Goal: Task Accomplishment & Management: Use online tool/utility

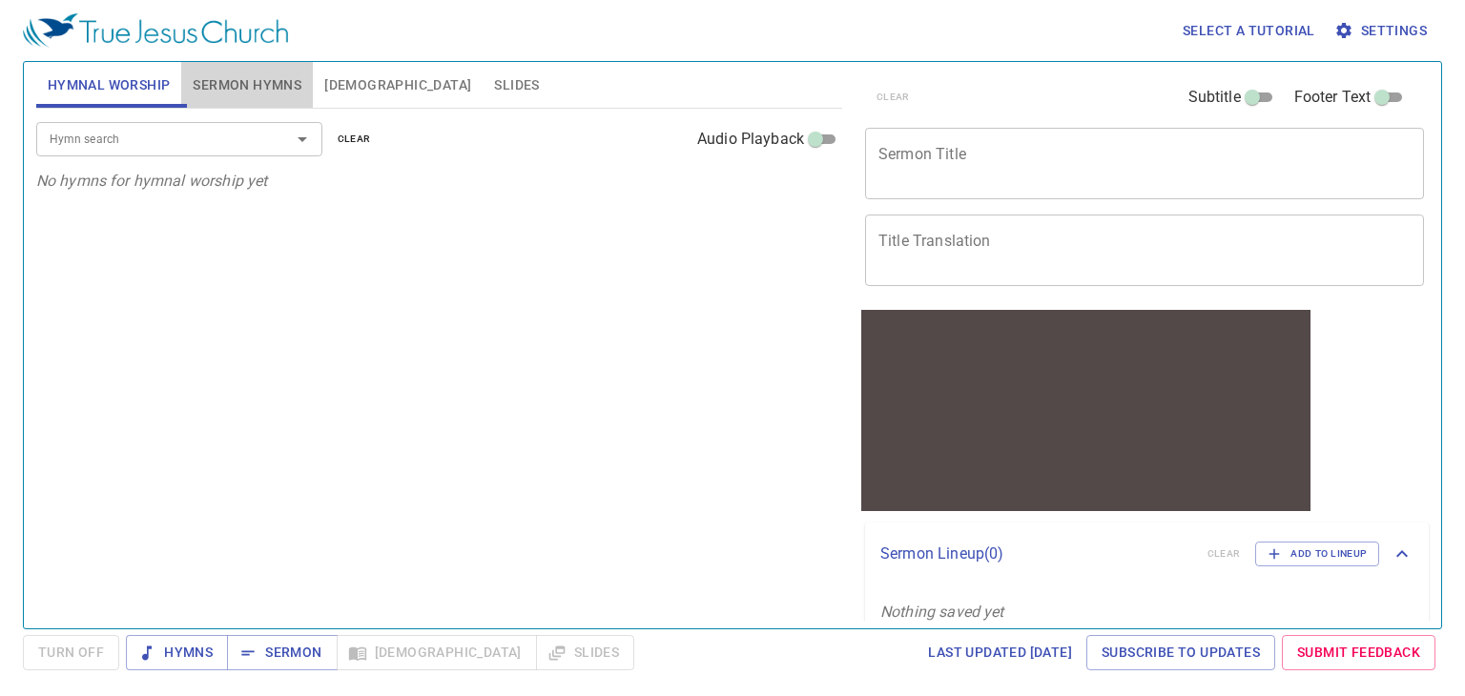
click at [263, 85] on span "Sermon Hymns" at bounding box center [247, 85] width 109 height 24
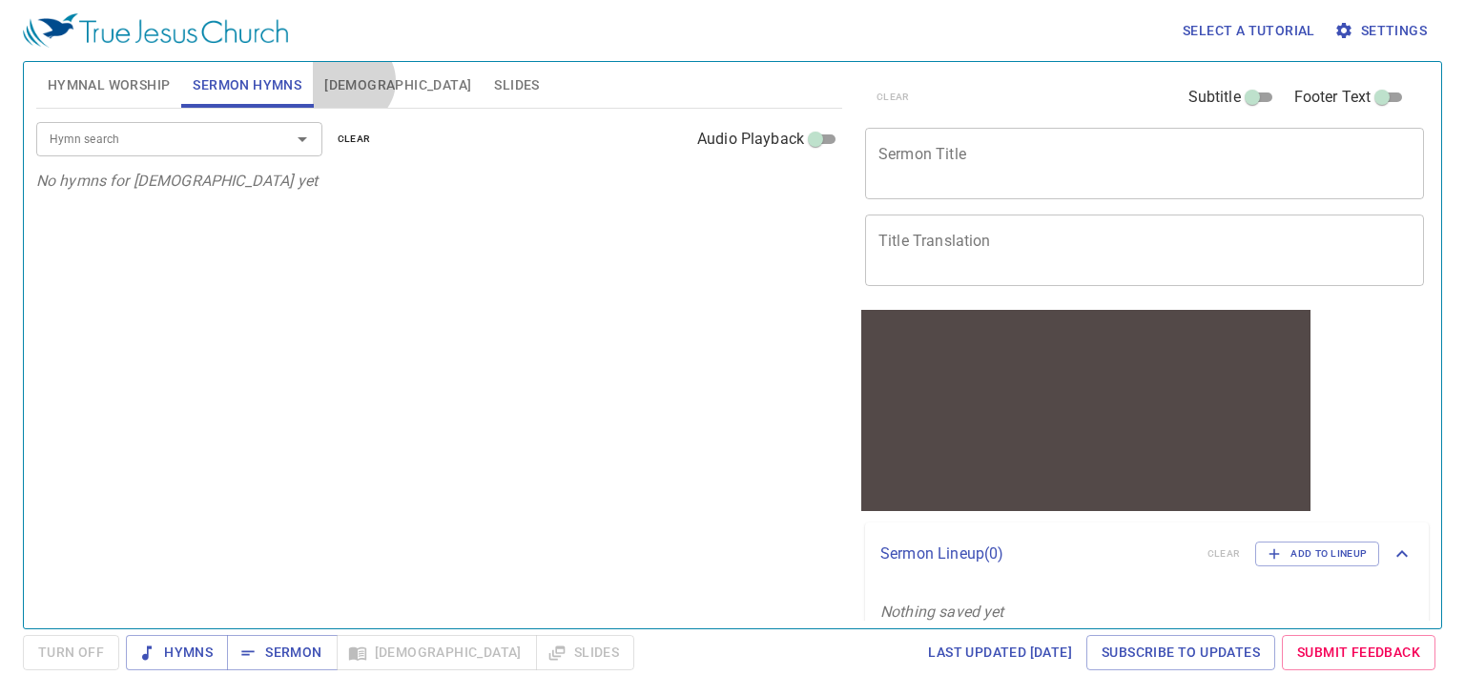
click at [349, 81] on span "Bible" at bounding box center [397, 85] width 147 height 24
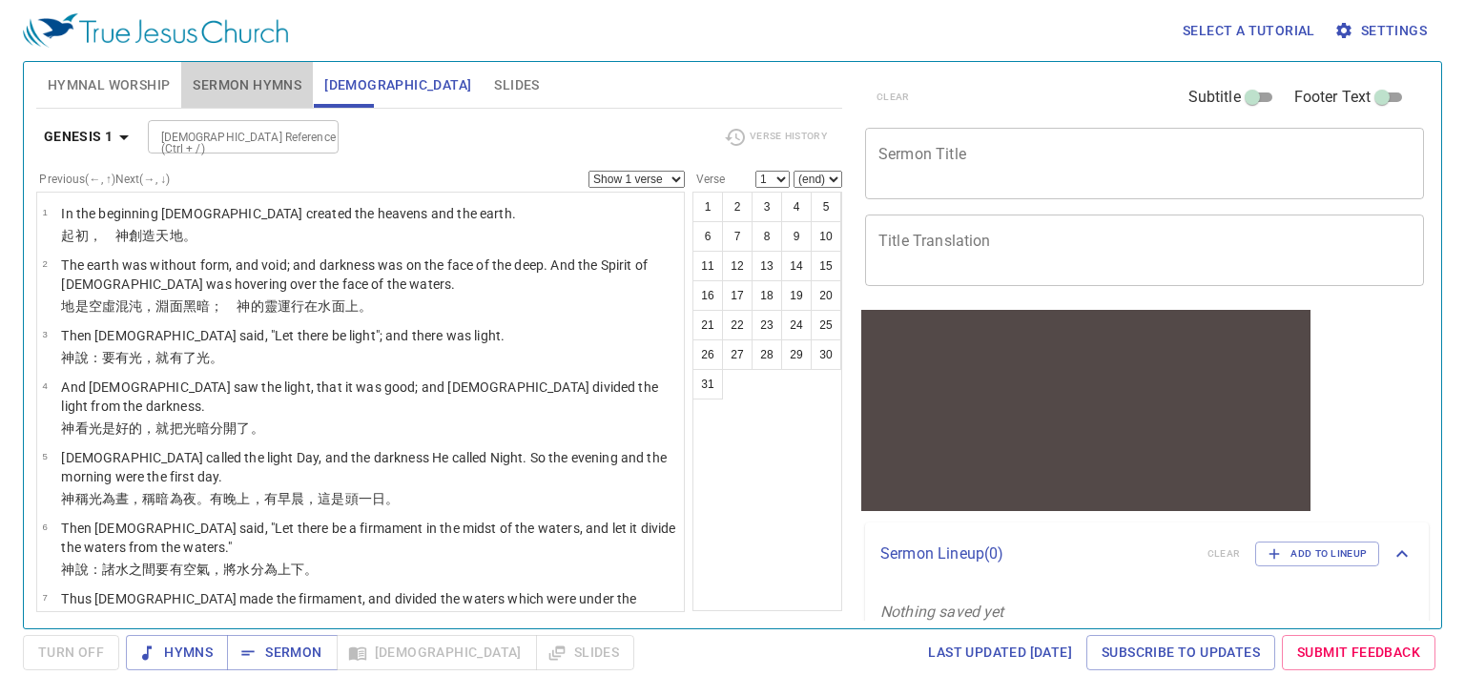
click at [271, 81] on span "Sermon Hymns" at bounding box center [247, 85] width 109 height 24
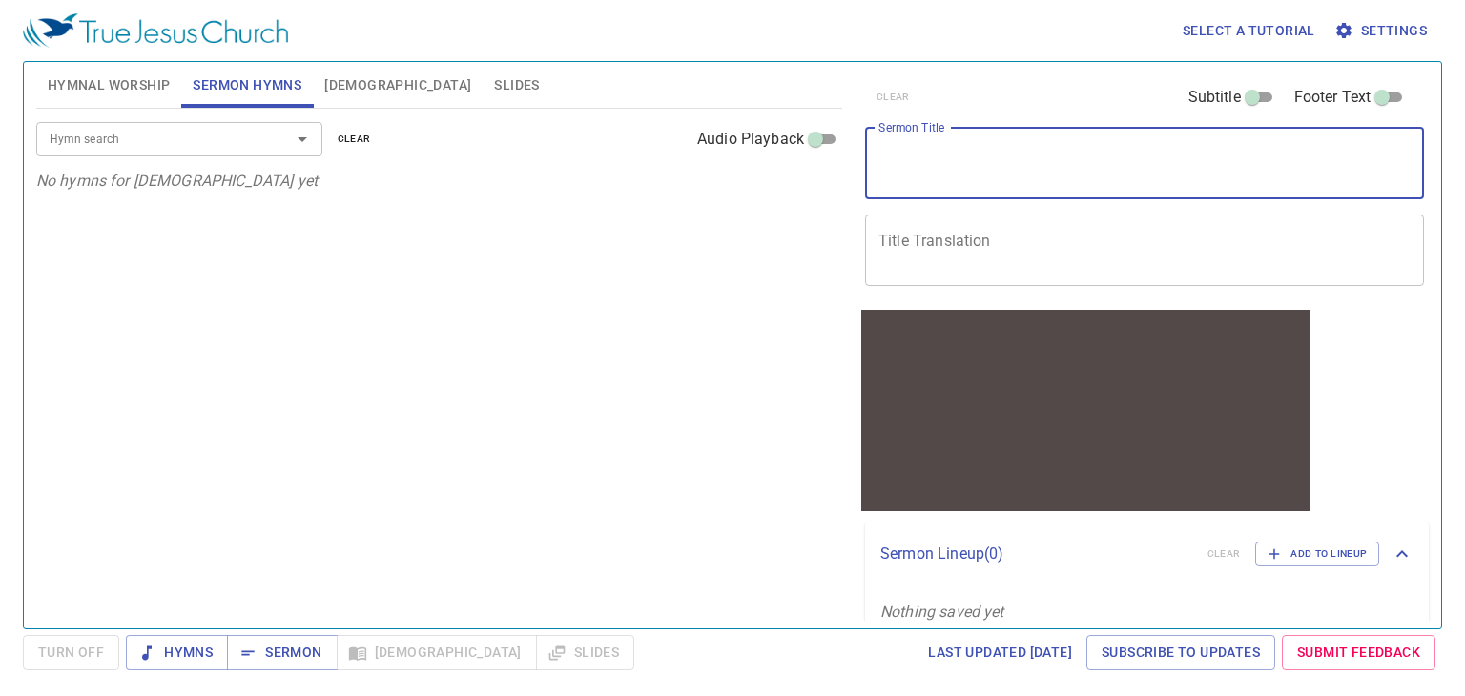
click at [949, 168] on textarea "Sermon Title" at bounding box center [1144, 163] width 532 height 36
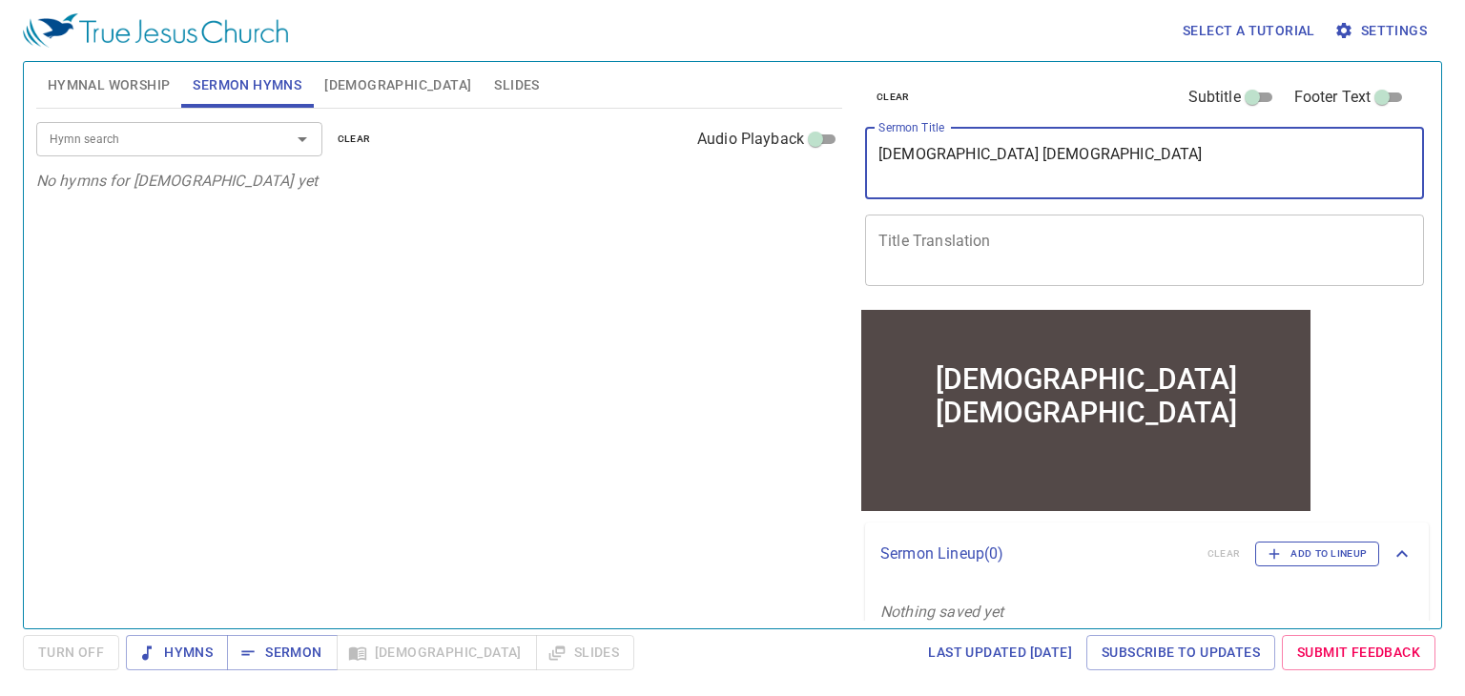
type textarea "[DEMOGRAPHIC_DATA] [DEMOGRAPHIC_DATA]"
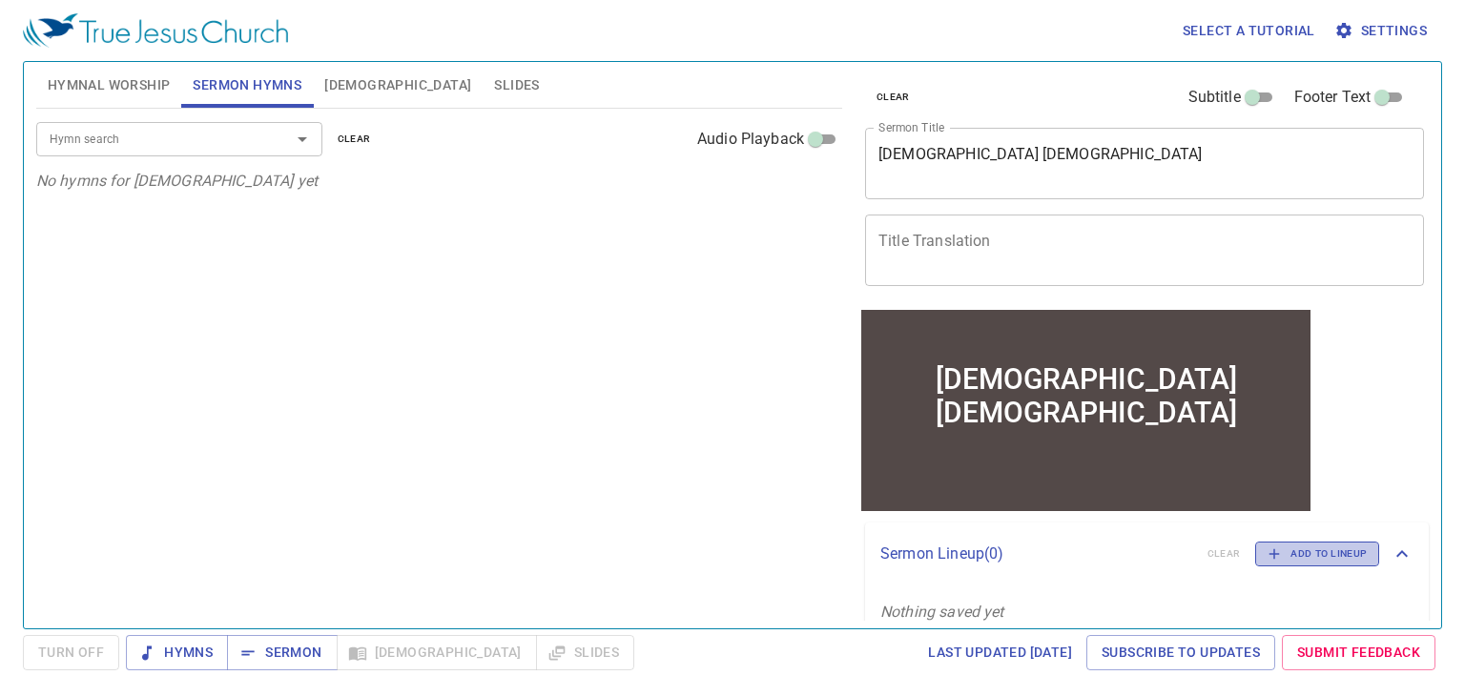
click at [1325, 557] on span "Add to Lineup" at bounding box center [1316, 553] width 99 height 17
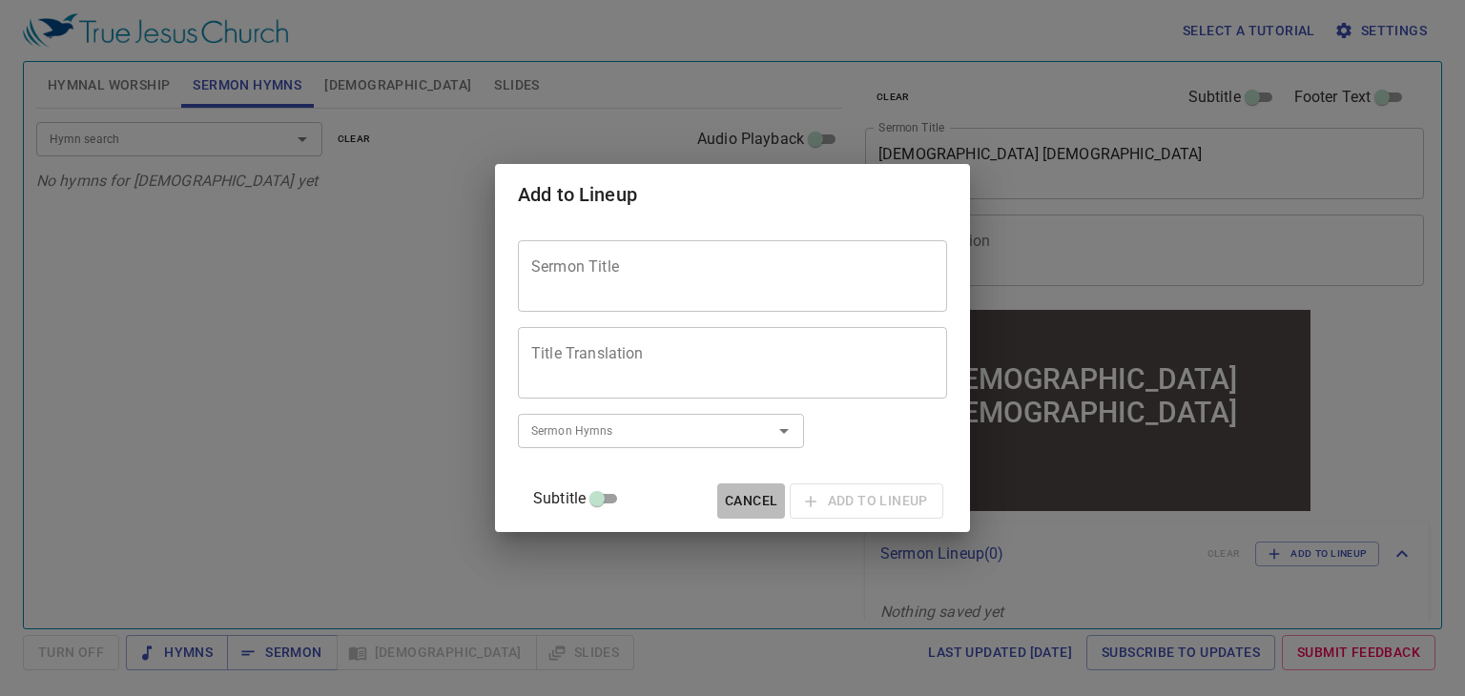
click at [725, 489] on span "Cancel" at bounding box center [751, 501] width 52 height 24
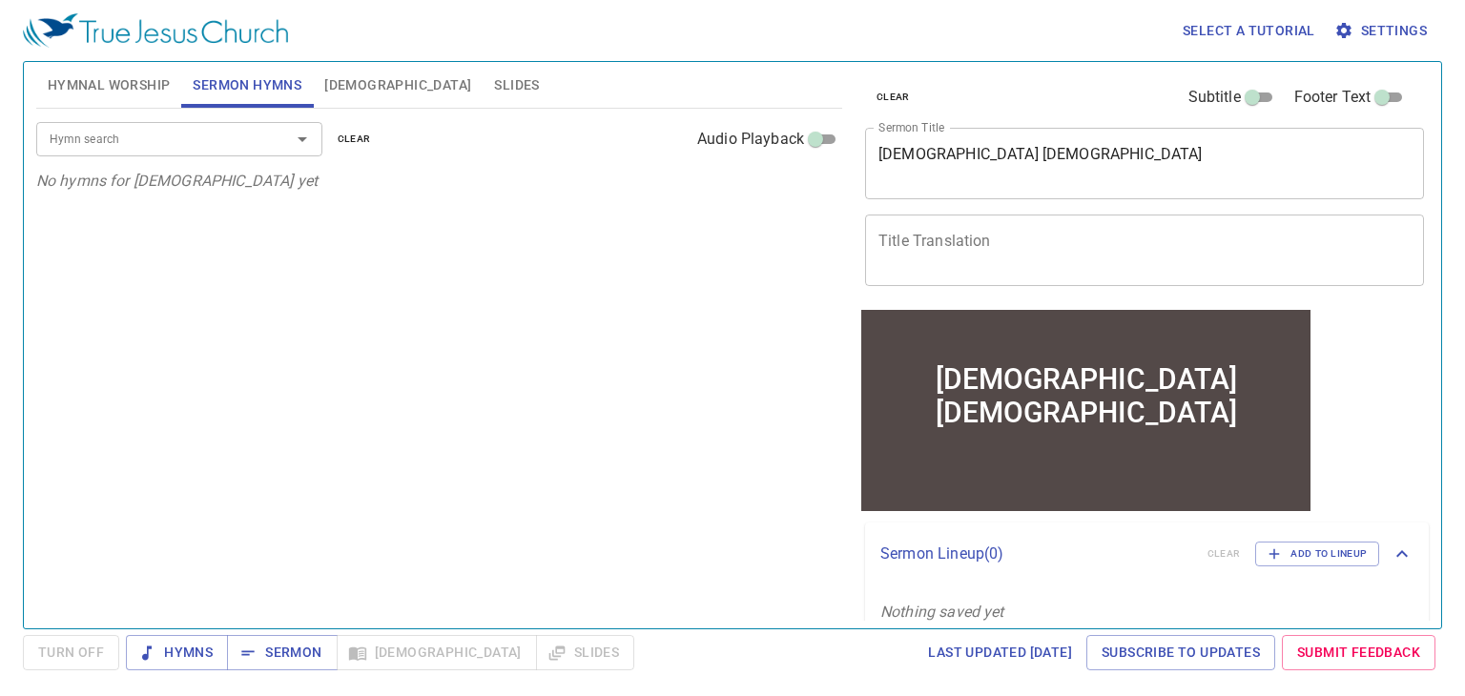
click at [1390, 557] on icon at bounding box center [1401, 554] width 23 height 23
click at [1348, 544] on span "Add to Lineup" at bounding box center [1316, 546] width 99 height 17
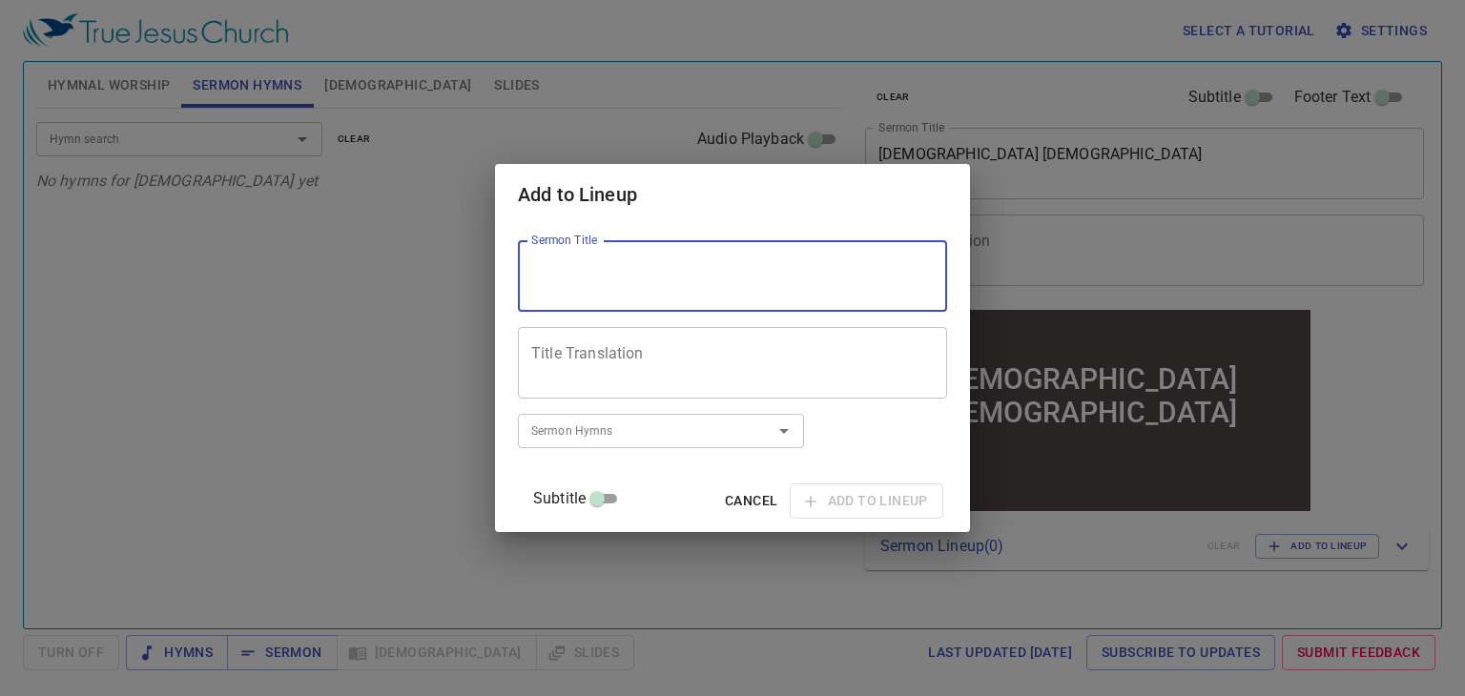
click at [695, 272] on textarea "Sermon Title" at bounding box center [732, 276] width 402 height 36
click at [795, 421] on icon "Open" at bounding box center [783, 431] width 23 height 23
type textarea "[DEMOGRAPHIC_DATA] [DEMOGRAPHIC_DATA]"
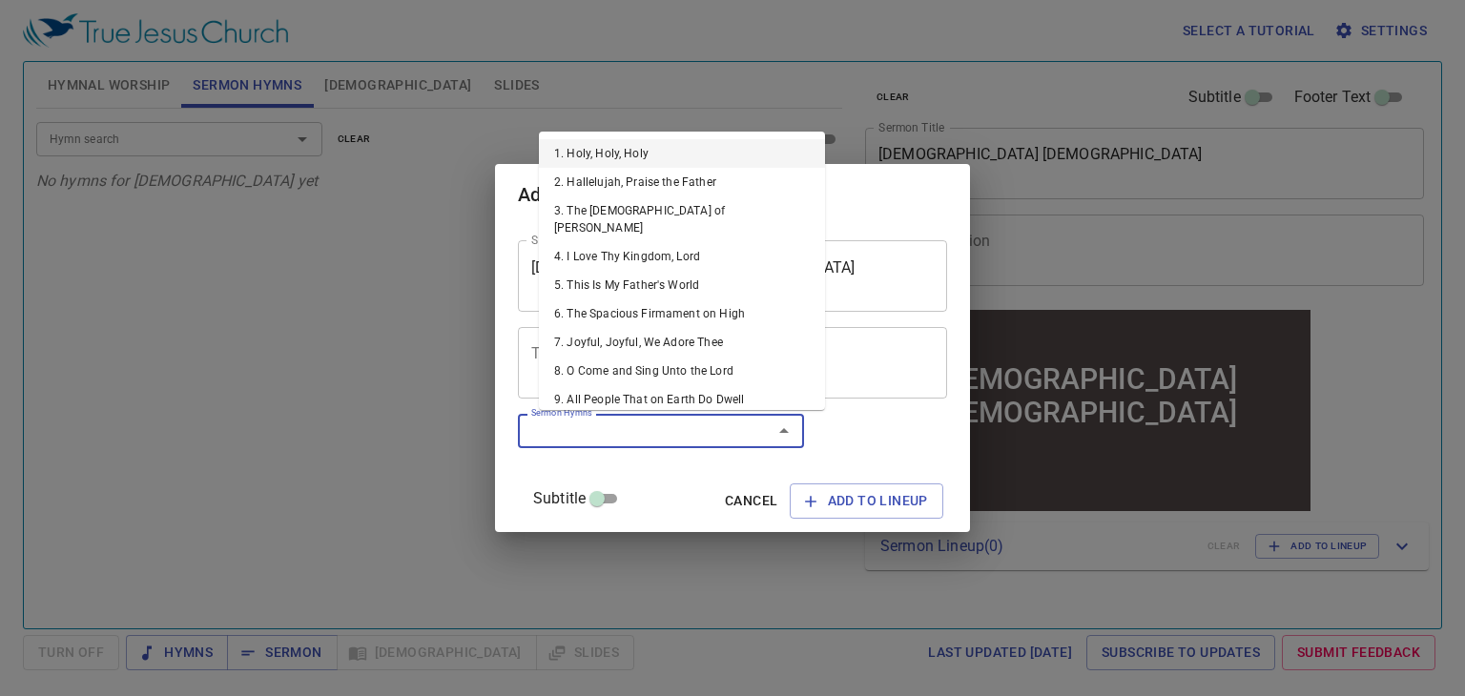
click at [648, 151] on li "1. Holy, Holy, Holy" at bounding box center [682, 153] width 286 height 29
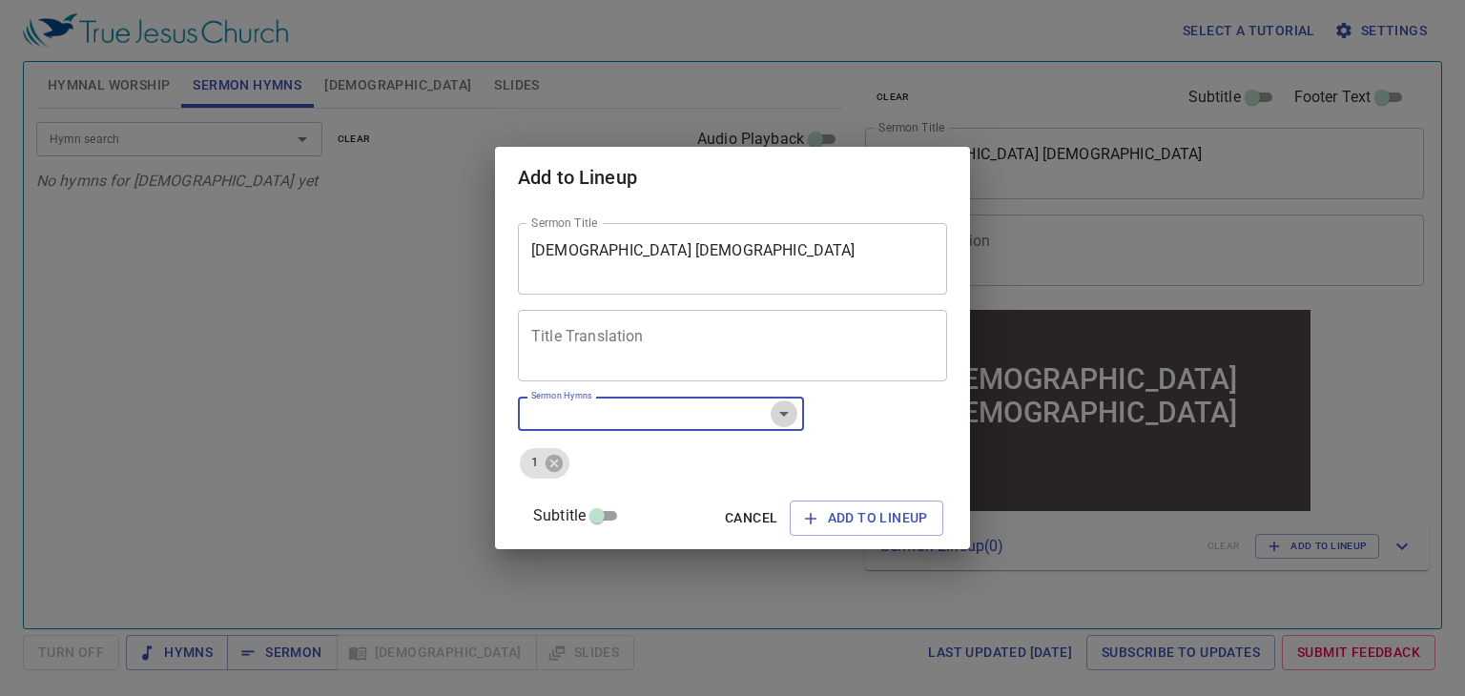
click at [795, 415] on icon "Open" at bounding box center [783, 413] width 23 height 23
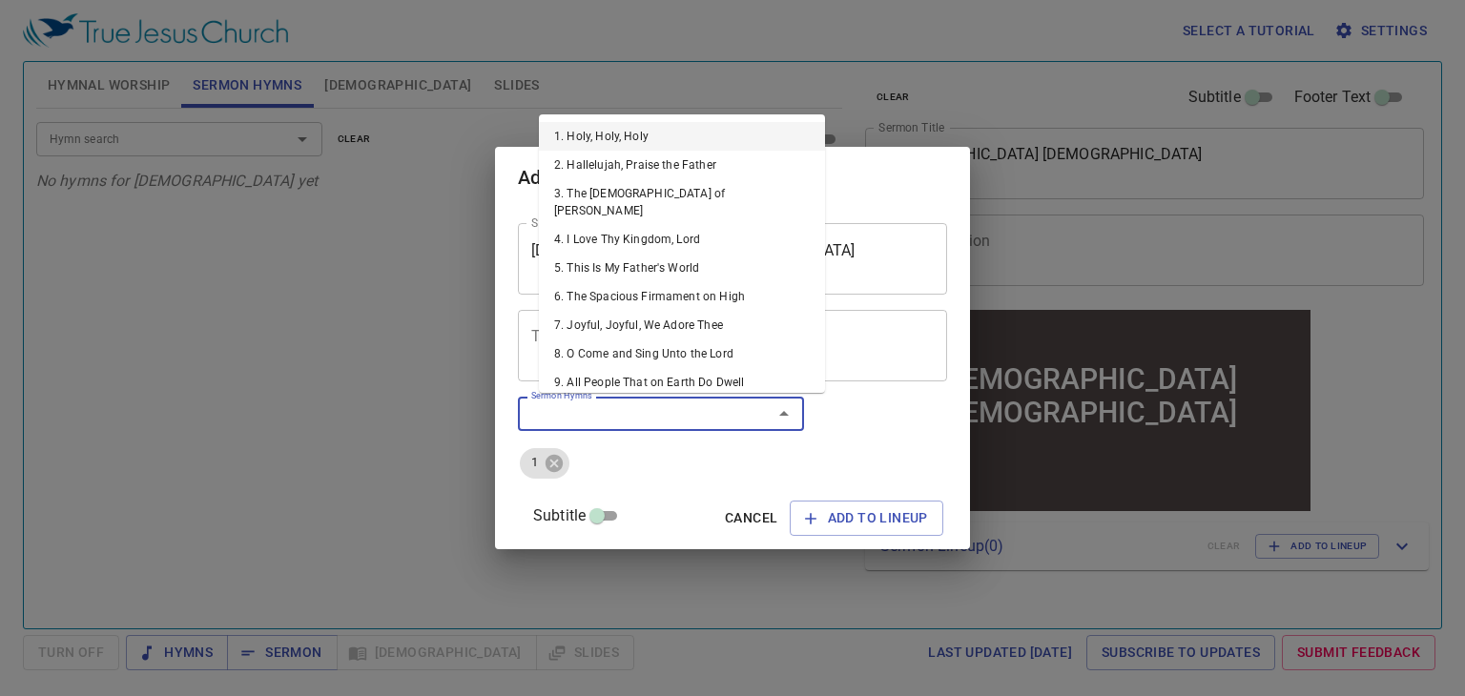
click at [647, 141] on li "1. Holy, Holy, Holy" at bounding box center [682, 136] width 286 height 29
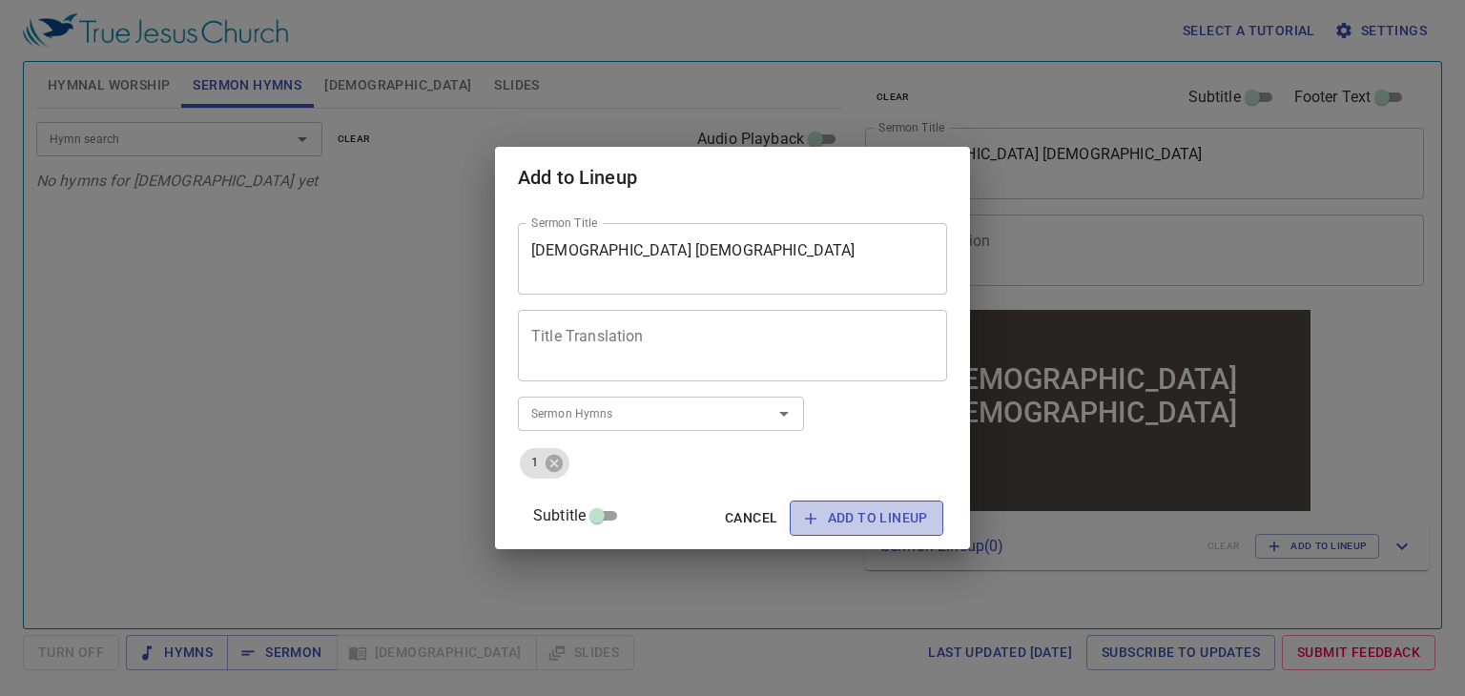
click at [805, 512] on span "Add to Lineup" at bounding box center [866, 518] width 123 height 24
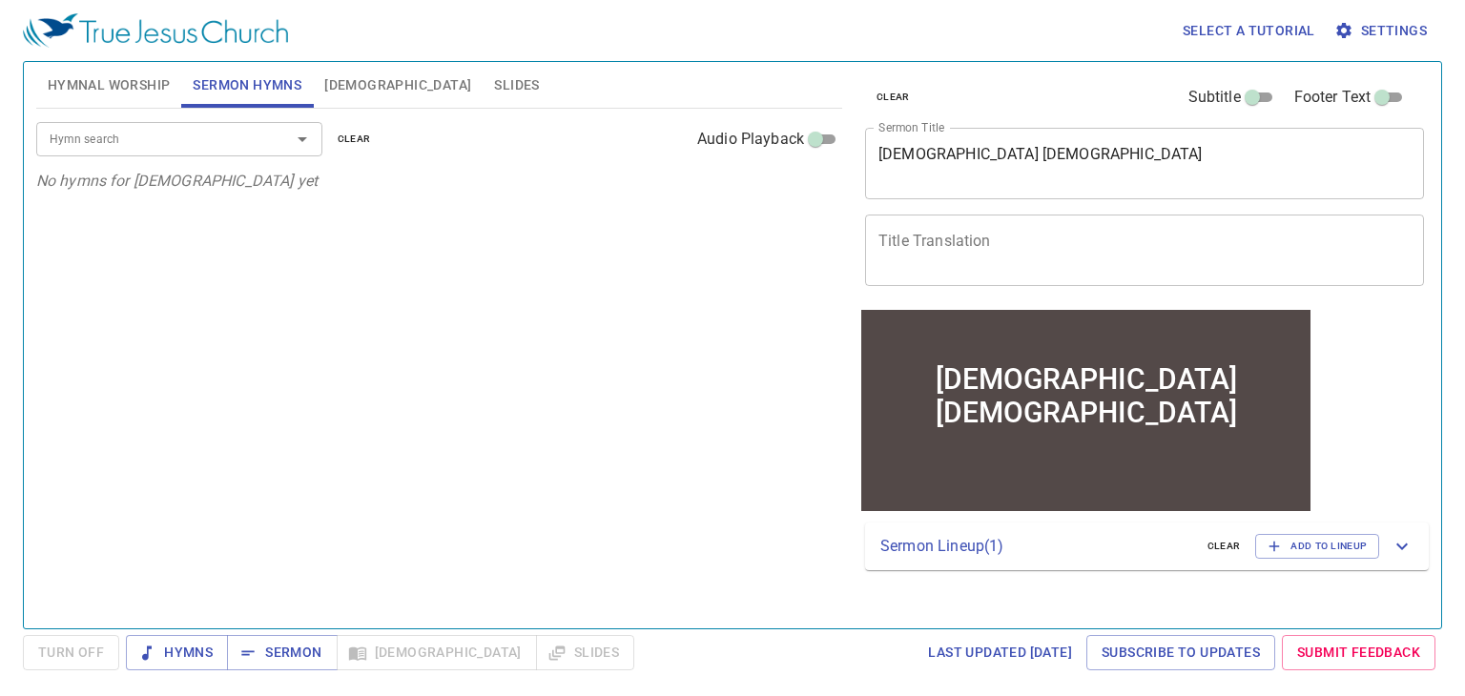
click at [967, 550] on p "Sermon Lineup ( 1 )" at bounding box center [1036, 546] width 312 height 23
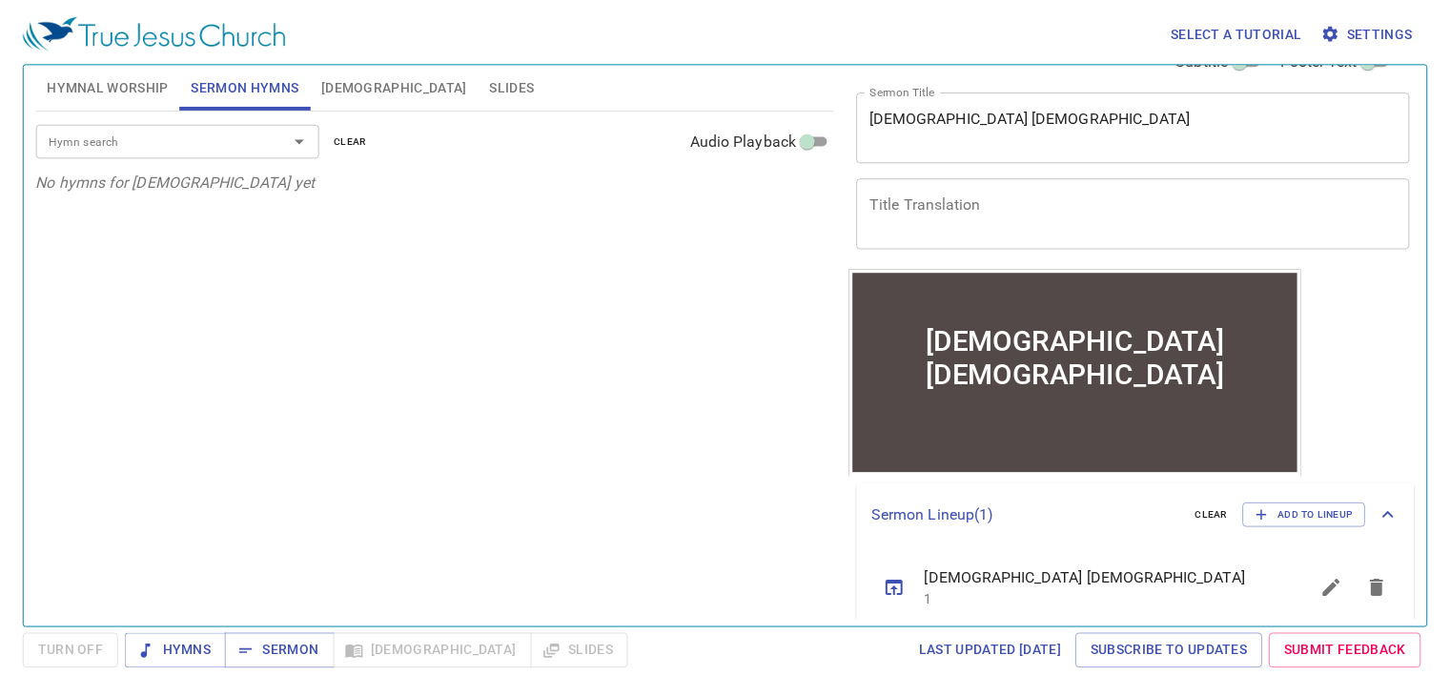
scroll to position [54, 0]
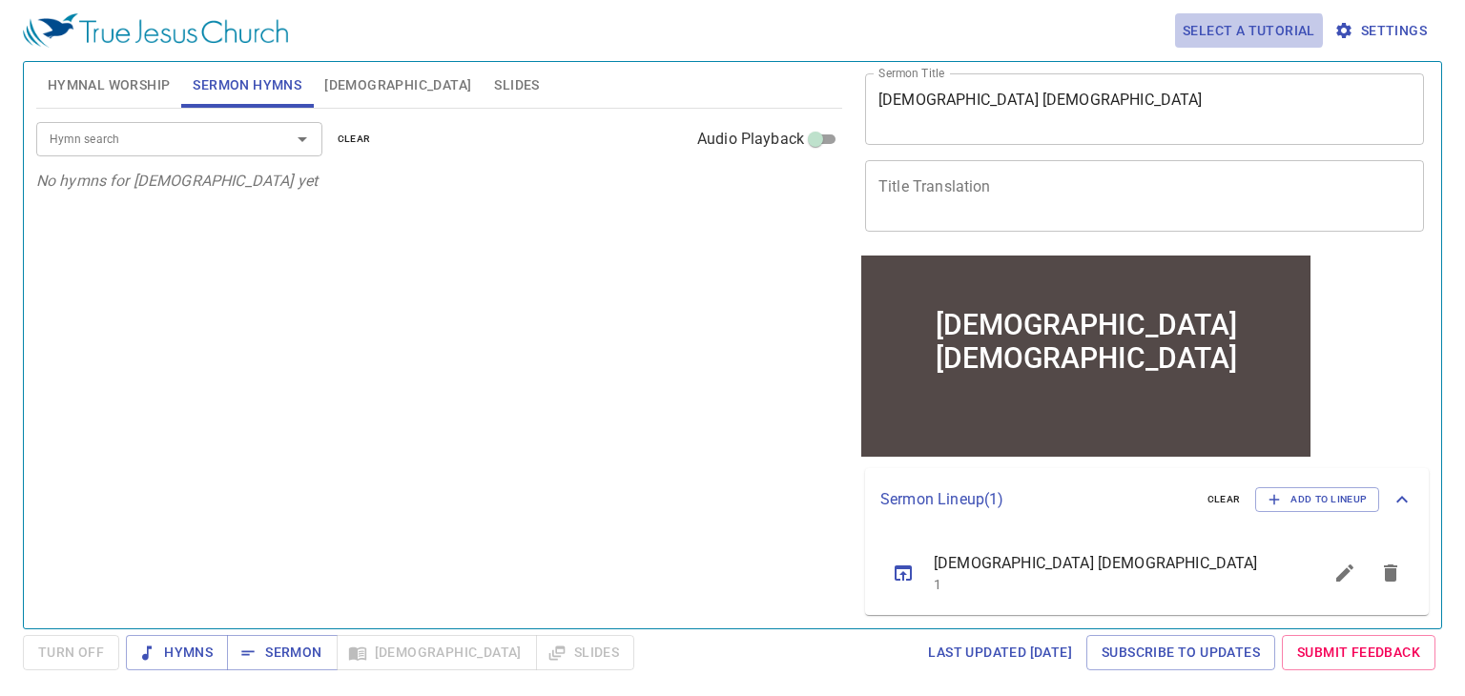
click at [1246, 31] on span "Select a tutorial" at bounding box center [1248, 31] width 133 height 24
click at [1210, 71] on li "Basic" at bounding box center [1211, 65] width 69 height 34
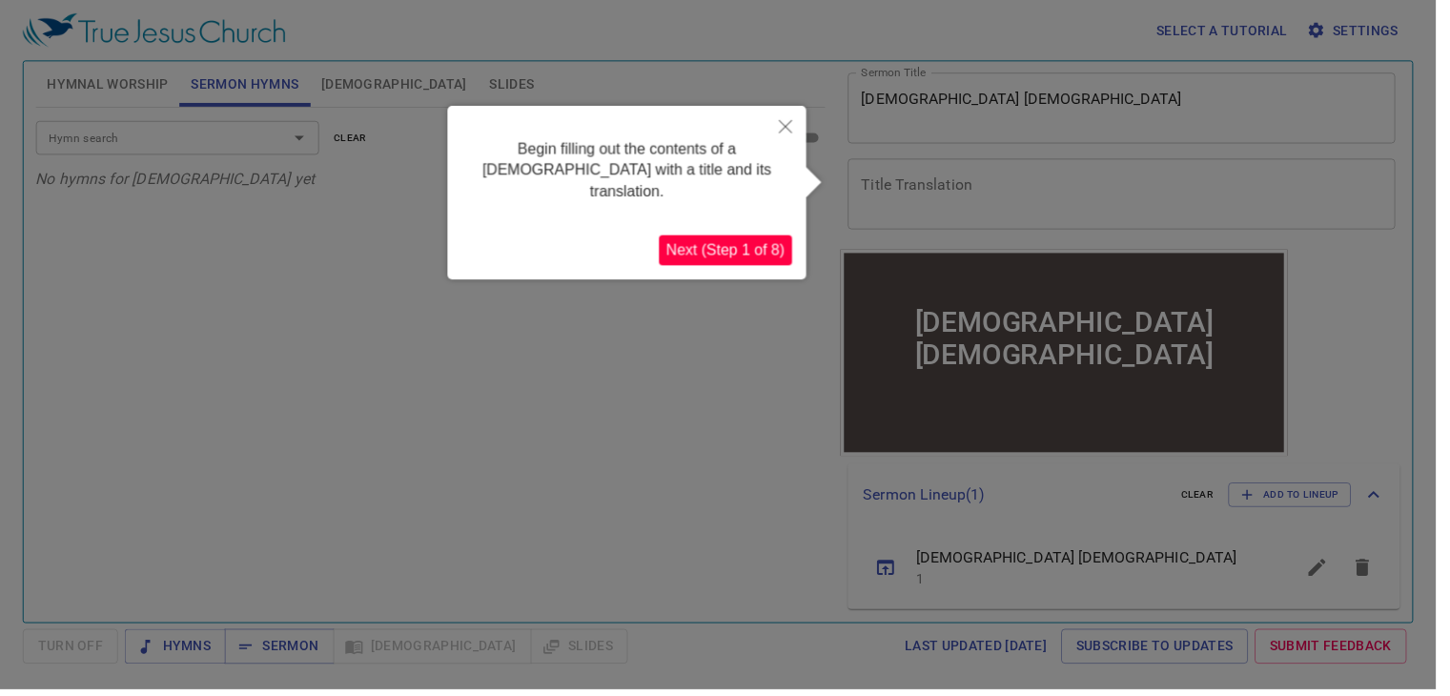
scroll to position [0, 0]
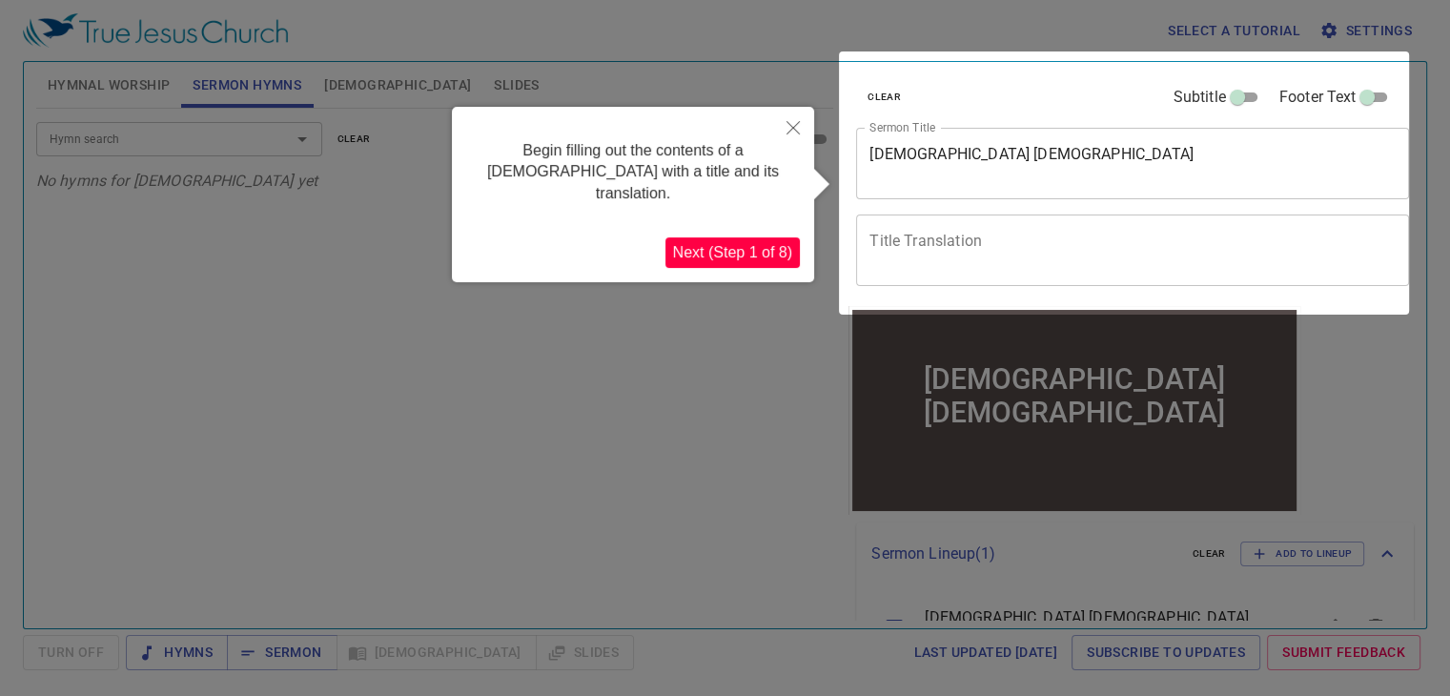
click at [755, 237] on button "Next (Step 1 of 8)" at bounding box center [733, 252] width 134 height 31
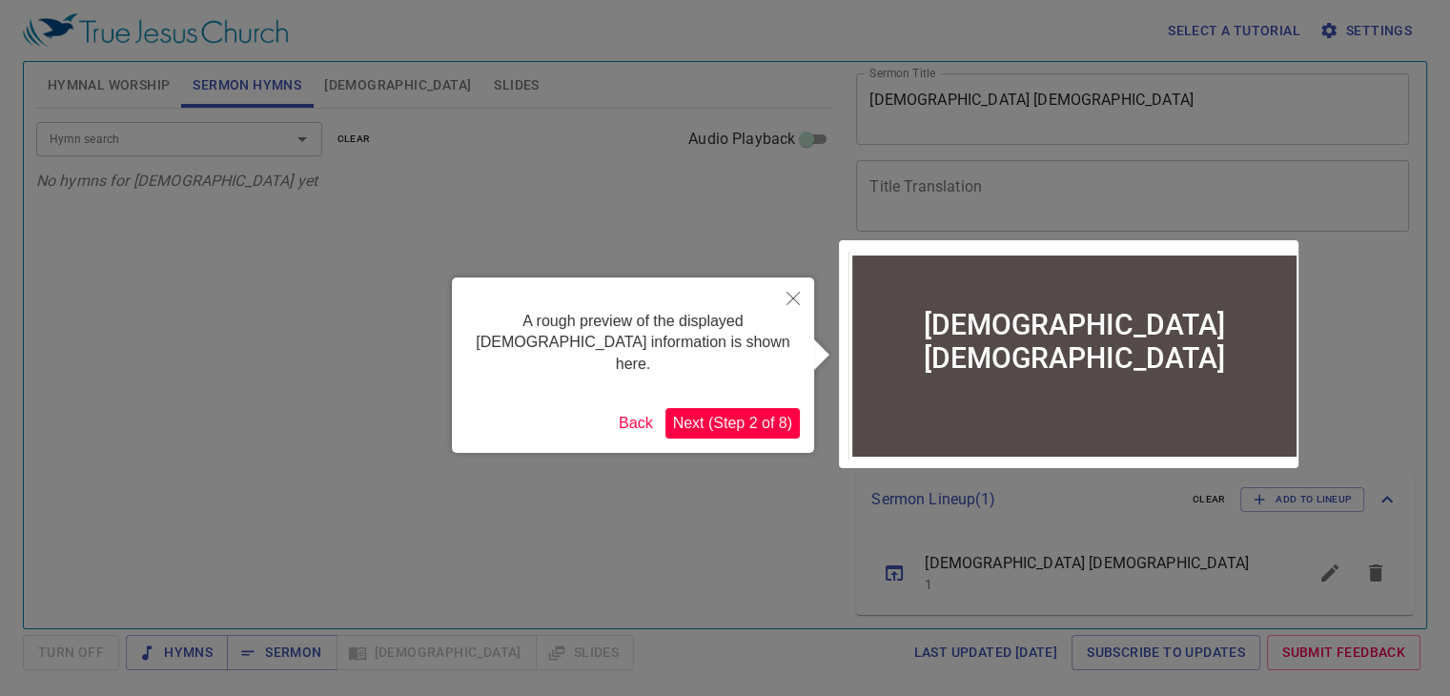
click at [715, 408] on button "Next (Step 2 of 8)" at bounding box center [733, 423] width 134 height 31
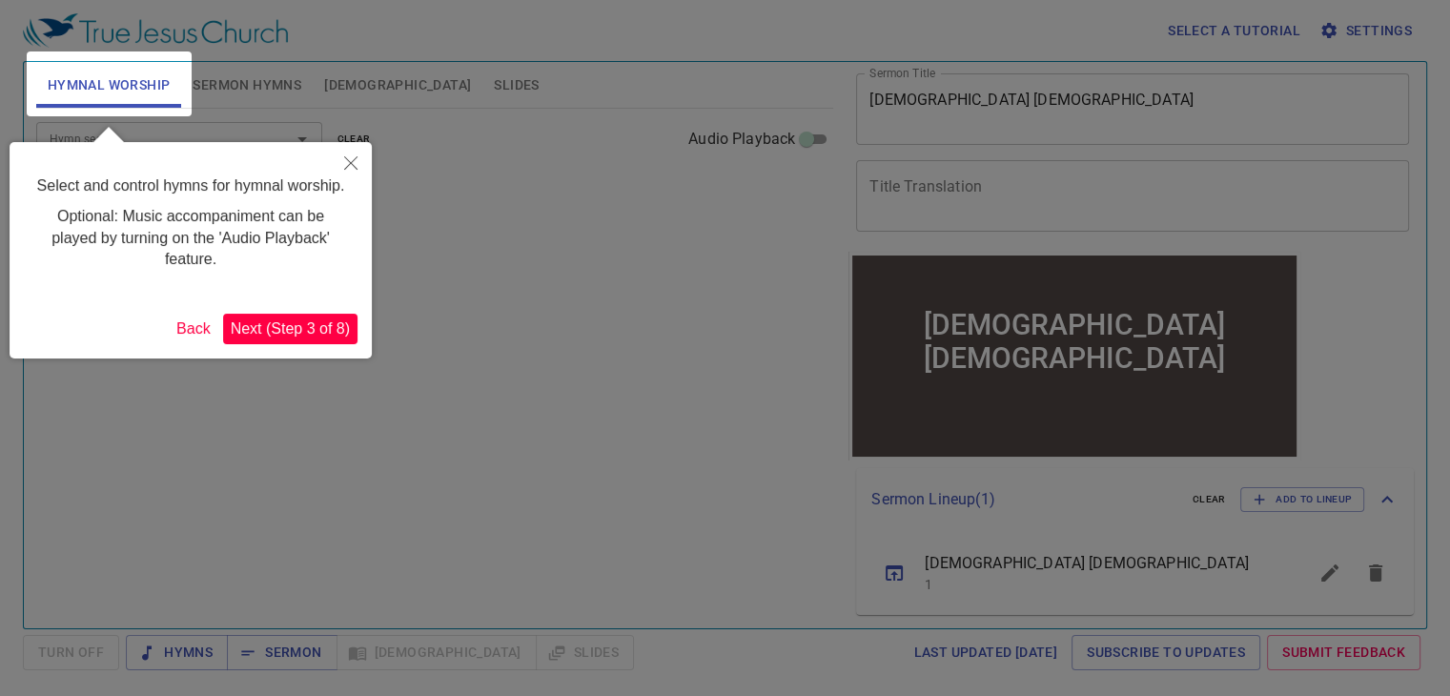
scroll to position [0, 0]
click at [324, 326] on button "Next (Step 3 of 8)" at bounding box center [290, 329] width 134 height 31
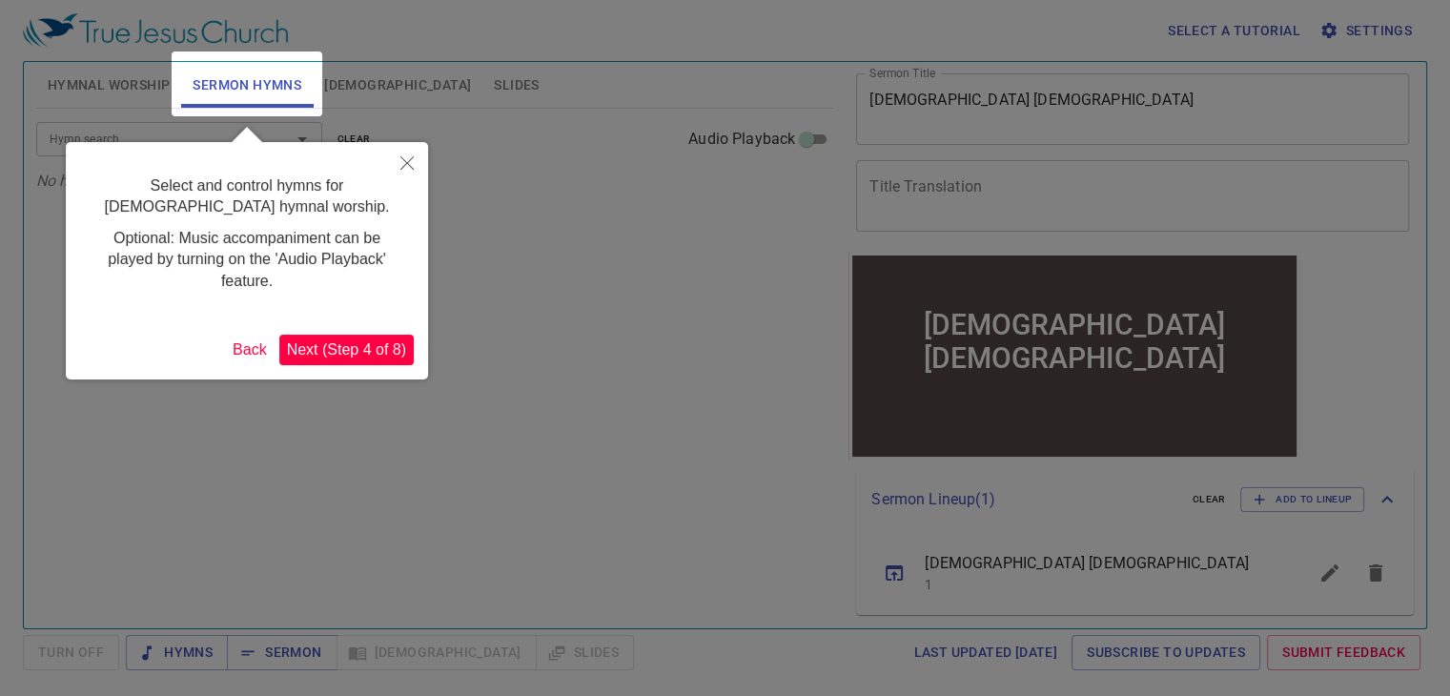
click at [324, 349] on button "Next (Step 4 of 8)" at bounding box center [346, 350] width 134 height 31
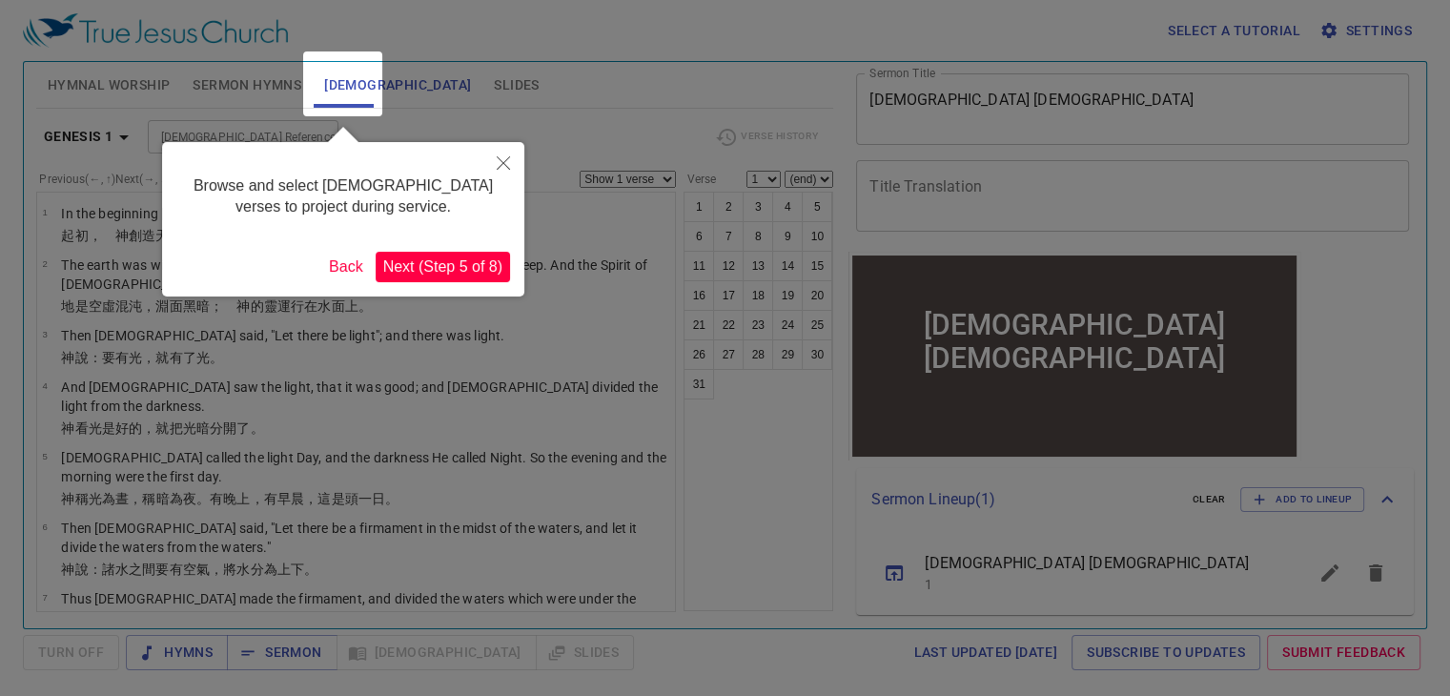
click at [455, 269] on button "Next (Step 5 of 8)" at bounding box center [443, 267] width 134 height 31
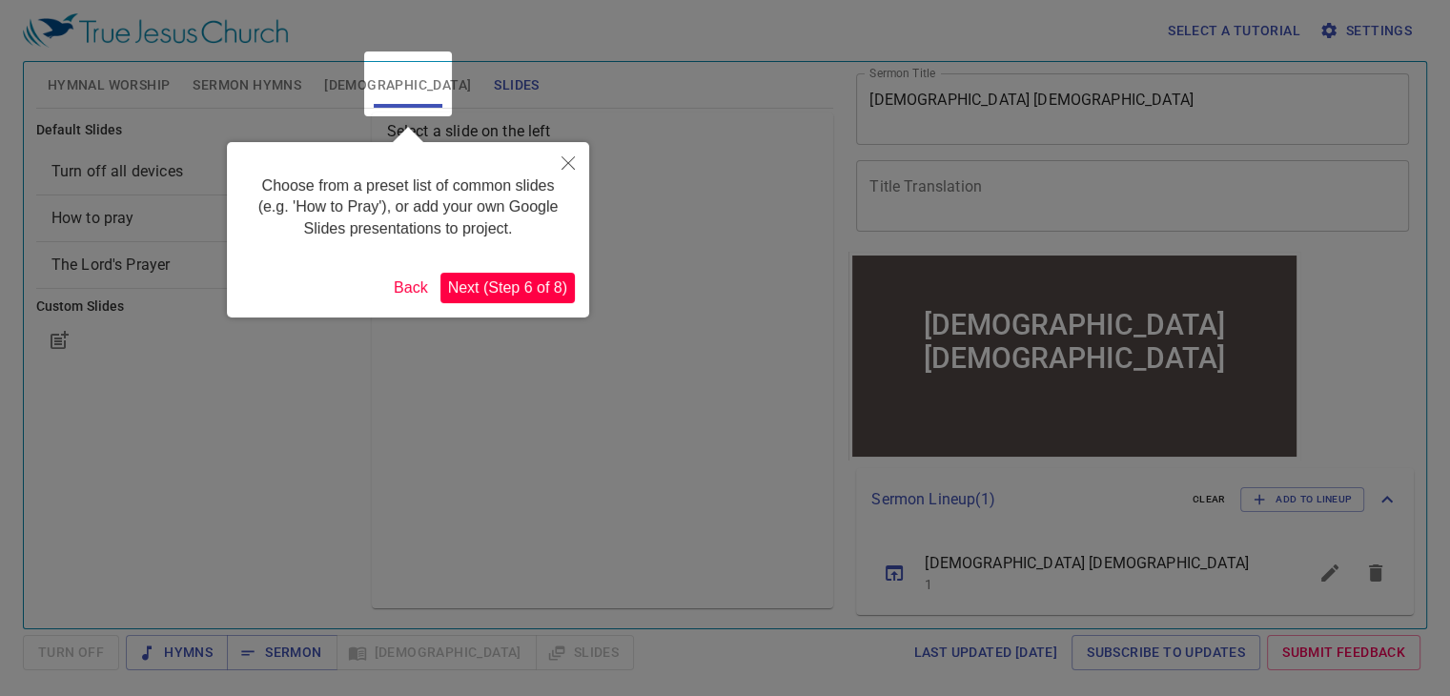
click at [505, 290] on button "Next (Step 6 of 8)" at bounding box center [508, 288] width 134 height 31
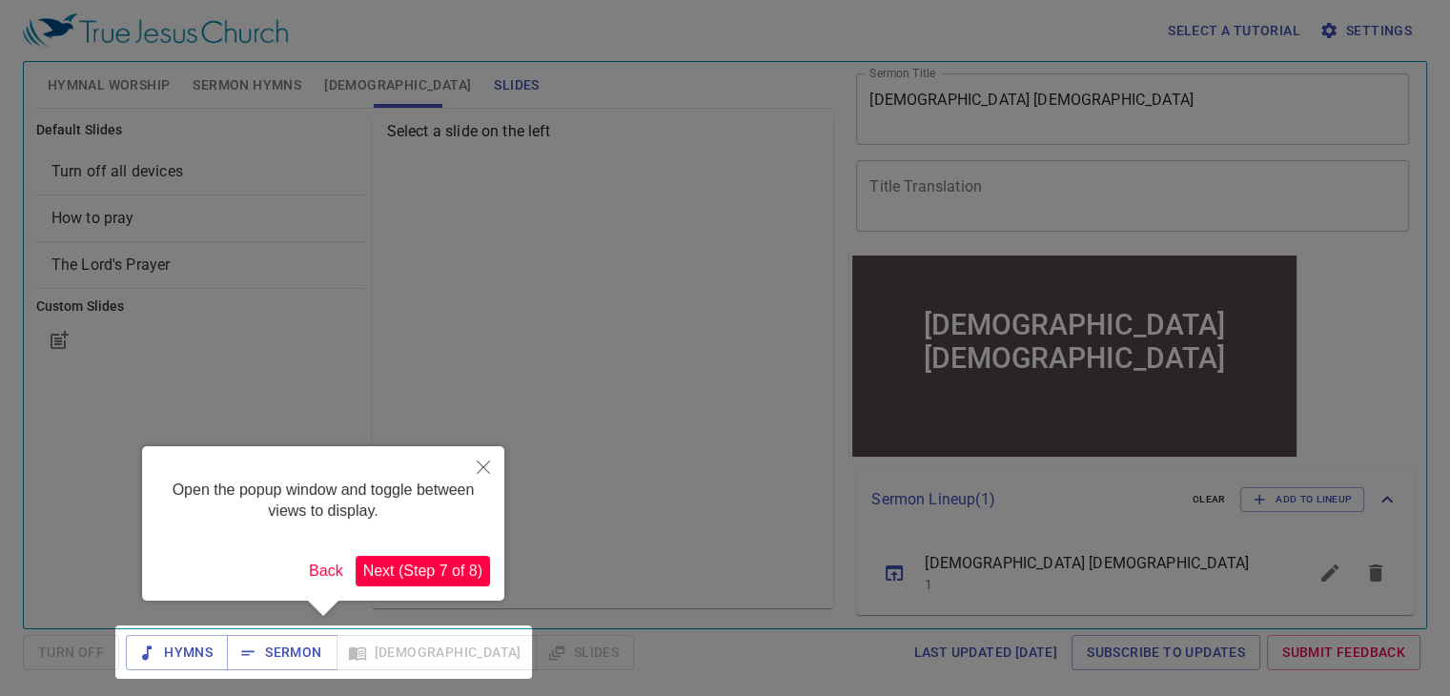
click at [465, 564] on button "Next (Step 7 of 8)" at bounding box center [423, 571] width 134 height 31
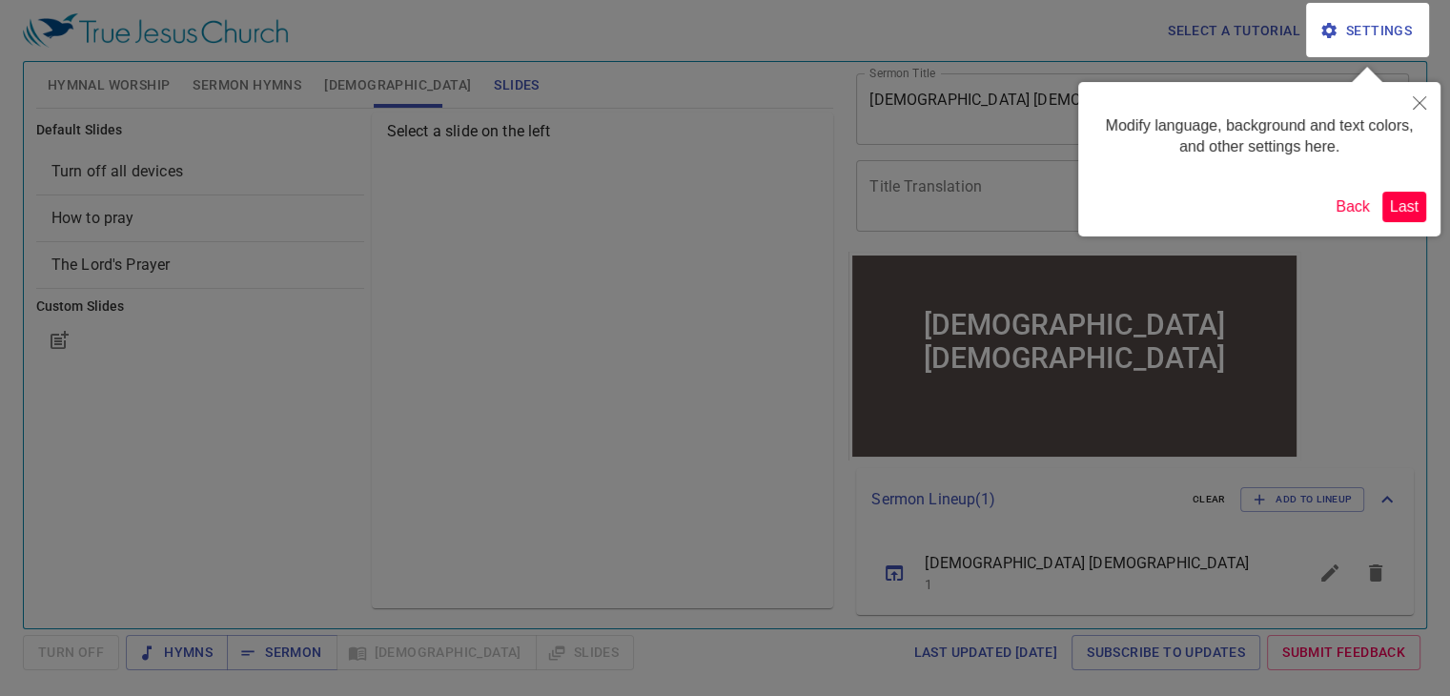
click at [1412, 210] on button "Last" at bounding box center [1405, 207] width 44 height 31
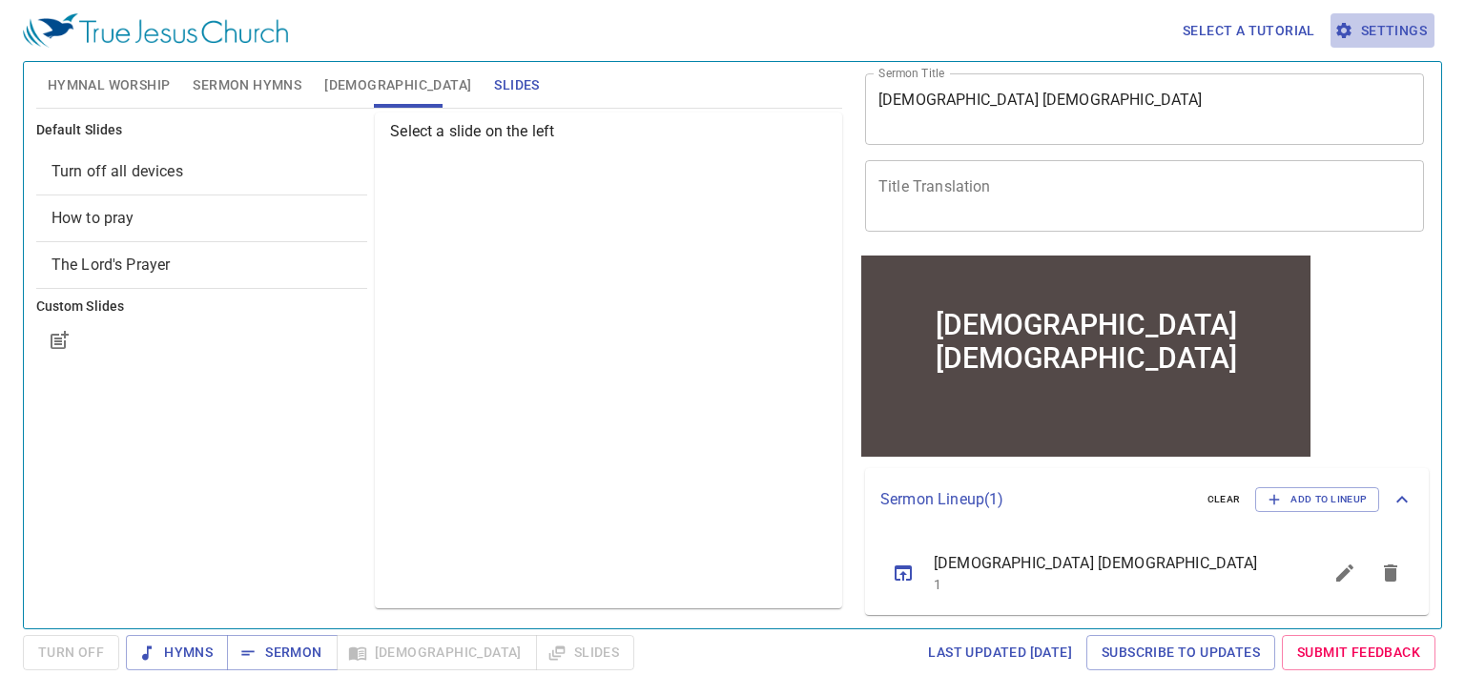
click at [1385, 38] on span "Settings" at bounding box center [1382, 31] width 89 height 24
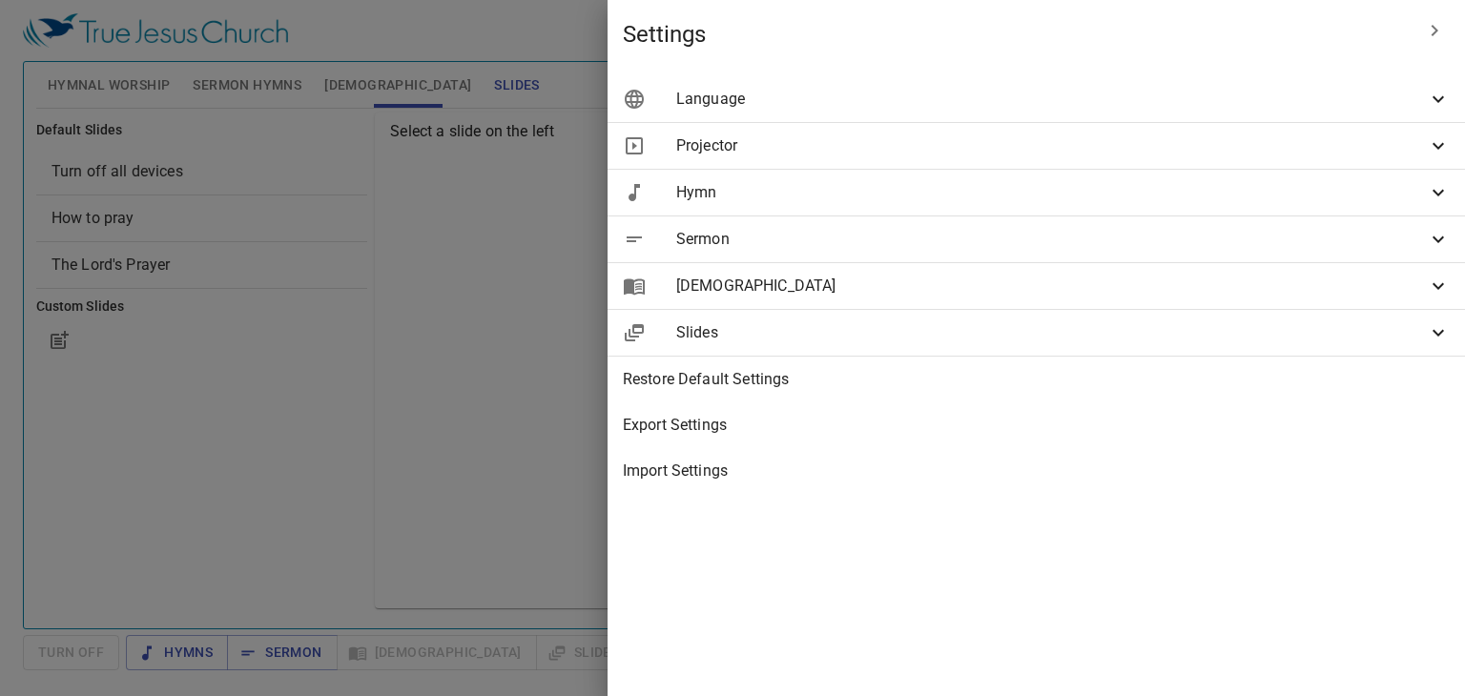
click at [1385, 38] on div "Settings Language Projected Languages Bilingual Primary English en Secondary 繁體…" at bounding box center [732, 348] width 1465 height 696
click at [1396, 104] on span "Language" at bounding box center [1051, 99] width 750 height 23
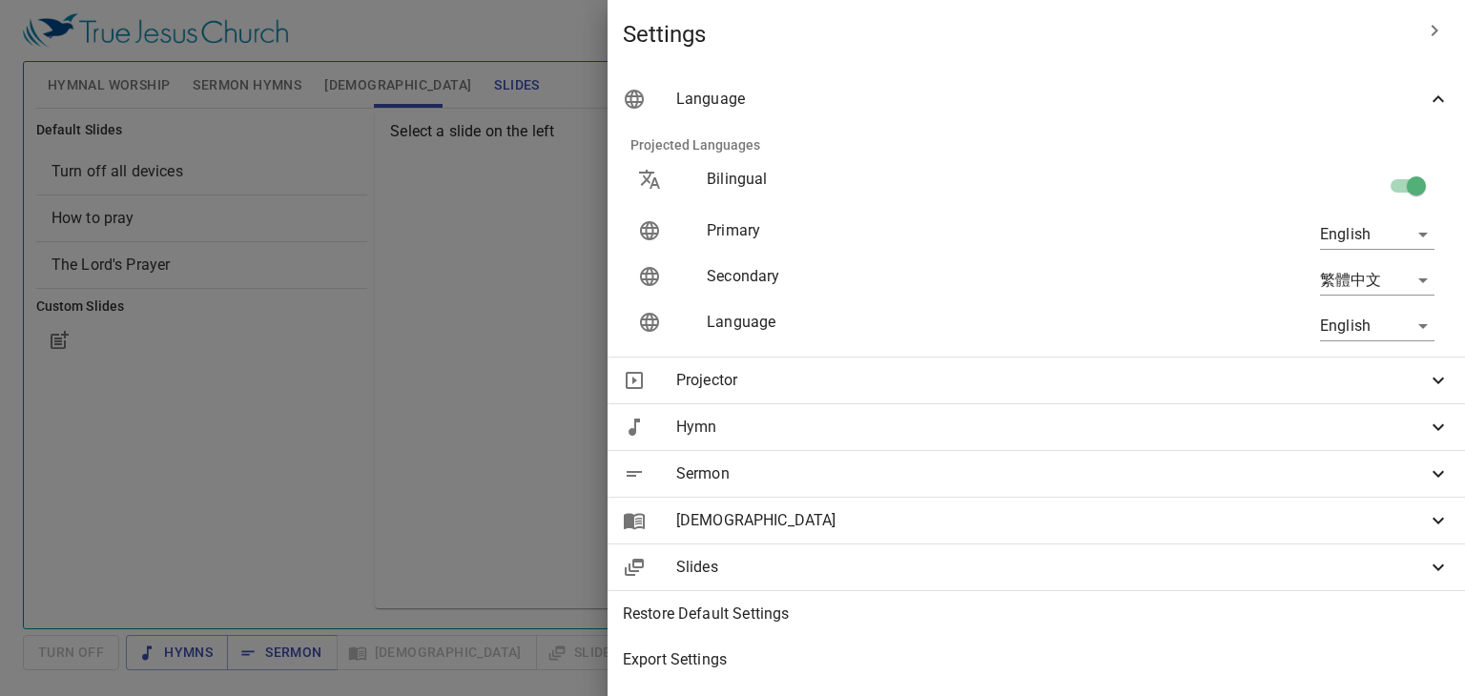
click at [1389, 243] on body "Select a tutorial Settings Hymnal Worship Sermon Hymns Bible Slides Hymn search…" at bounding box center [732, 348] width 1465 height 696
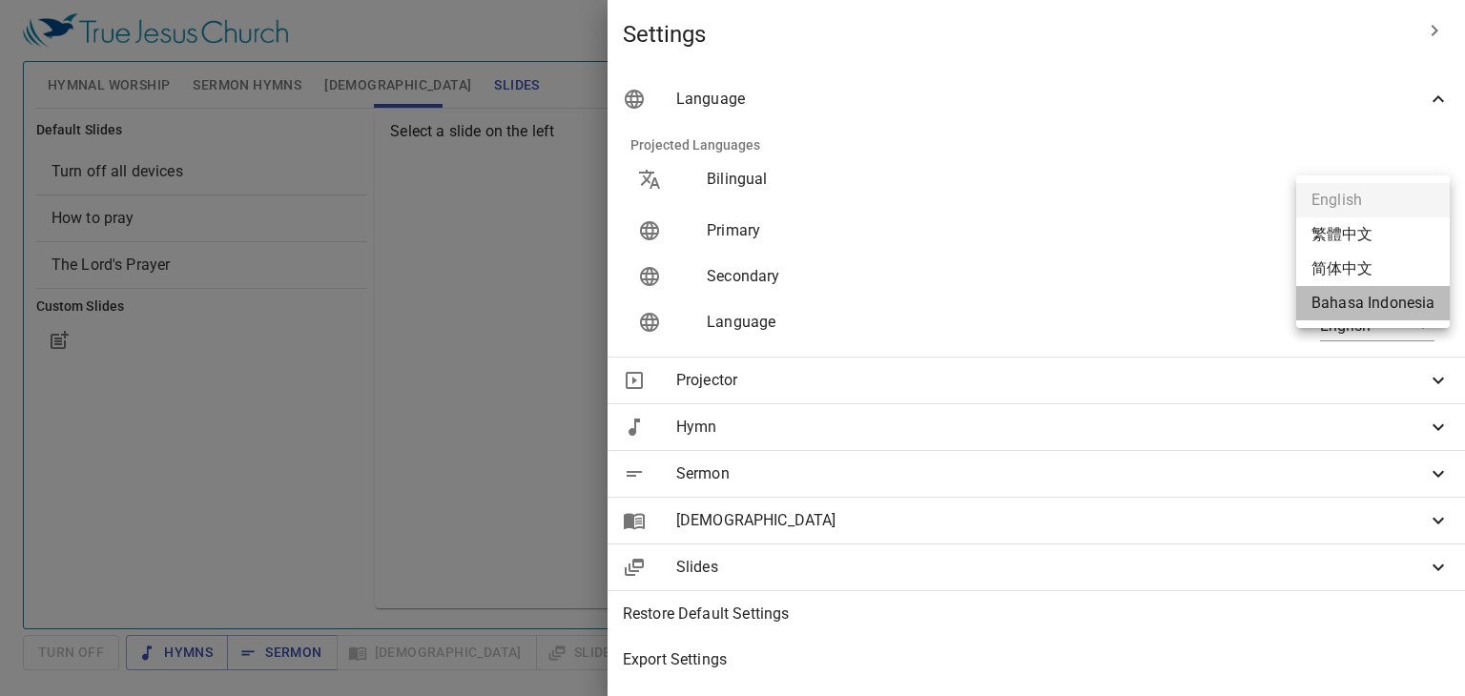
click at [1373, 298] on li "Bahasa Indonesia" at bounding box center [1373, 303] width 154 height 34
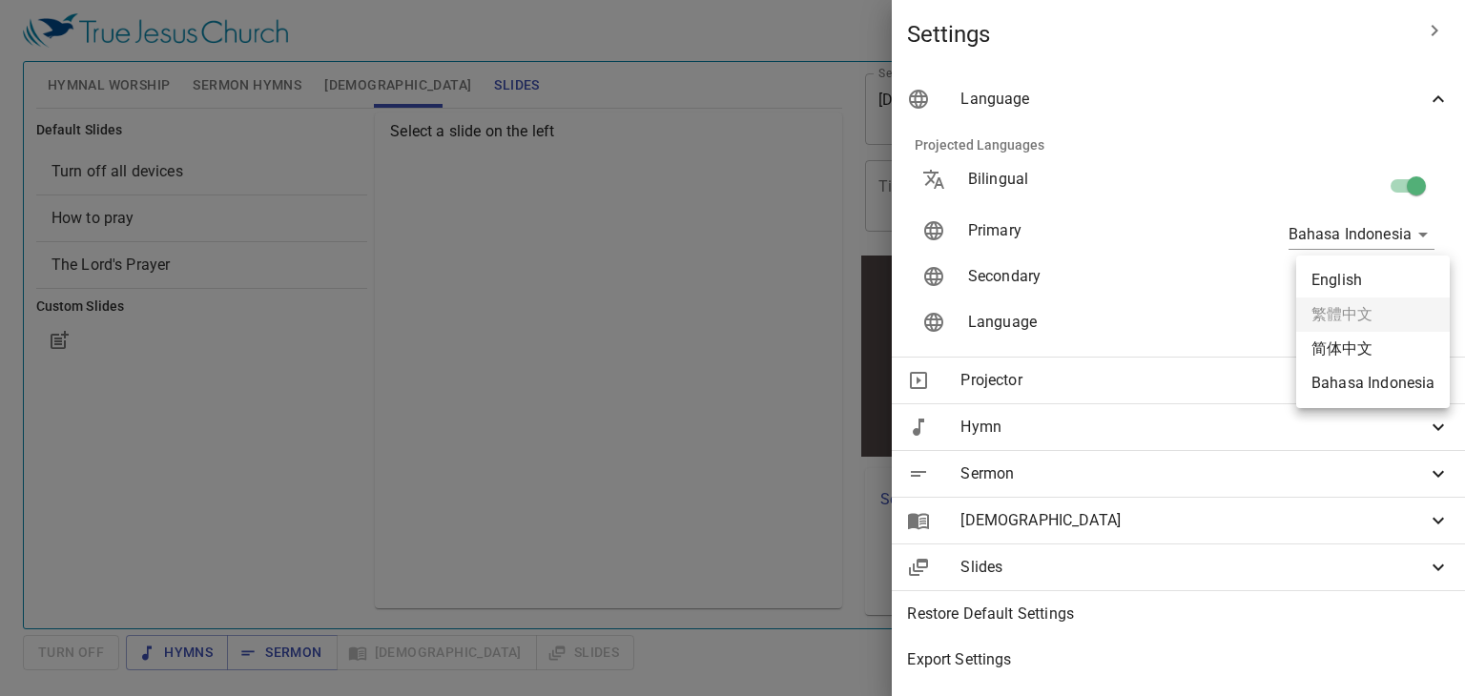
click at [1400, 279] on body "Select a tutorial Settings Hymnal Worship Sermon Hymns Bible Slides Hymn search…" at bounding box center [732, 348] width 1465 height 696
click at [1375, 382] on li "Bahasa Indonesia" at bounding box center [1373, 383] width 154 height 34
type input "zh"
type input "id"
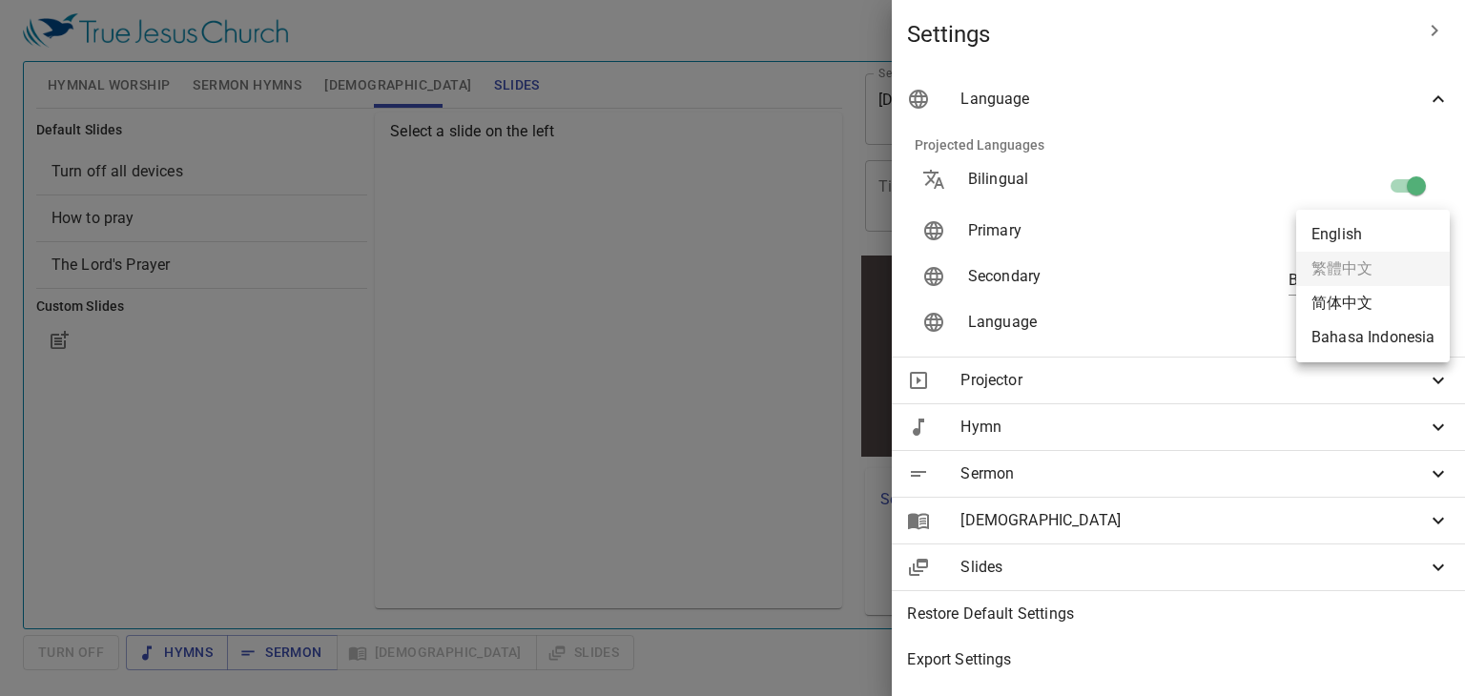
click at [1411, 234] on body "Select a tutorial Settings Hymnal Worship Sermon Hymns Bible Slides Hymn search…" at bounding box center [732, 348] width 1465 height 696
click at [1385, 321] on li "Bahasa Indonesia" at bounding box center [1373, 337] width 154 height 34
type input "id"
type input "zh"
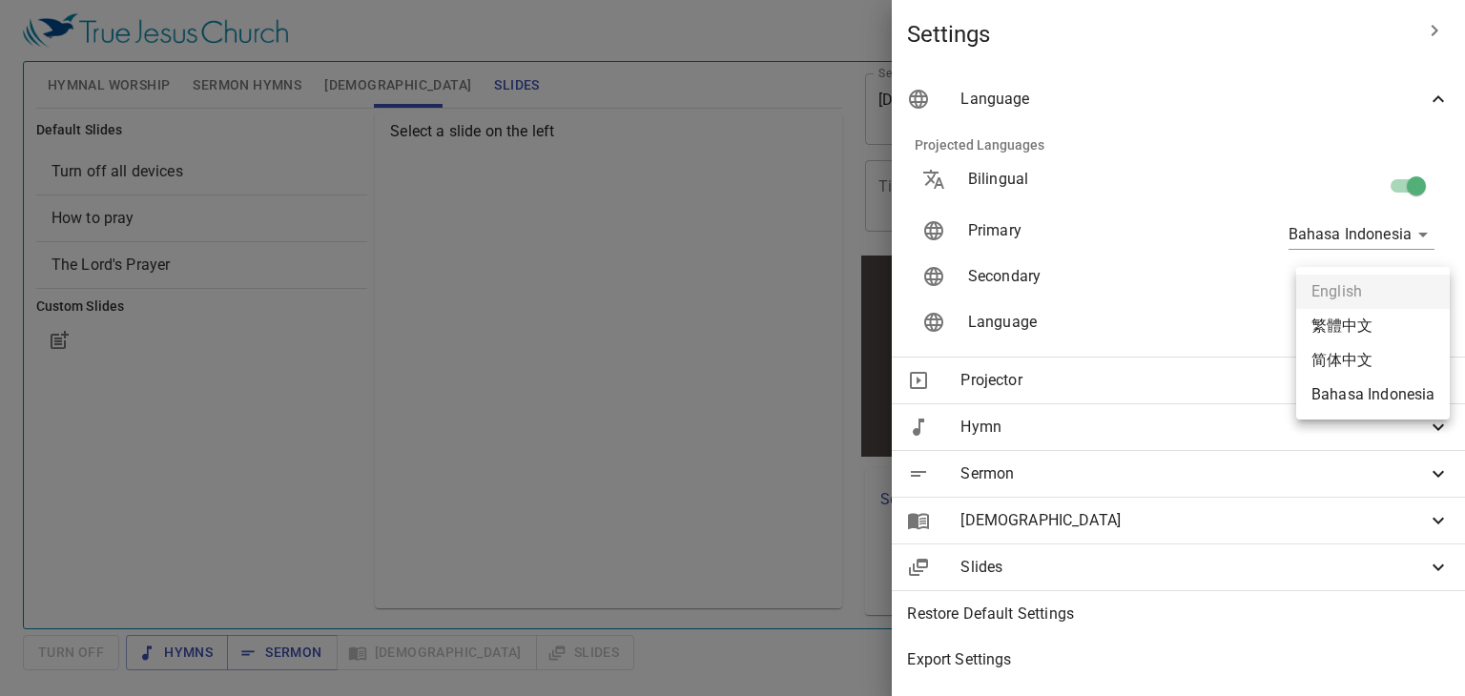
drag, startPoint x: 1385, startPoint y: 321, endPoint x: 1400, endPoint y: 192, distance: 130.6
click at [1400, 192] on body "Select a tutorial Settings Hymnal Worship Sermon Hymns Bible Slides Hymn search…" at bounding box center [732, 348] width 1465 height 696
click at [1400, 192] on div at bounding box center [732, 348] width 1465 height 696
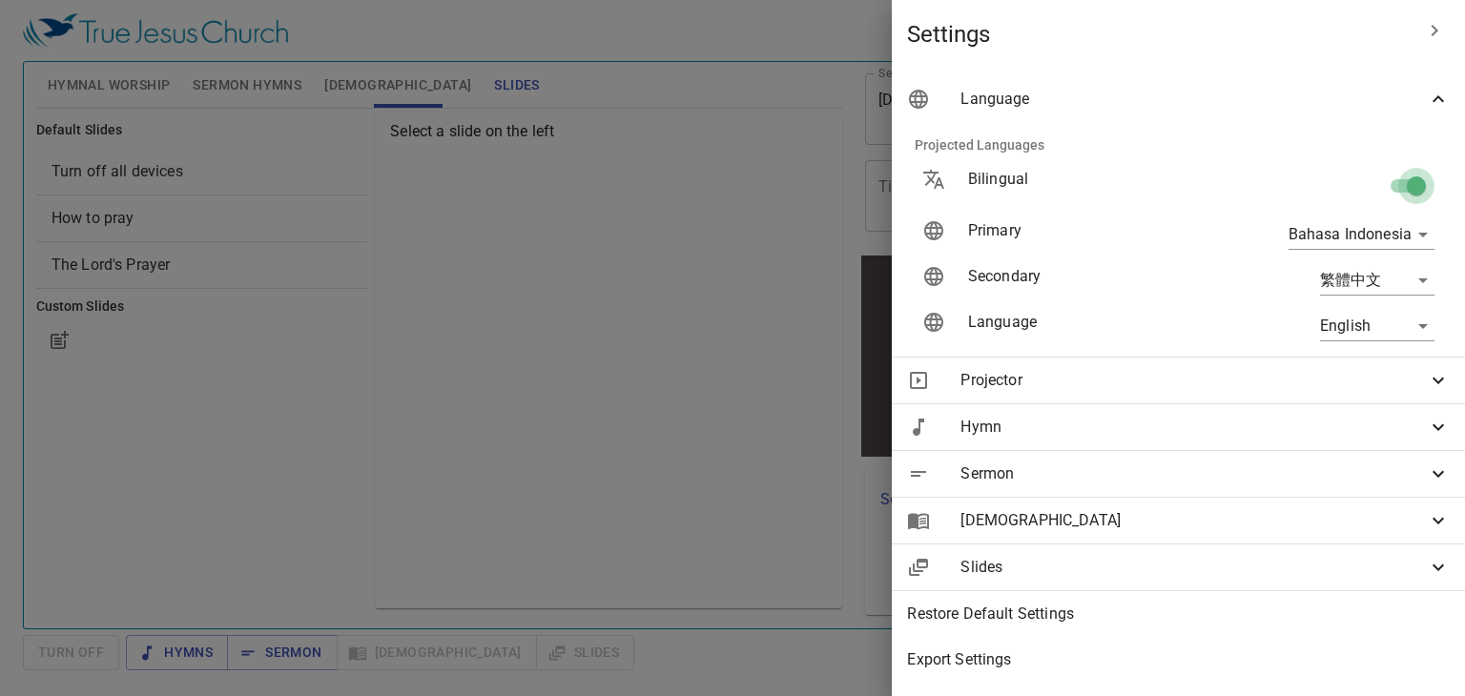
click at [1400, 192] on input "checkbox" at bounding box center [1416, 190] width 109 height 36
checkbox input "false"
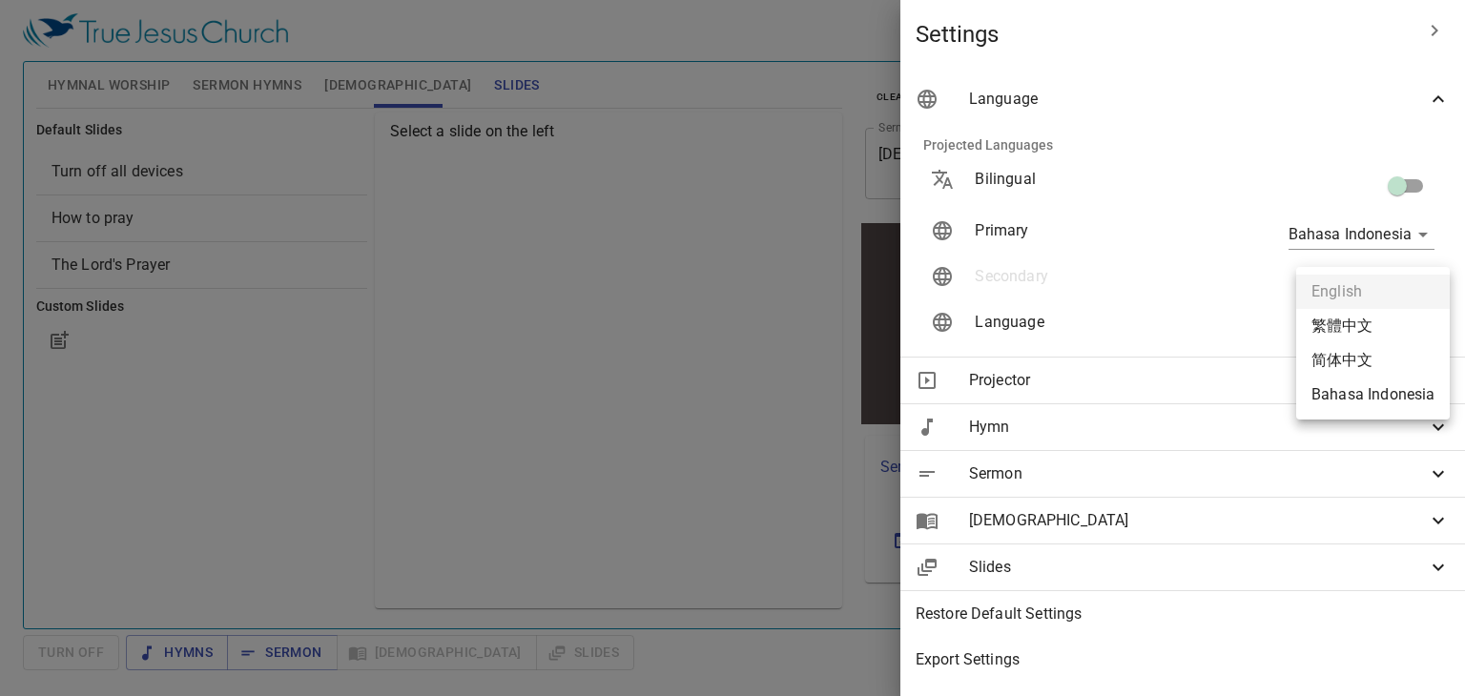
click at [1396, 331] on body "Select a tutorial Settings Hymnal Worship Sermon Hymns Bible Slides Hymn search…" at bounding box center [732, 348] width 1465 height 696
click at [1377, 394] on li "Bahasa Indonesia" at bounding box center [1373, 395] width 154 height 34
type input "id"
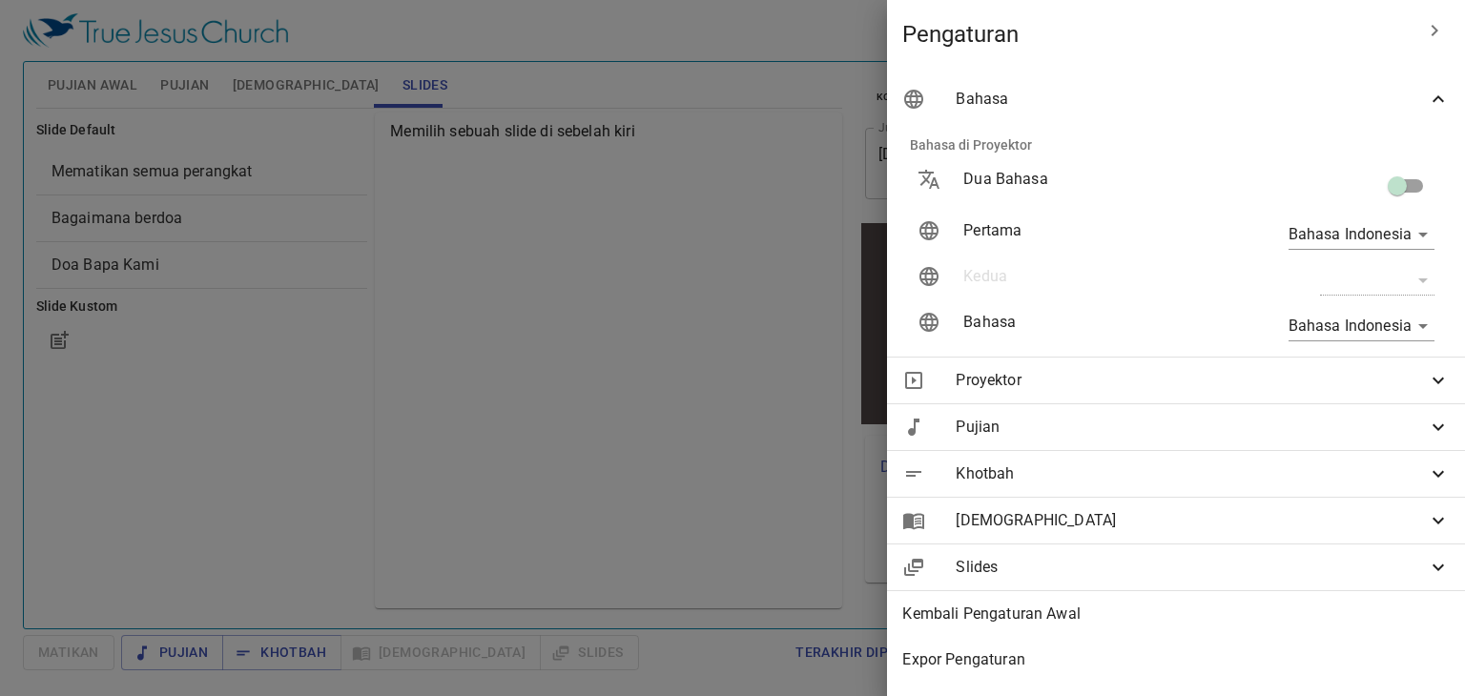
click at [1377, 394] on div "Proyektor" at bounding box center [1176, 381] width 578 height 46
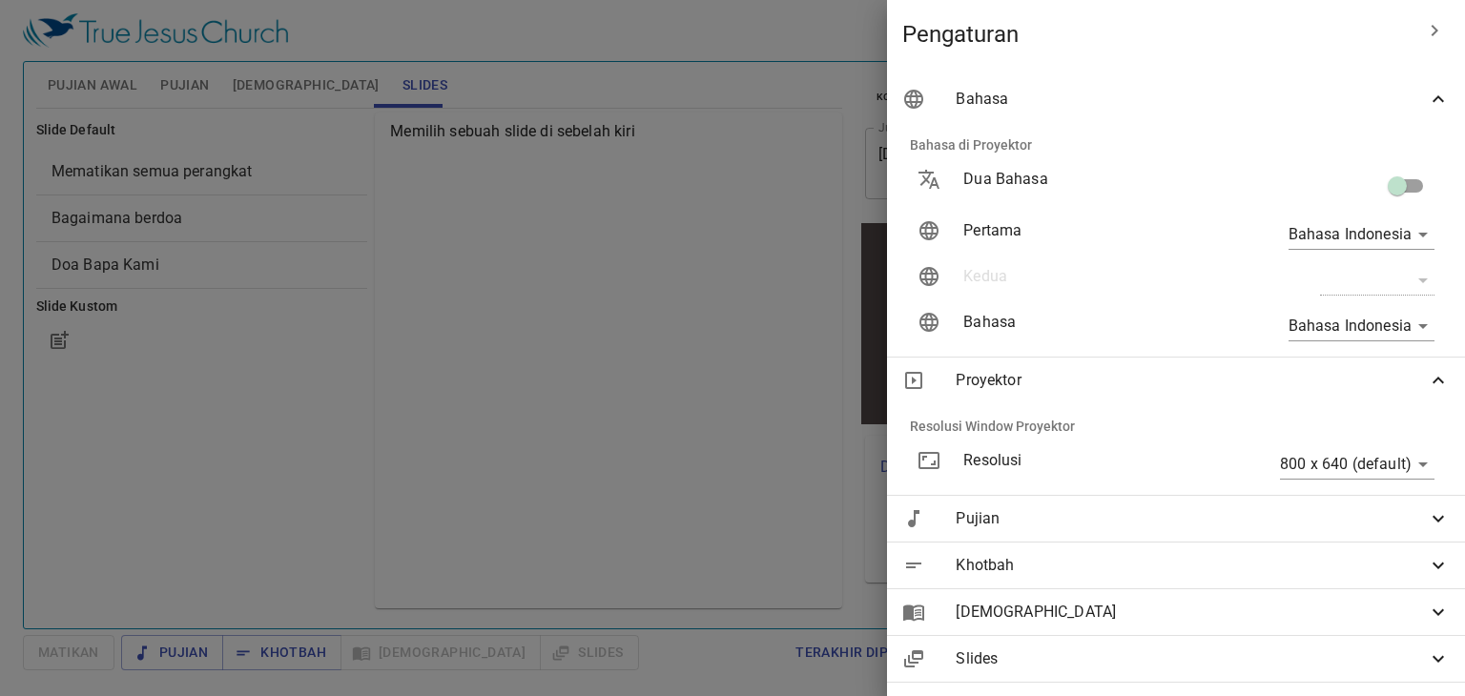
click at [1427, 524] on icon at bounding box center [1438, 518] width 23 height 23
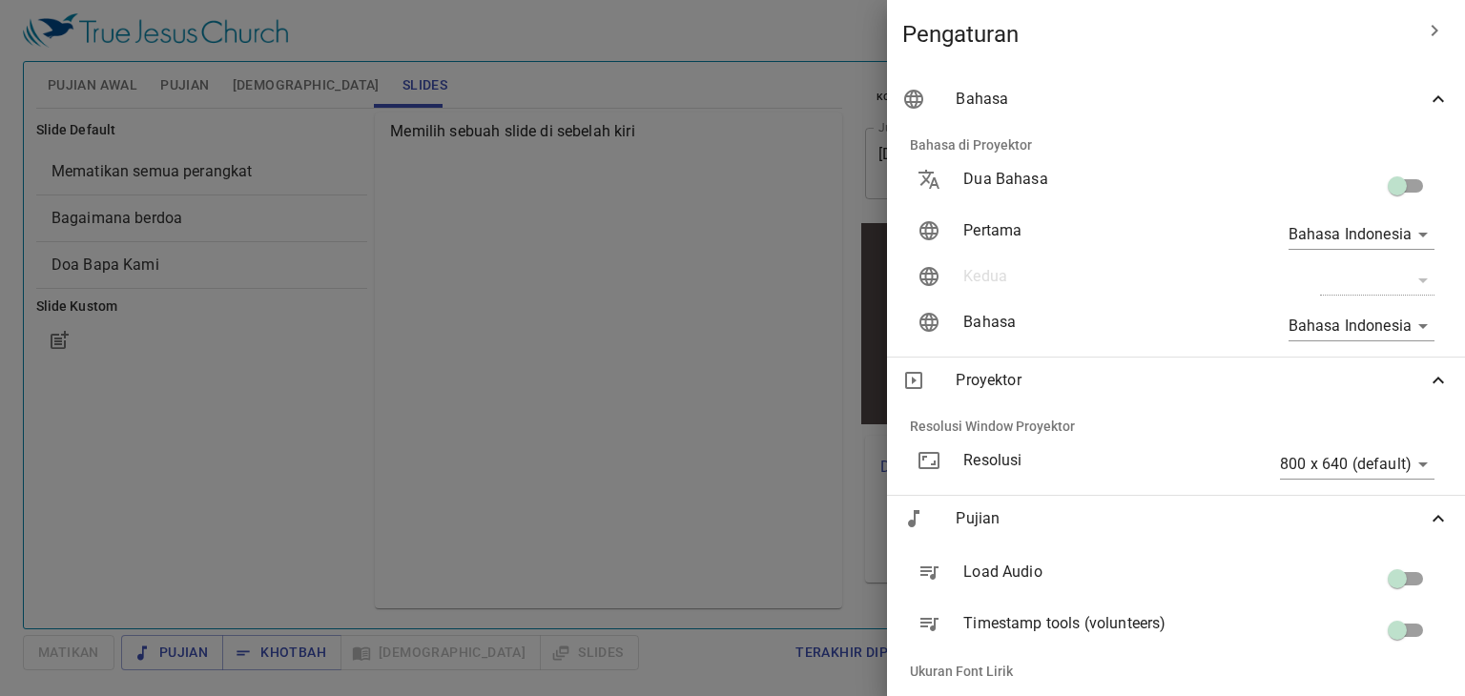
scroll to position [595, 0]
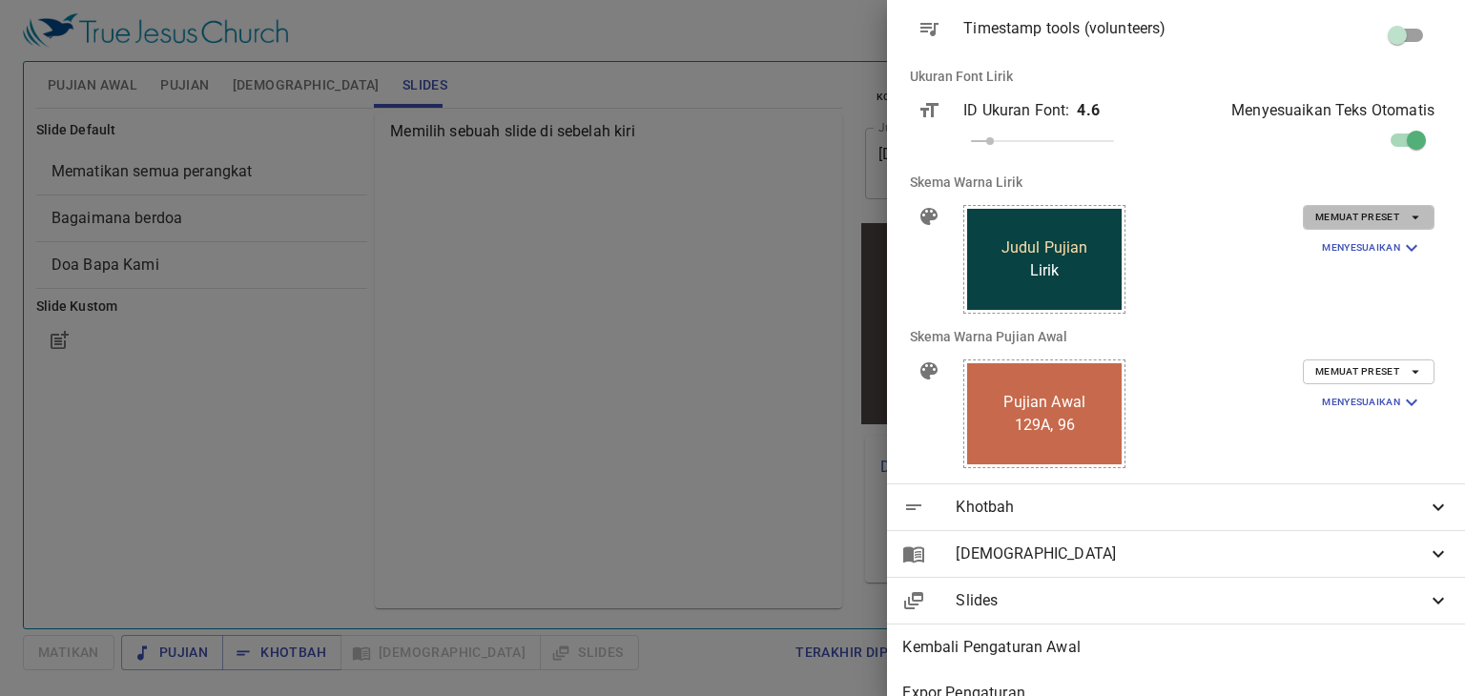
click at [1390, 221] on span "Memuat Preset" at bounding box center [1368, 217] width 107 height 17
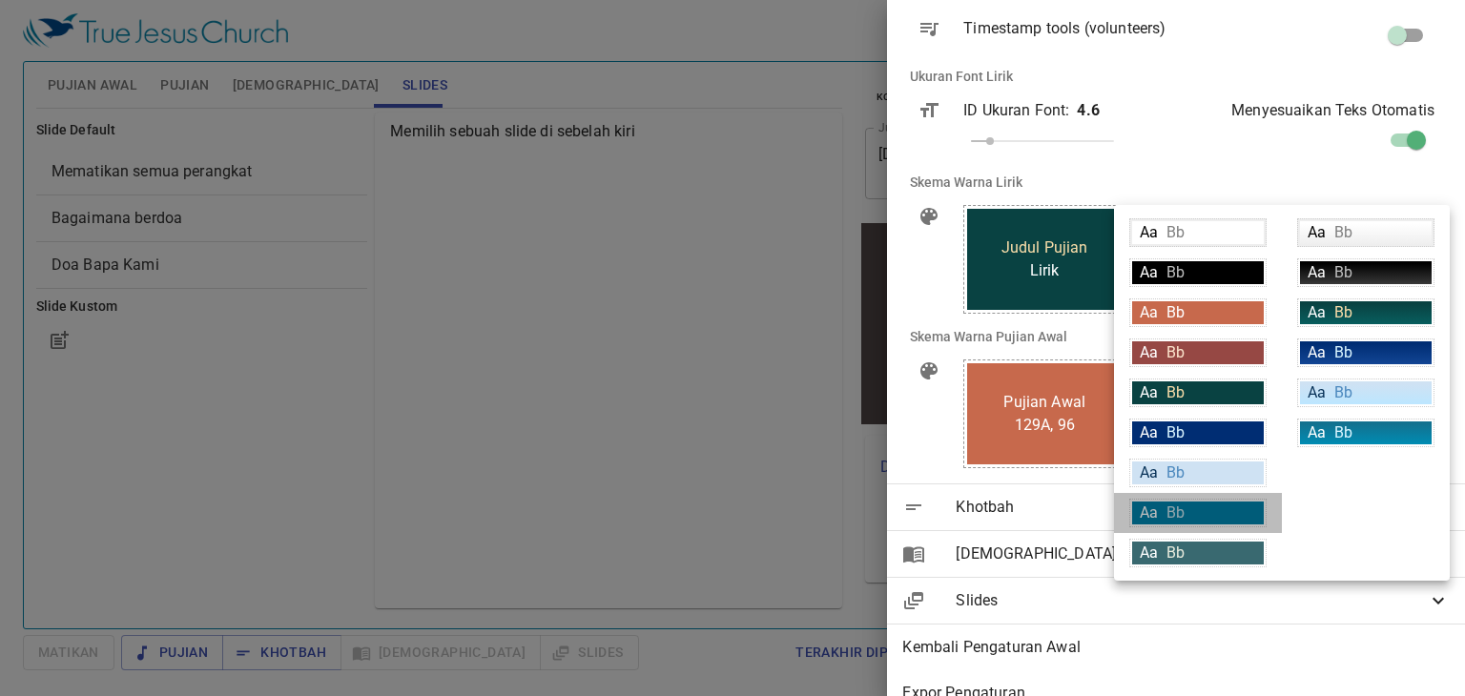
click at [1254, 503] on div "Aa Bb" at bounding box center [1198, 513] width 132 height 23
type input "#007DA4"
type input "#c6e0e9"
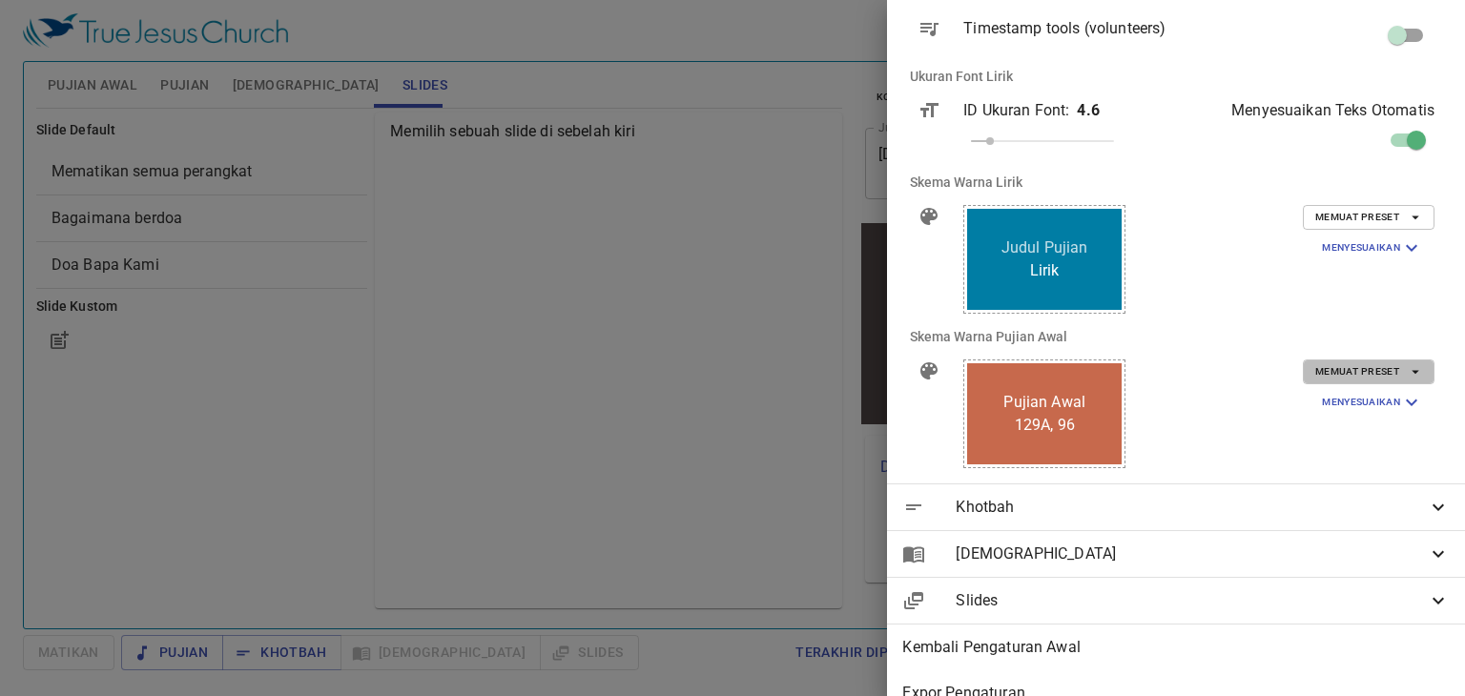
click at [1407, 374] on icon "button" at bounding box center [1415, 371] width 17 height 17
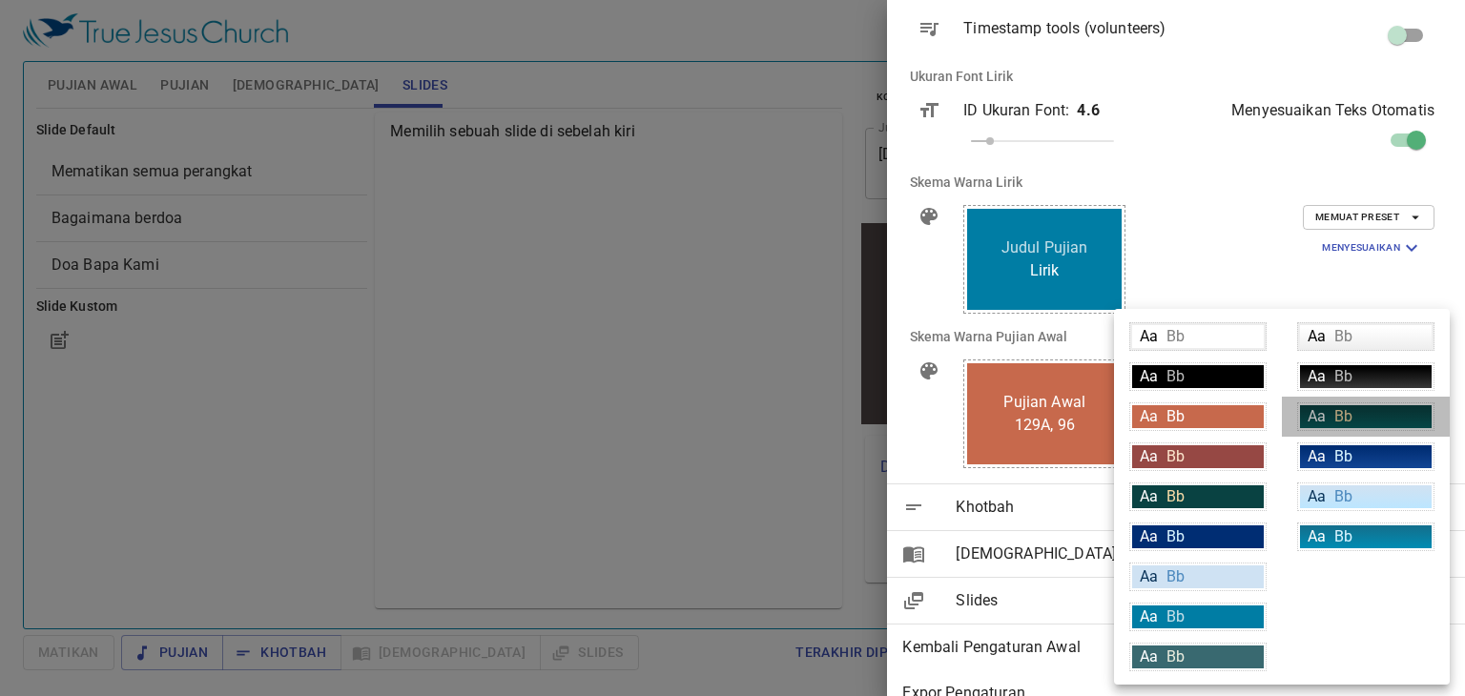
click at [1385, 420] on div "Aa Bb" at bounding box center [1366, 416] width 132 height 23
type input "linear-gradient(180deg, rgba(9,66,66,1) 10%, rgba(8,94,94,1) 100%)"
type input "#f9dda9"
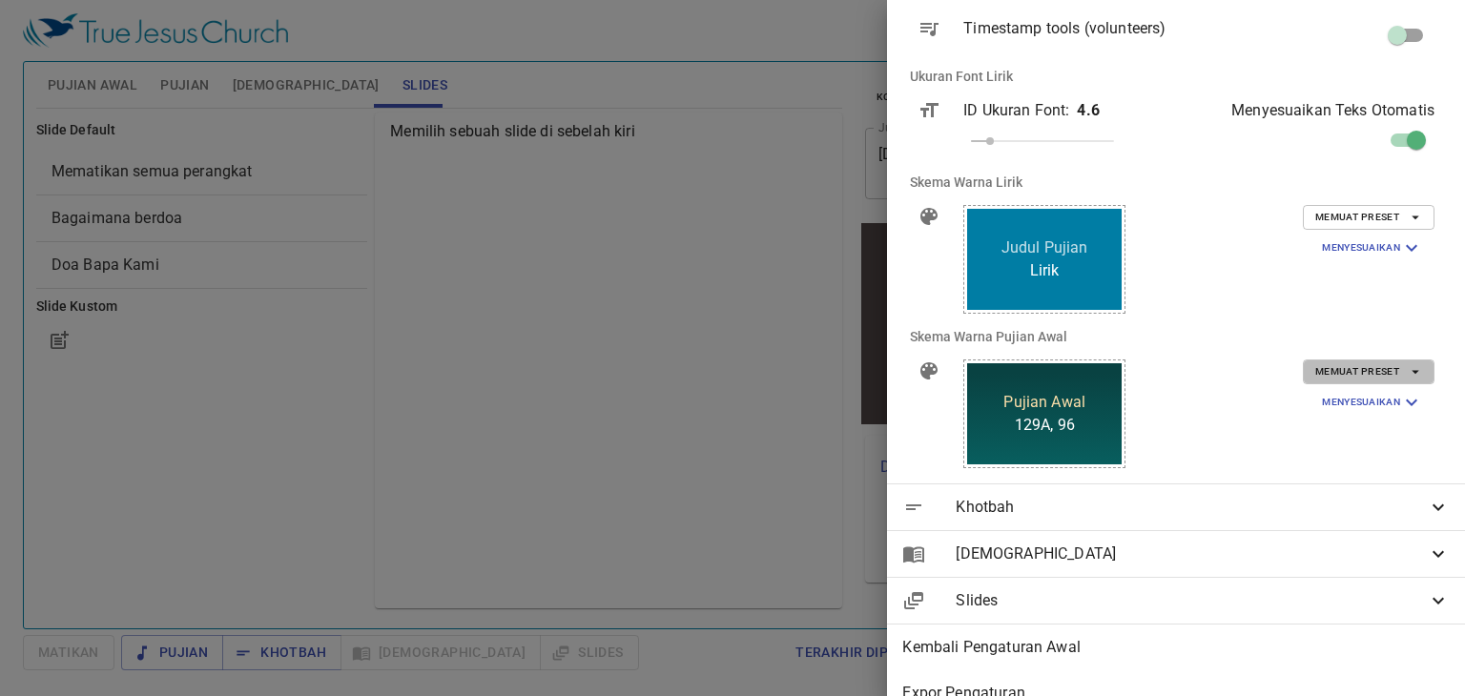
click at [1407, 366] on icon "button" at bounding box center [1415, 371] width 17 height 17
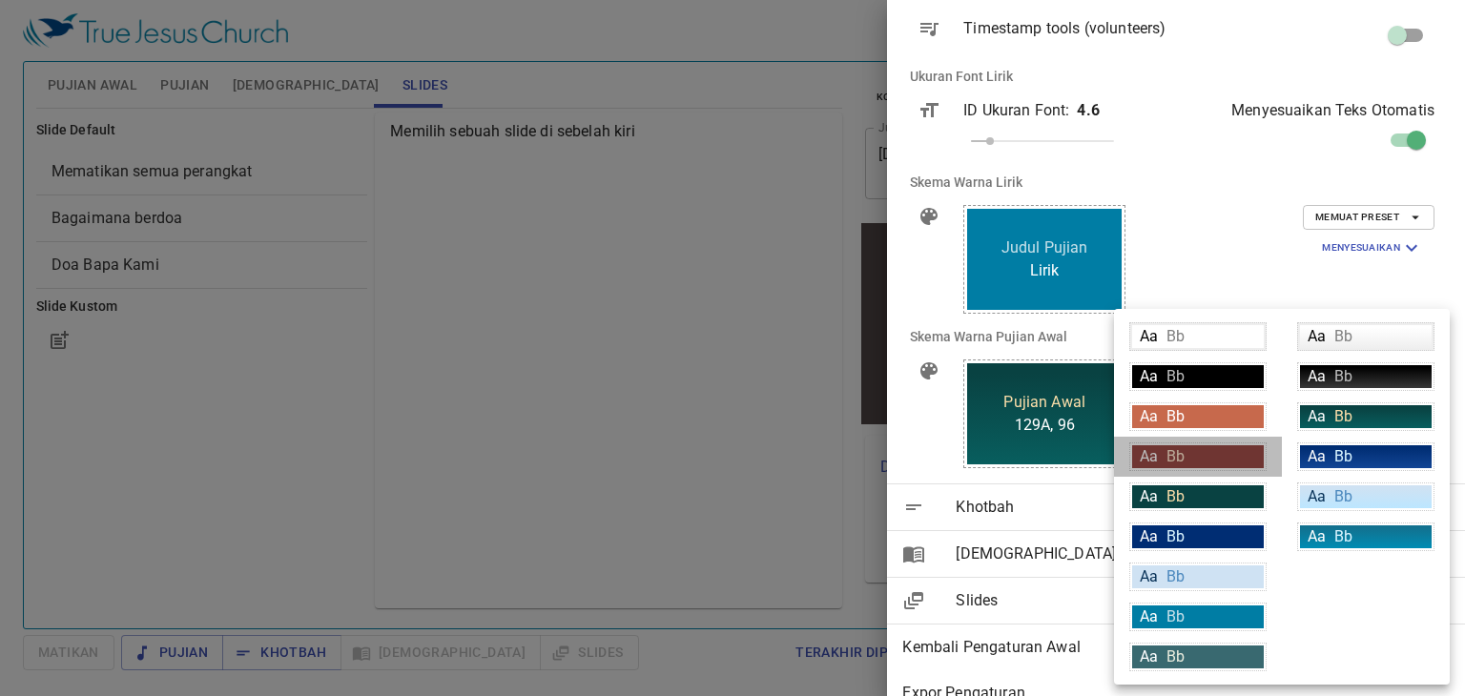
click at [1242, 453] on div "Aa Bb" at bounding box center [1198, 456] width 132 height 23
type input "#964844"
type input "#fce5cd"
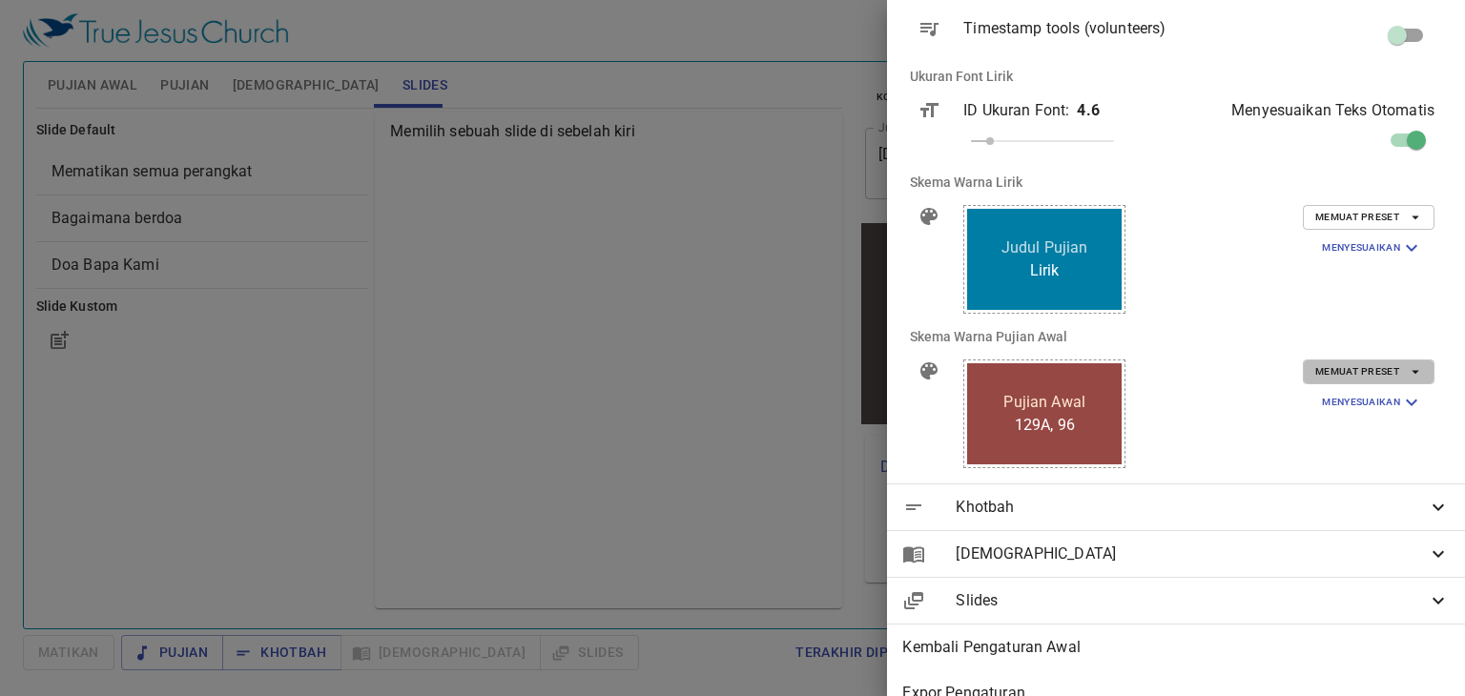
click at [1375, 368] on span "Memuat Preset" at bounding box center [1368, 371] width 107 height 17
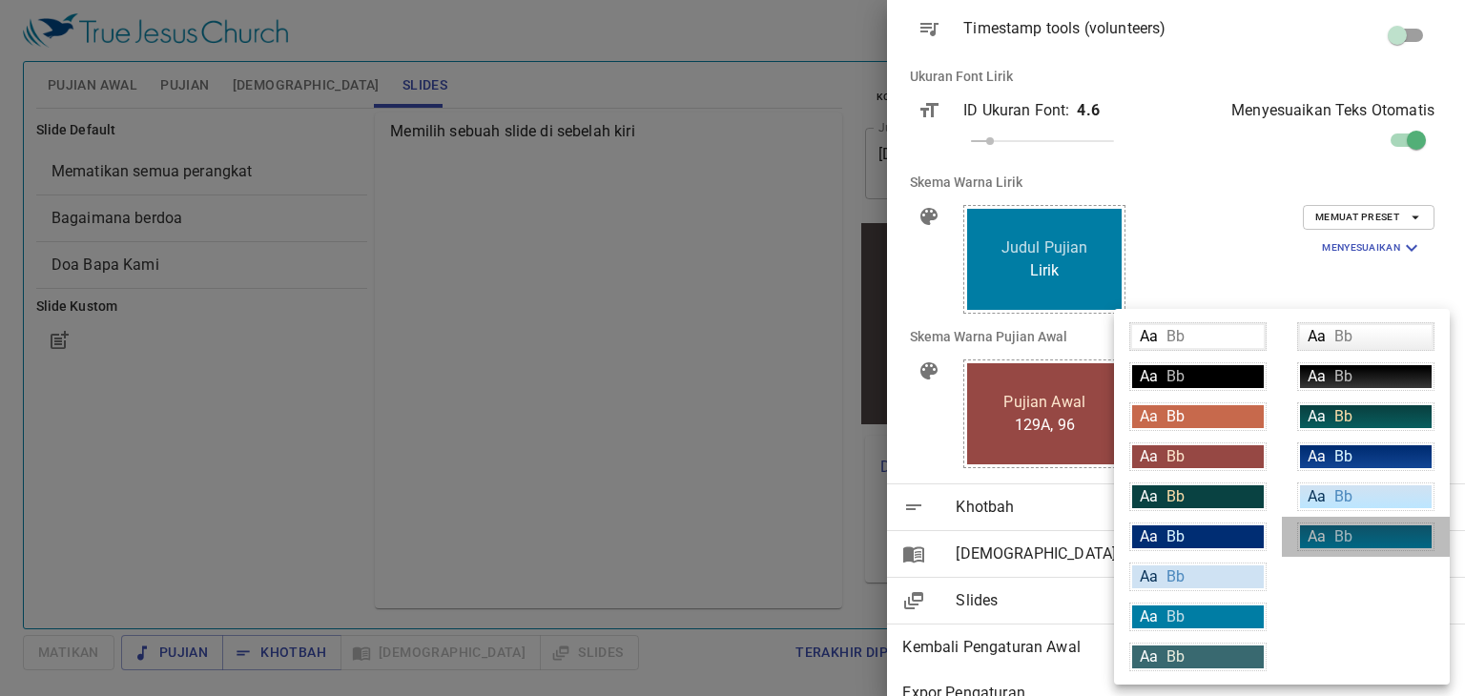
click at [1342, 533] on span "Bb" at bounding box center [1343, 536] width 18 height 18
type input "linear-gradient(180deg, rgba(18,113,143,1) 10%, rgba(0,140,179,1) 100%)"
type input "#daf5ff"
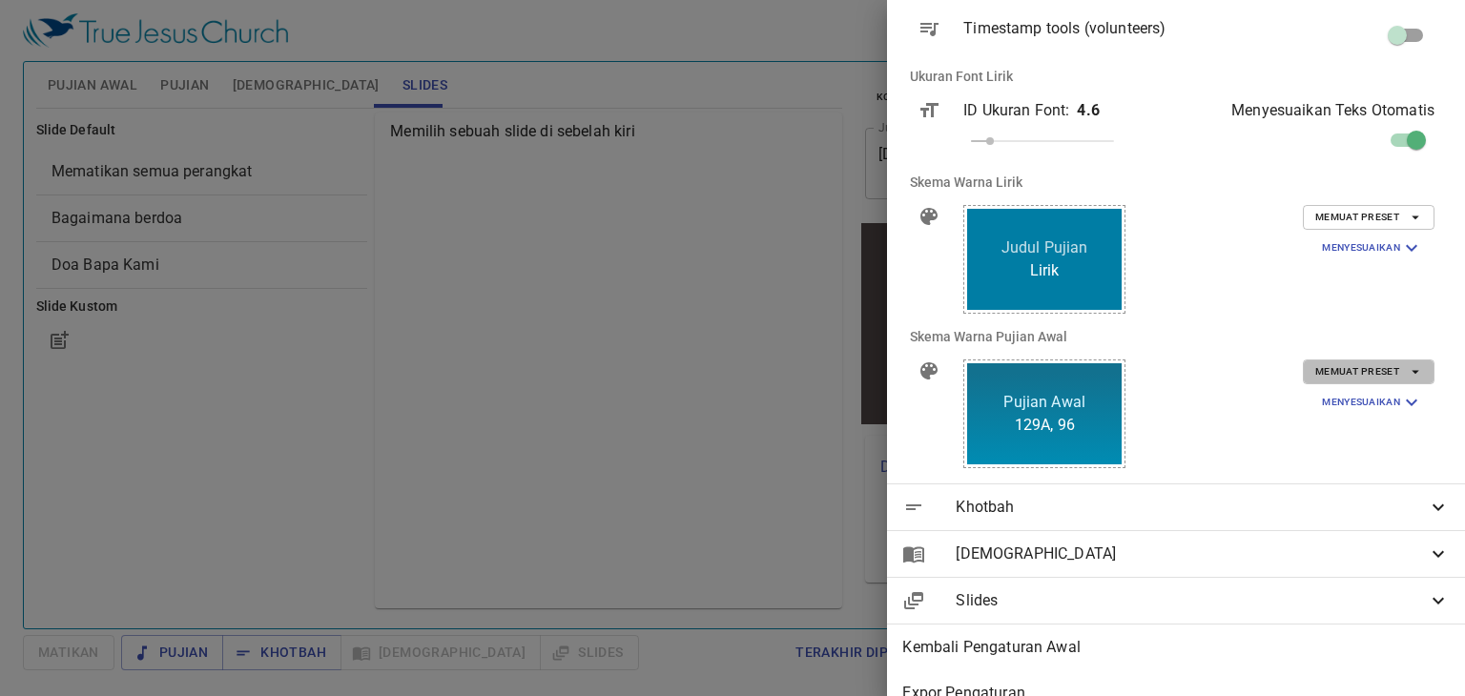
click at [1407, 372] on icon "button" at bounding box center [1415, 371] width 17 height 17
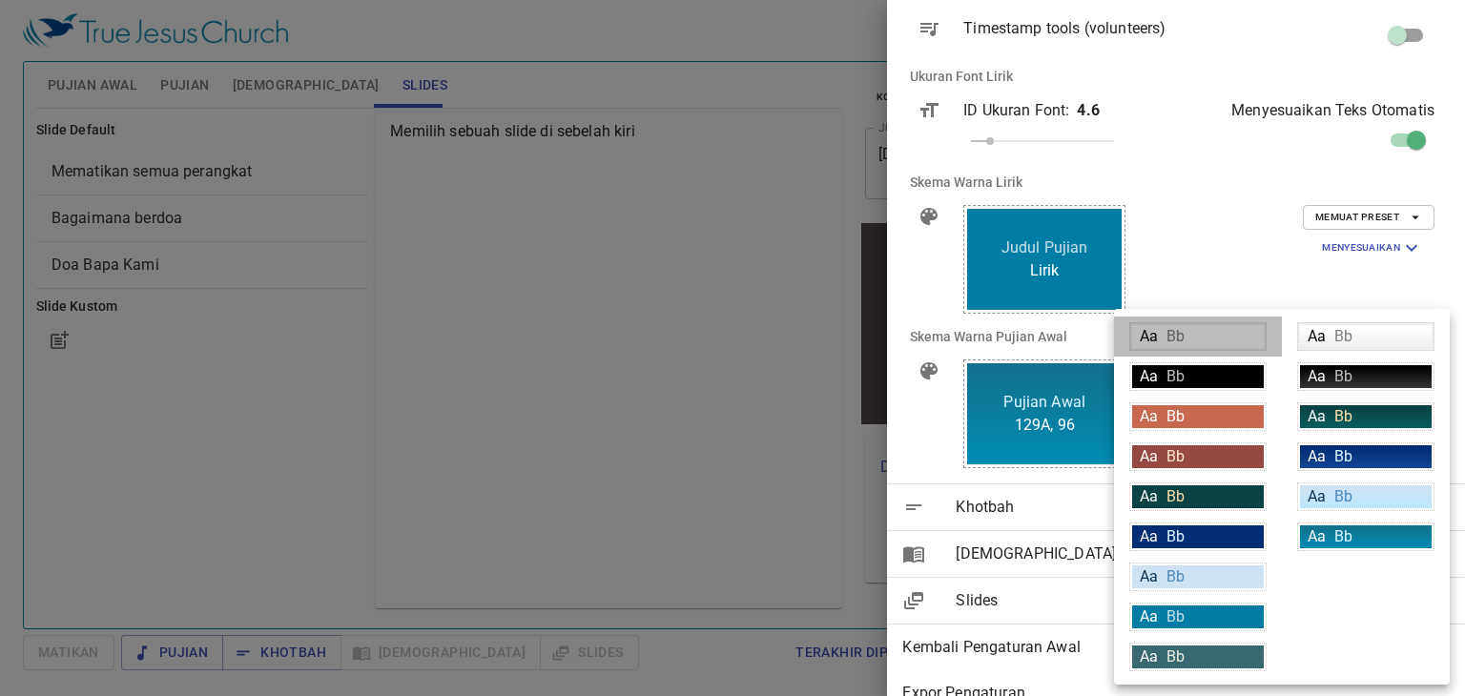
click at [1229, 339] on div "Aa Bb" at bounding box center [1198, 336] width 132 height 23
type input "#ffffff"
type input "#000000"
type input "#808080"
type input "#eeeeee"
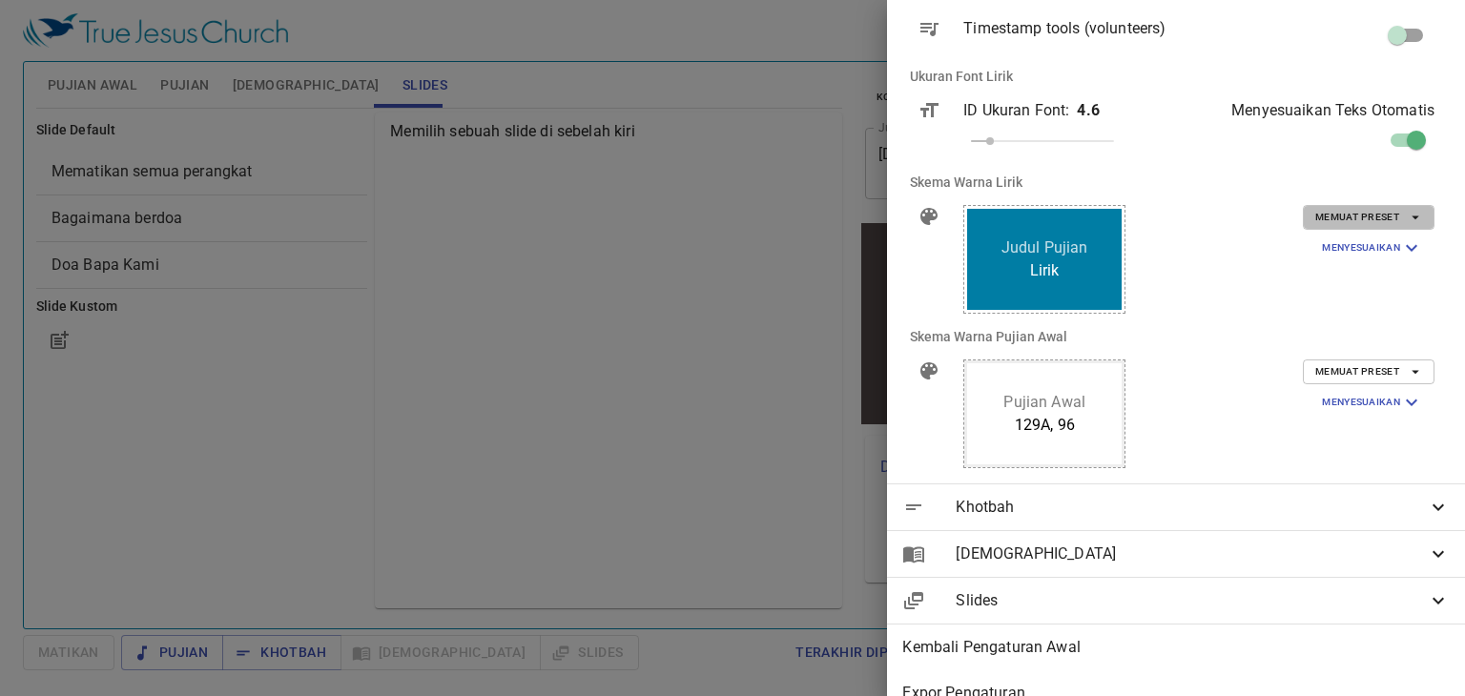
click at [1364, 214] on span "Memuat Preset" at bounding box center [1368, 217] width 107 height 17
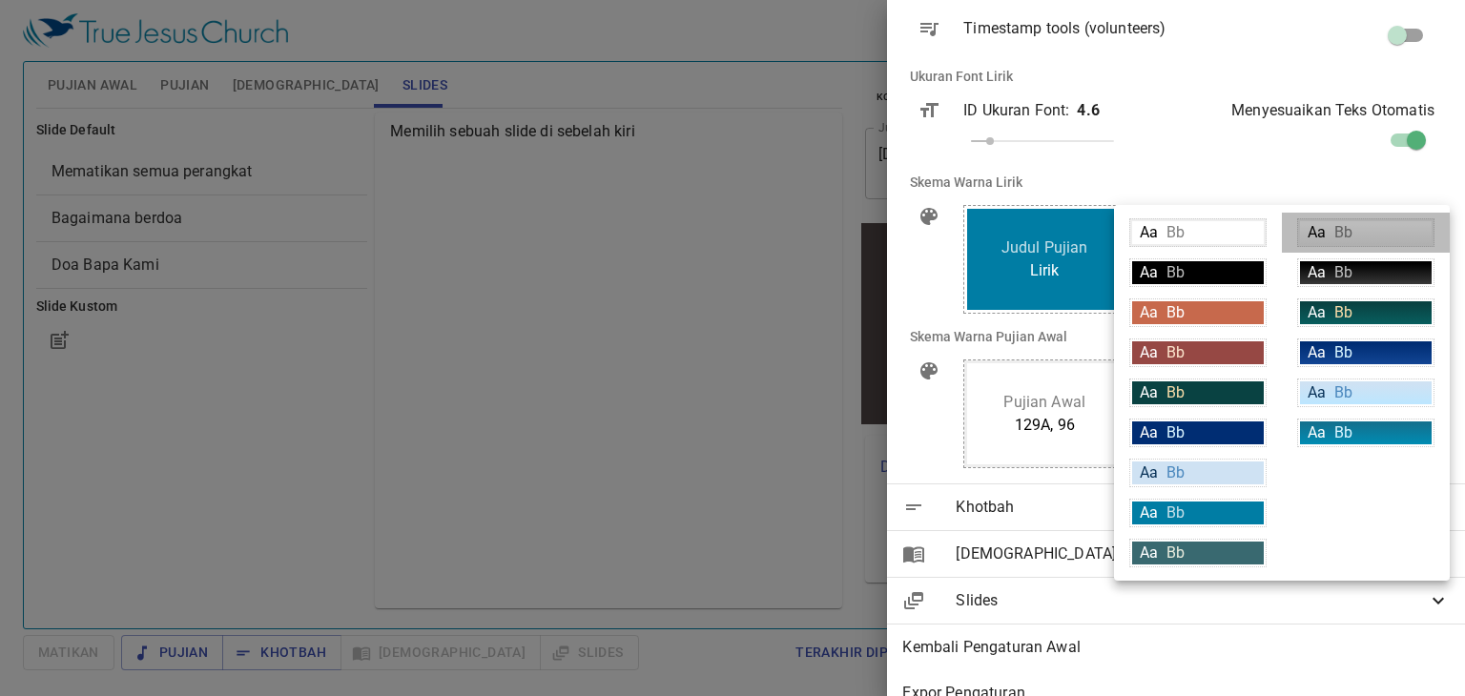
click at [1350, 237] on span "Bb" at bounding box center [1343, 232] width 18 height 18
type input "linear-gradient(180deg, rgba(255,255,255,1) 10%, rgba(239,239,239,1) 100%)"
type input "#000000"
type input "#808080"
type input "#eeeeee"
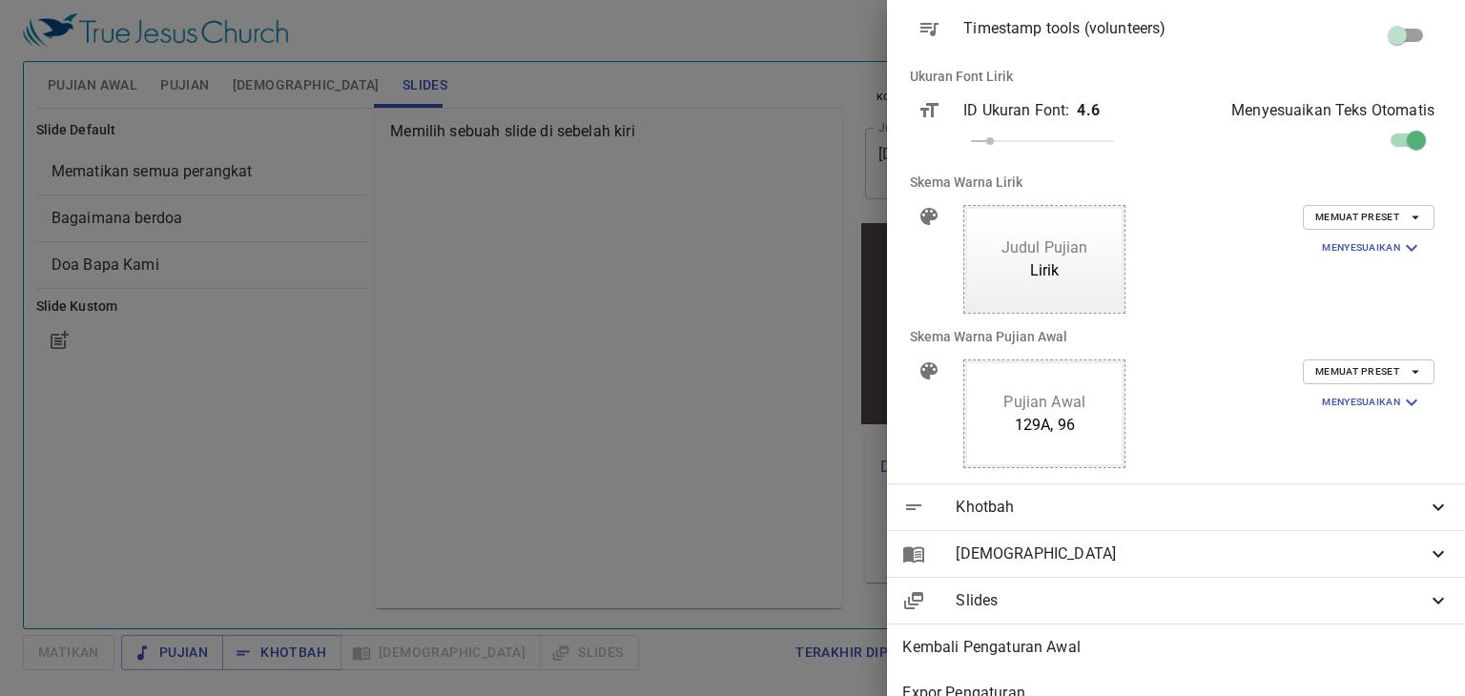
click at [1378, 562] on span "Alkitab" at bounding box center [1190, 554] width 471 height 23
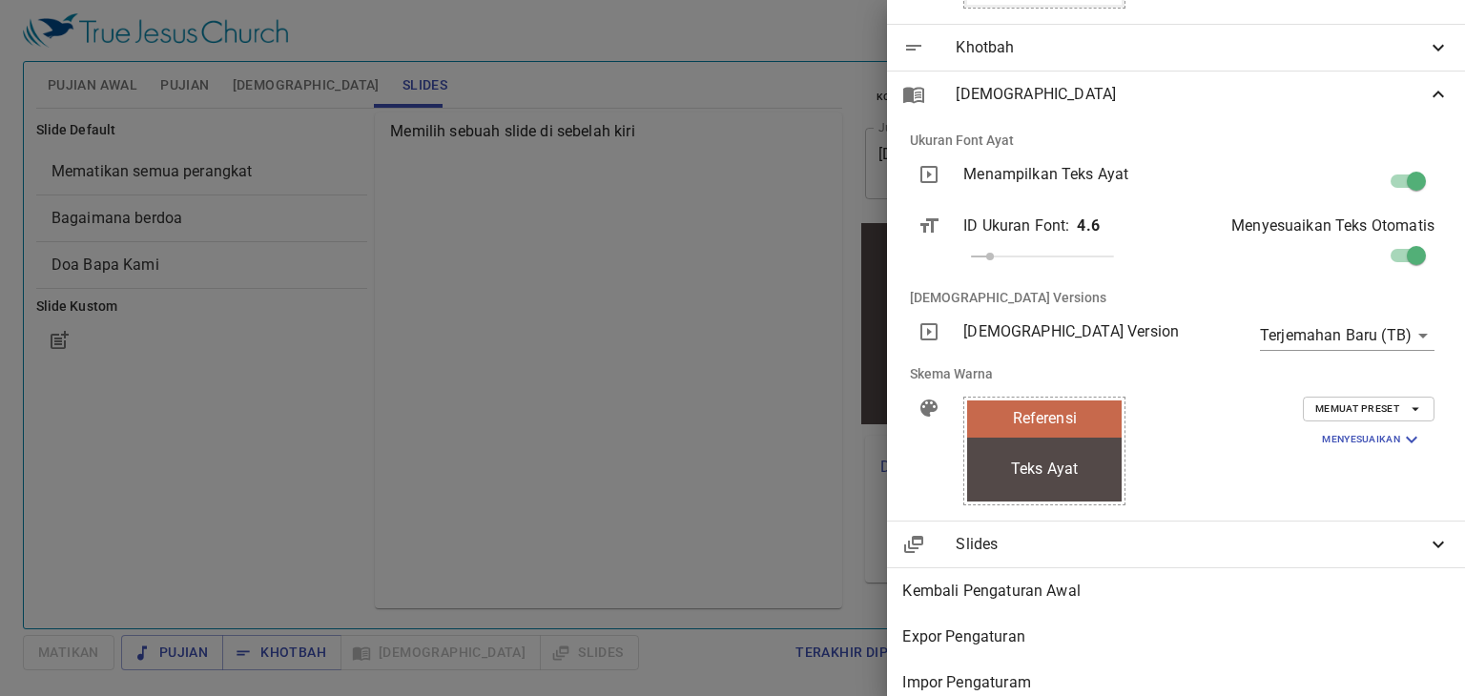
scroll to position [1079, 0]
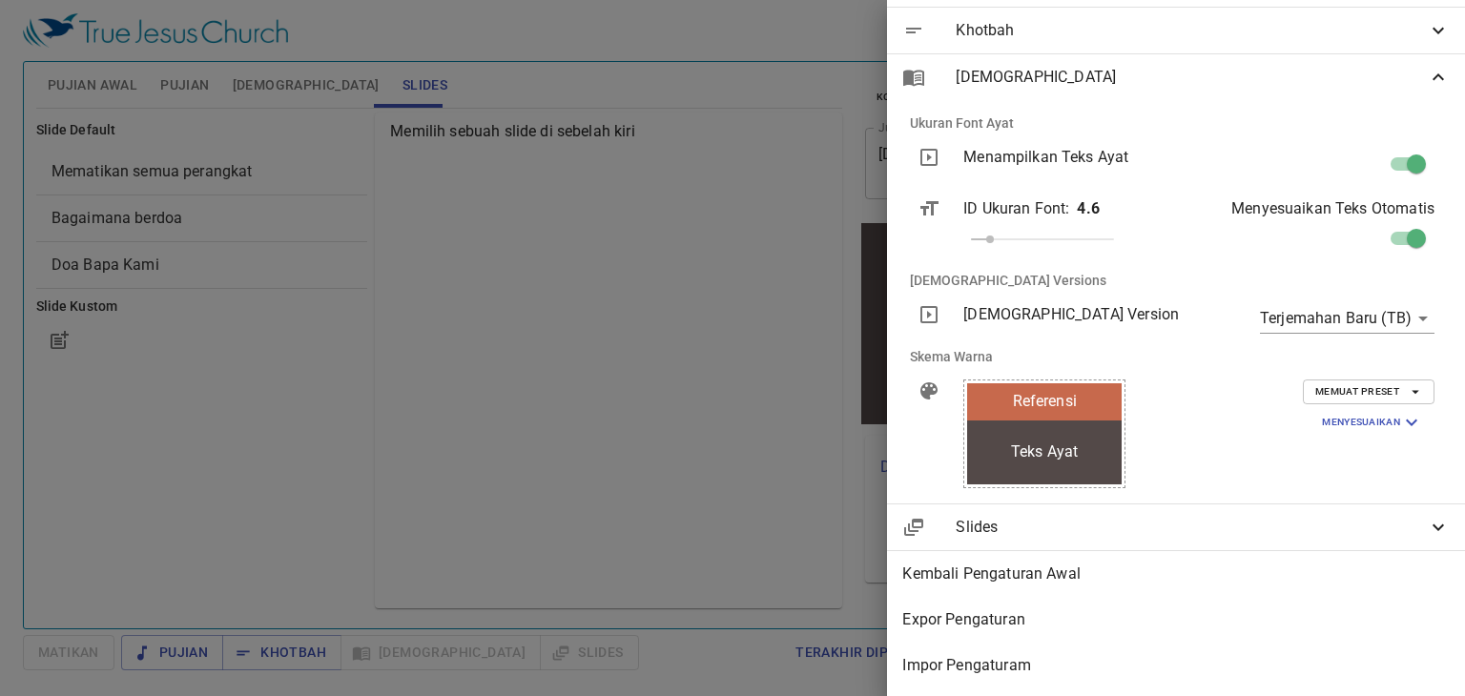
click at [1366, 387] on span "Memuat Preset" at bounding box center [1368, 391] width 107 height 17
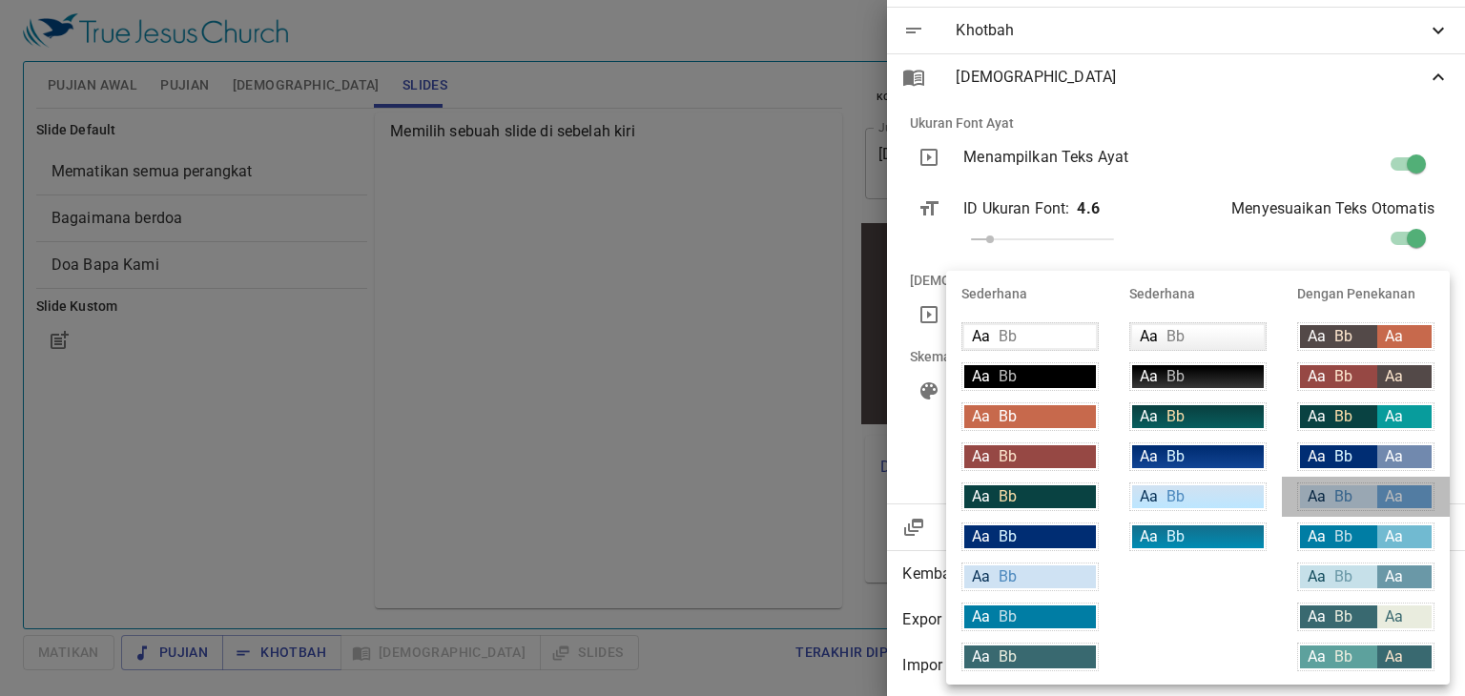
click at [1366, 489] on div "Aa Bb" at bounding box center [1338, 496] width 77 height 23
type input "#cfe2f3"
type input "#063056"
type input "#6fa8dc"
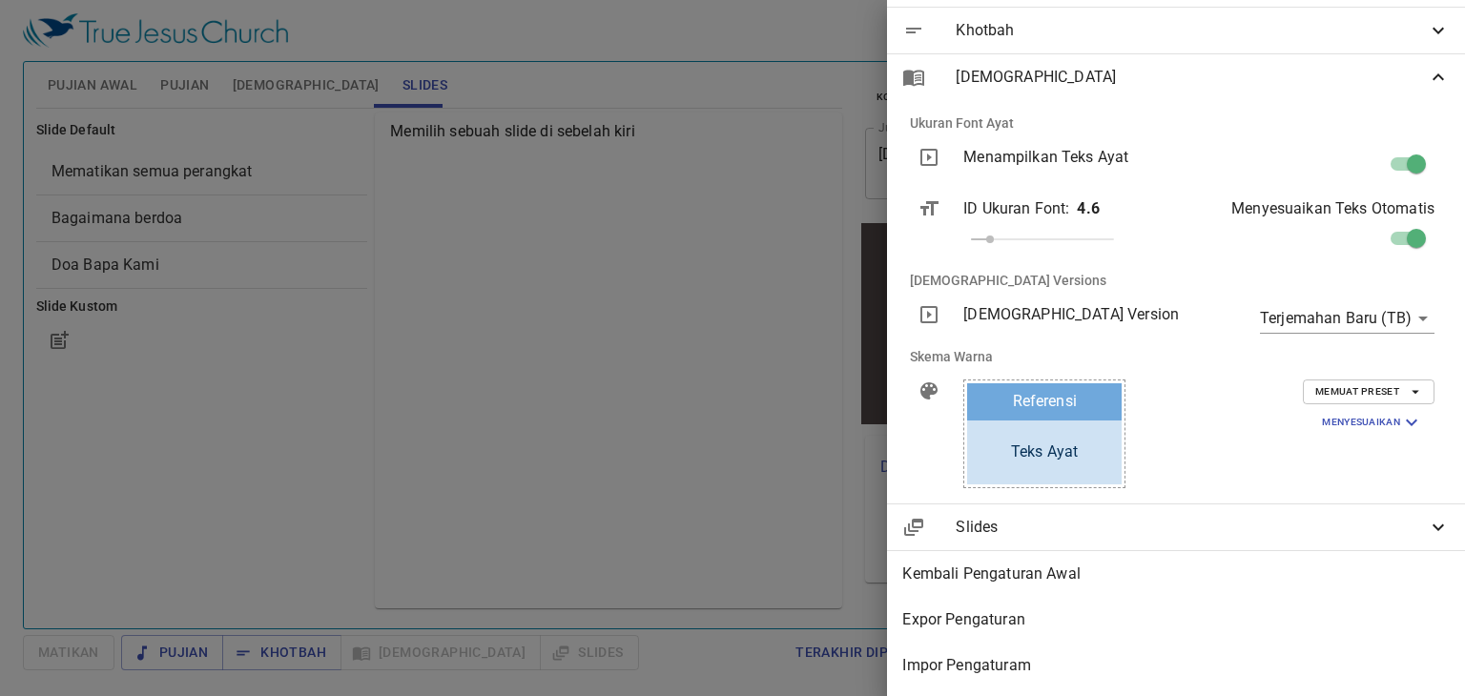
scroll to position [1087, 0]
click at [1400, 516] on span "Slides" at bounding box center [1190, 527] width 471 height 23
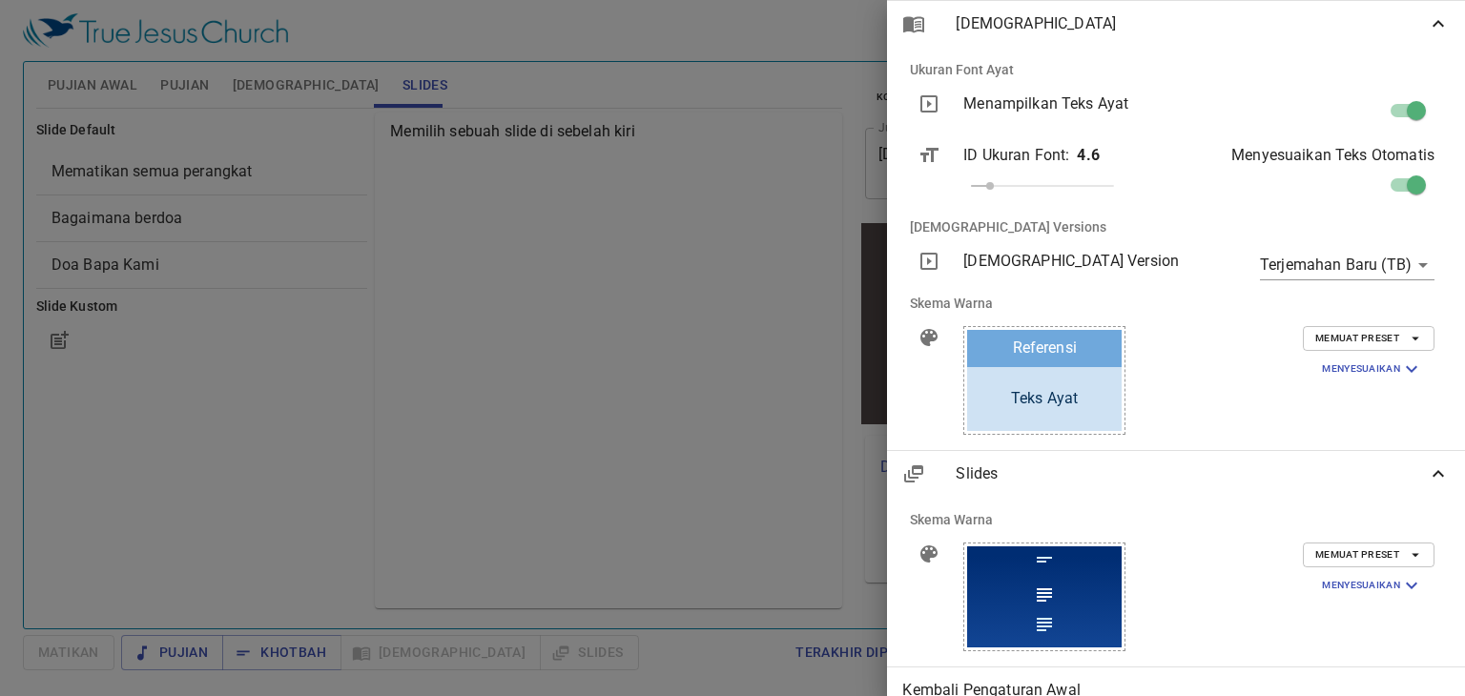
scroll to position [1138, 0]
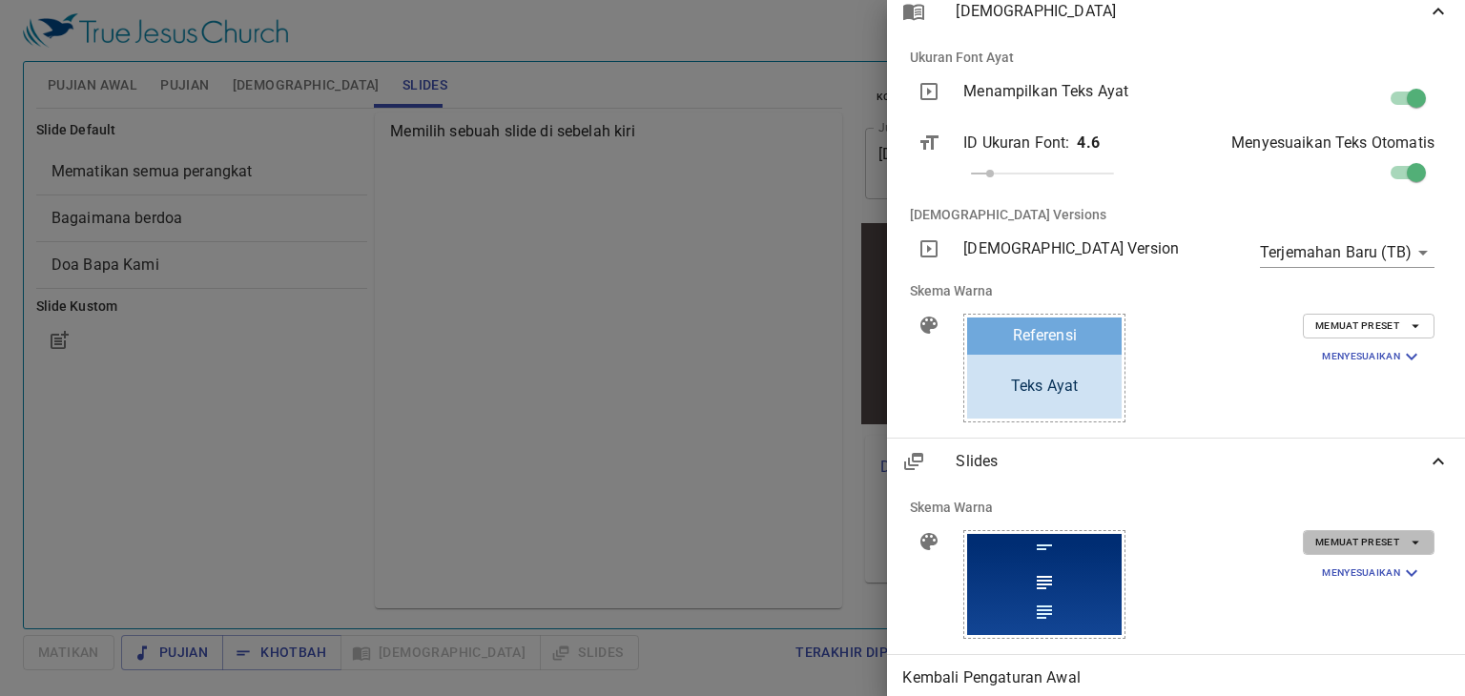
click at [1407, 543] on icon "button" at bounding box center [1415, 542] width 17 height 17
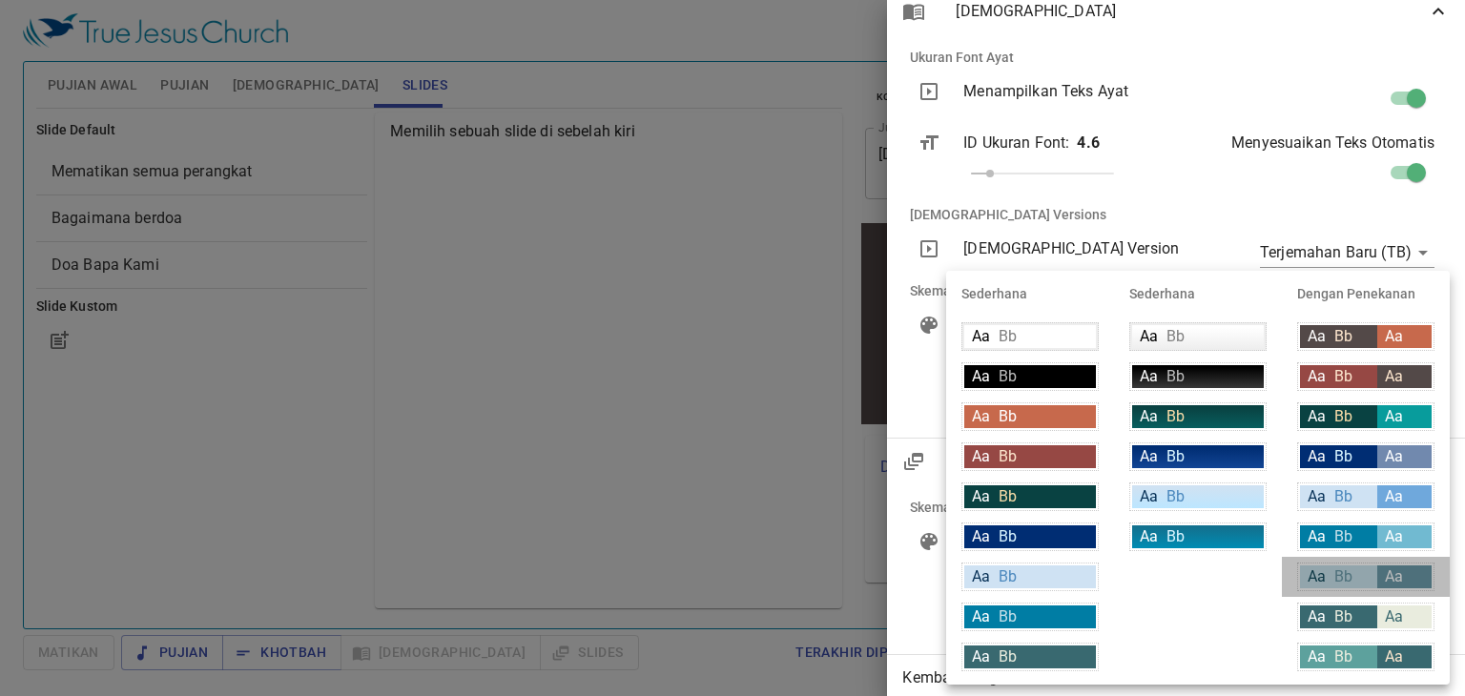
click at [1355, 570] on div "Aa Bb" at bounding box center [1338, 576] width 77 height 23
type input "#c6e0e9"
type input "#134c5d"
type input "#6a98a7"
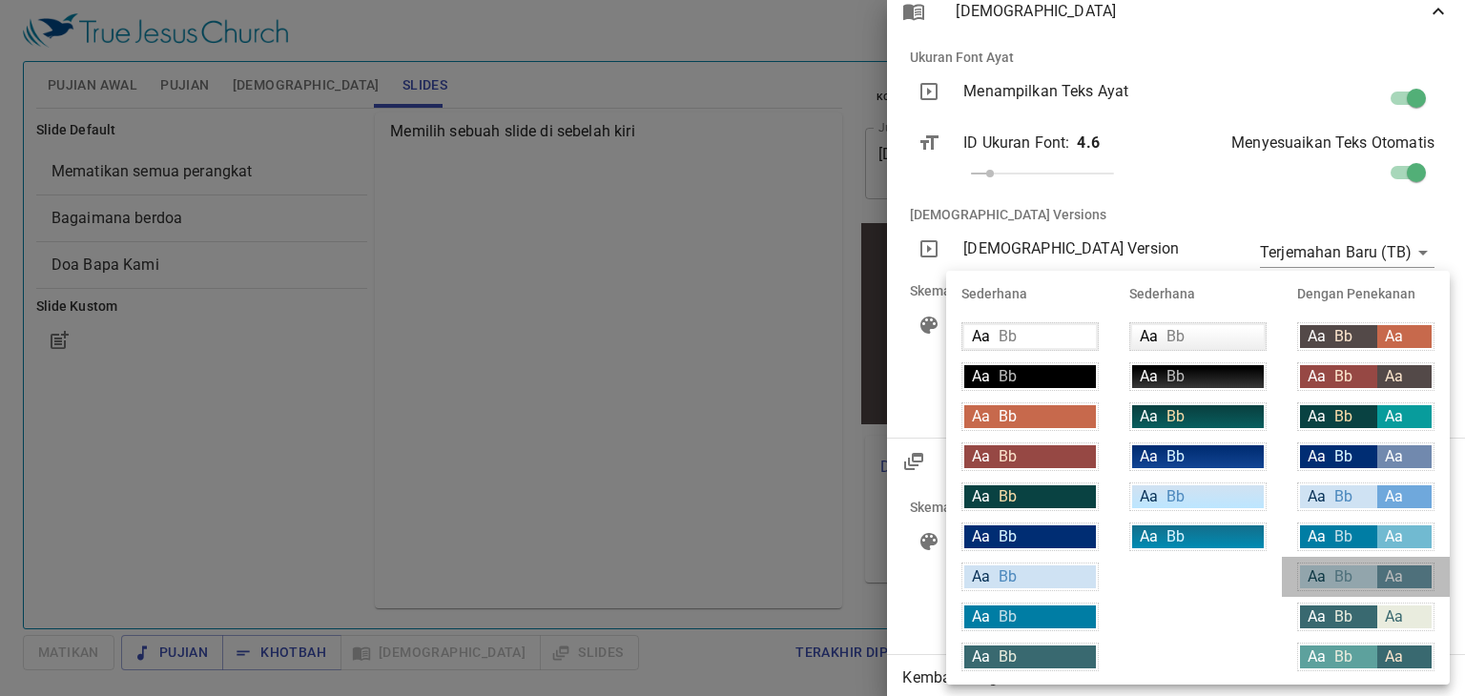
type input "#ffffff"
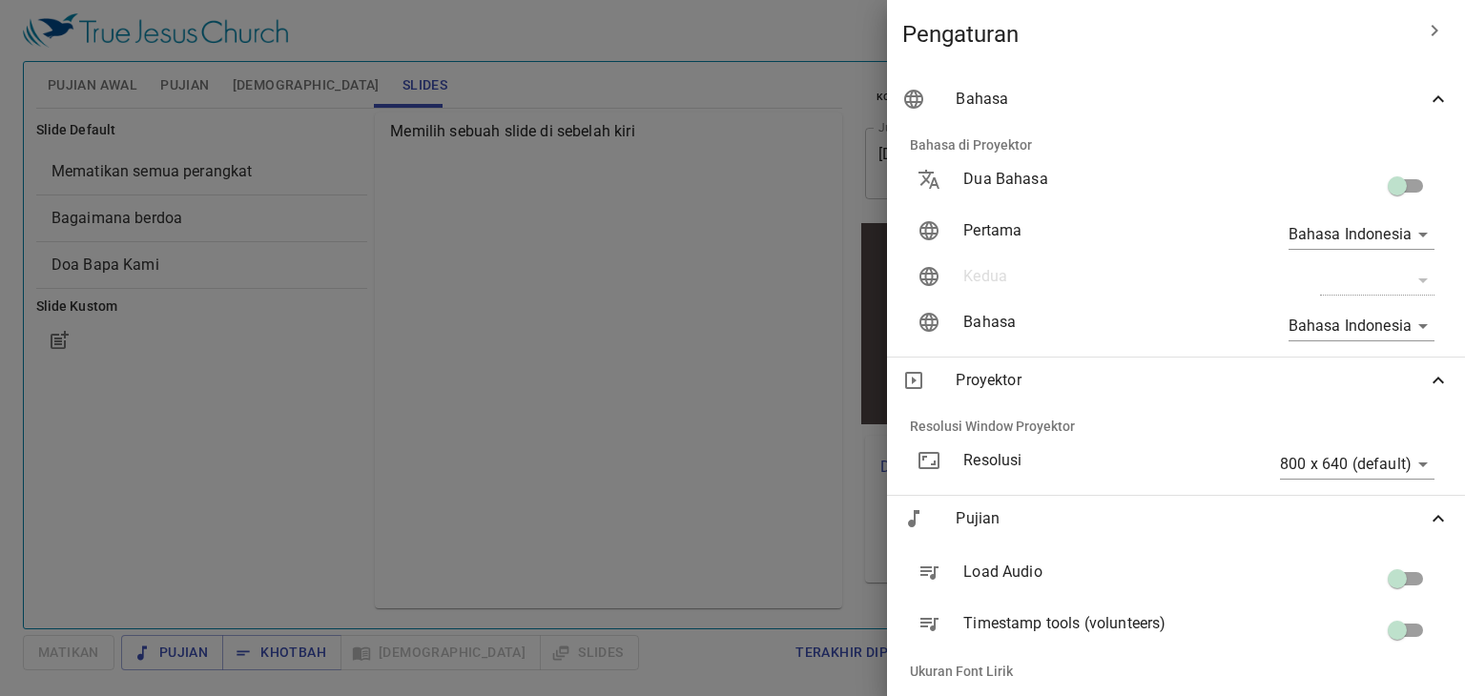
scroll to position [595, 0]
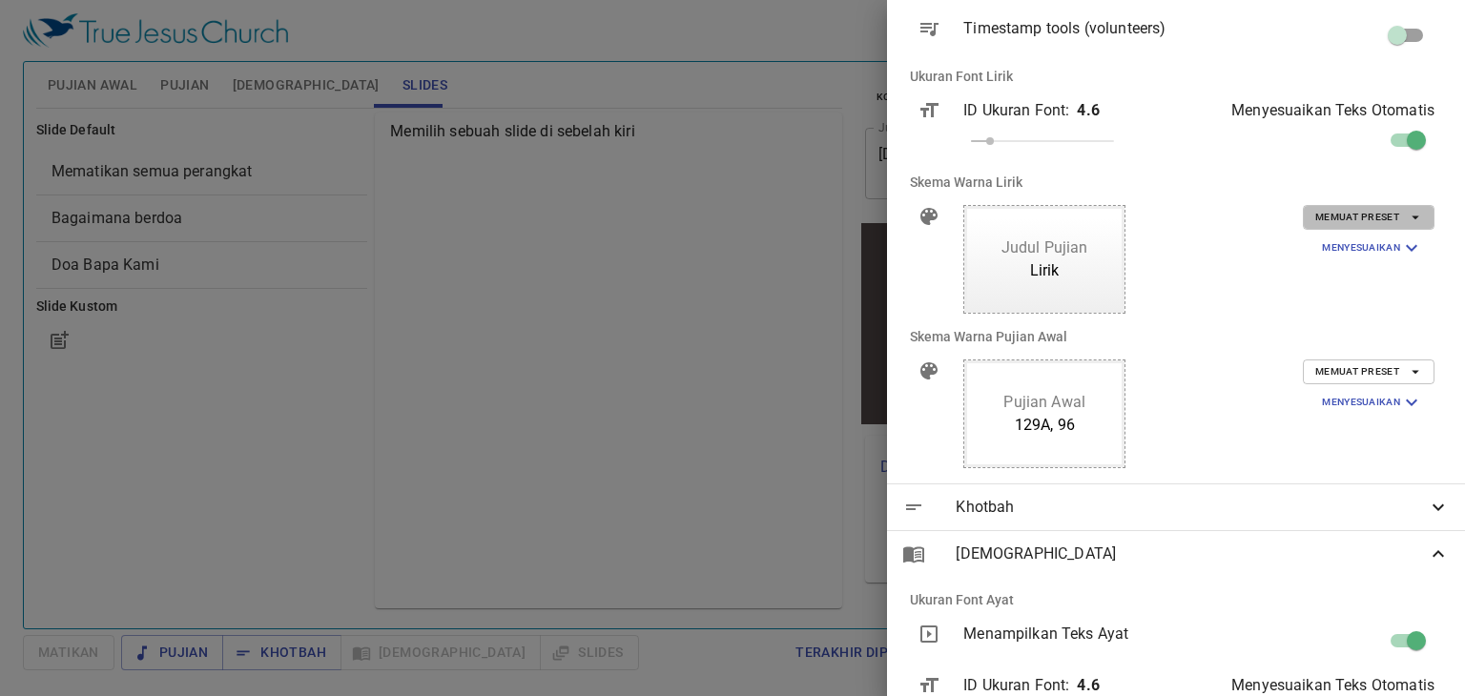
click at [1374, 225] on span "Memuat Preset" at bounding box center [1368, 217] width 107 height 17
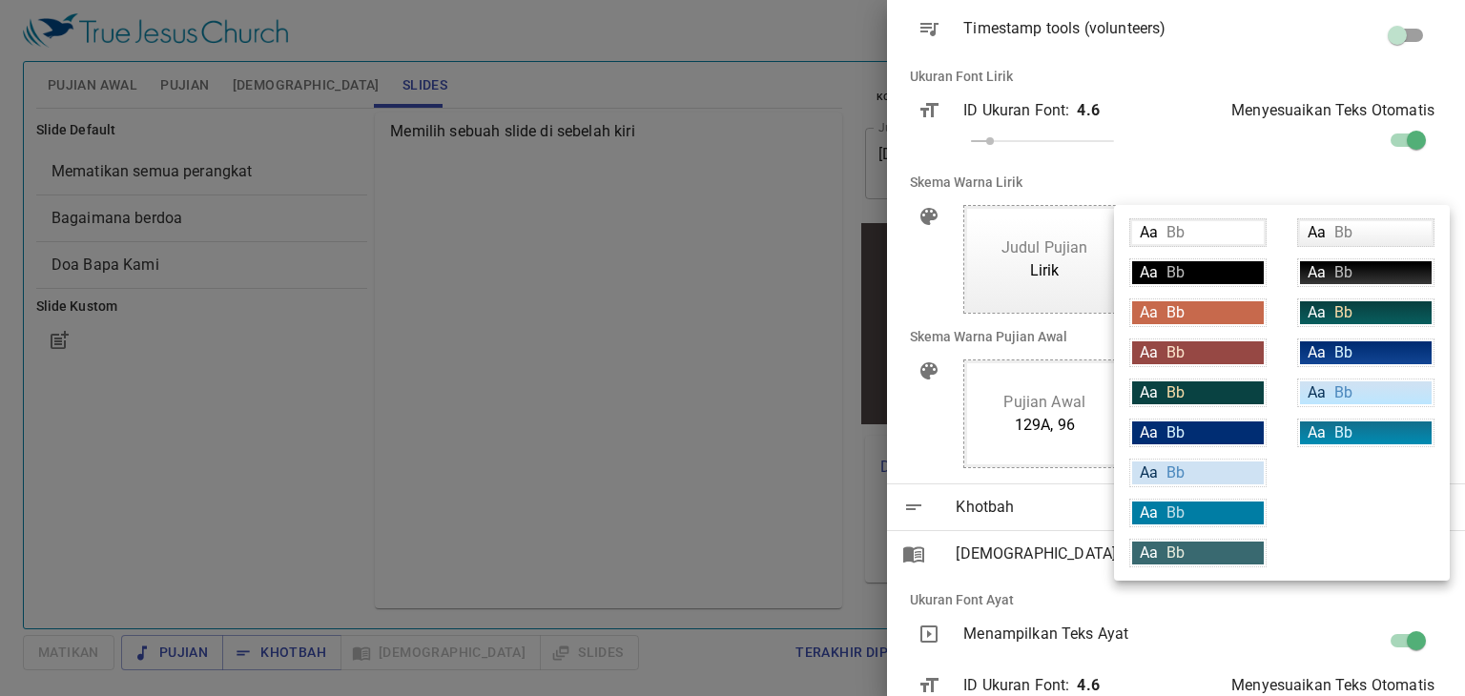
click at [1210, 550] on div "Aa Bb" at bounding box center [1198, 553] width 132 height 23
type input "#396970"
type input "#ffffff"
type input "#e9ecde"
type input "#ffffff"
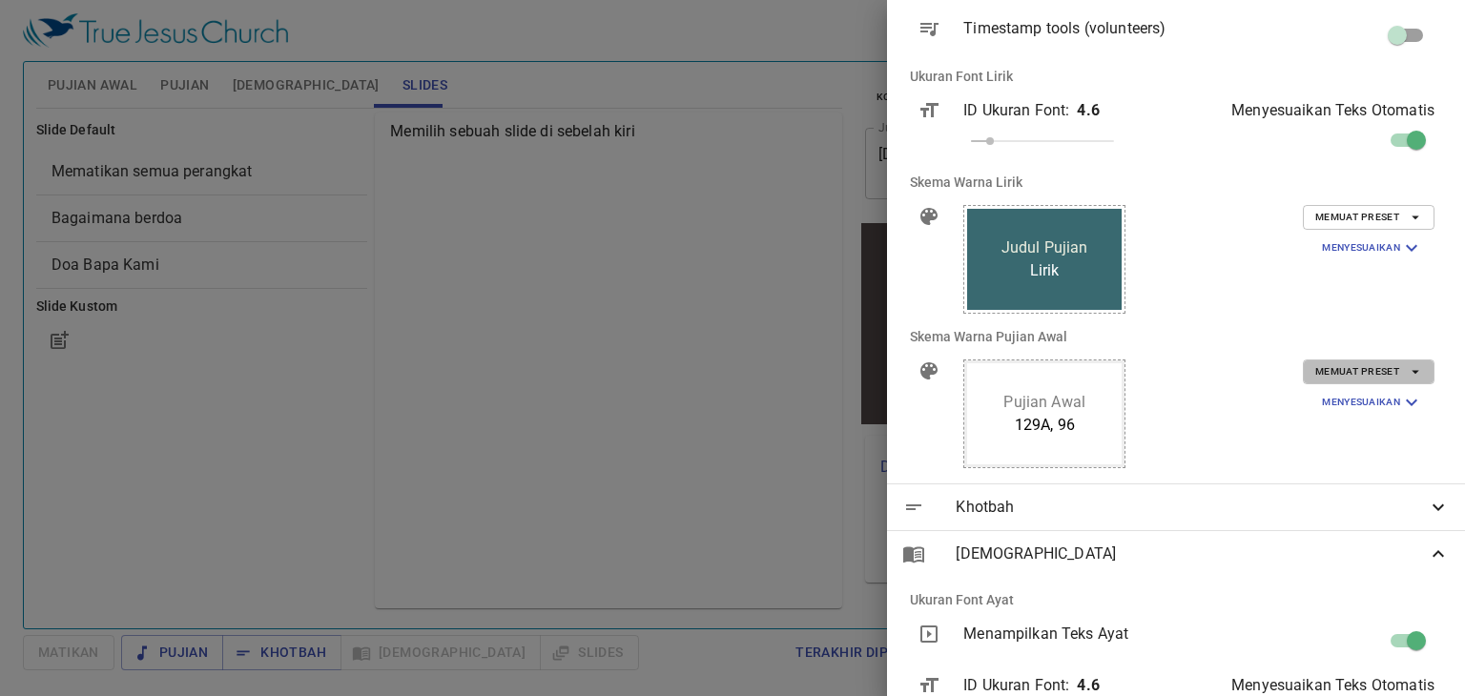
click at [1407, 367] on icon "button" at bounding box center [1415, 371] width 17 height 17
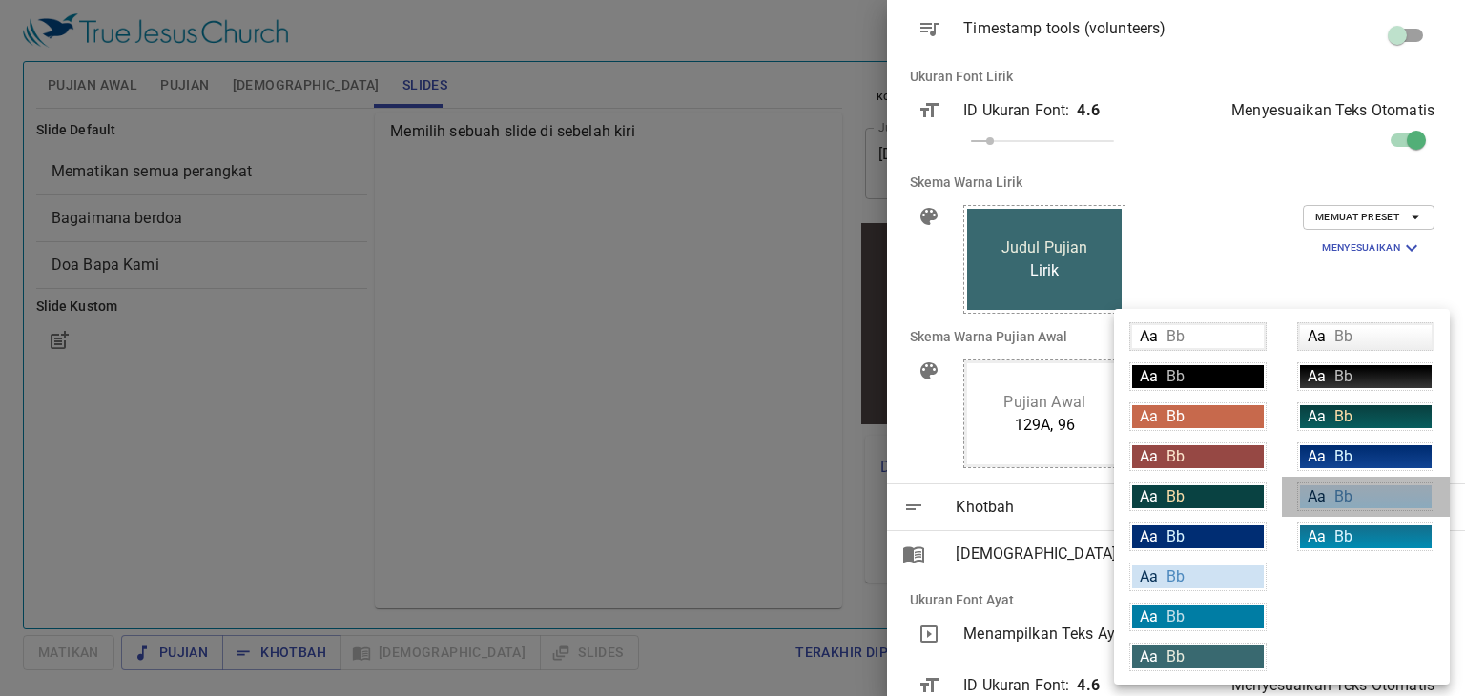
click at [1362, 490] on div "Aa Bb" at bounding box center [1366, 496] width 132 height 23
type input "linear-gradient(180deg, rgba(207,226,243,1) 10%, rgba(188,230,255,1) 100%)"
type input "#063056"
type input "#4c89be"
type input "#ffffff"
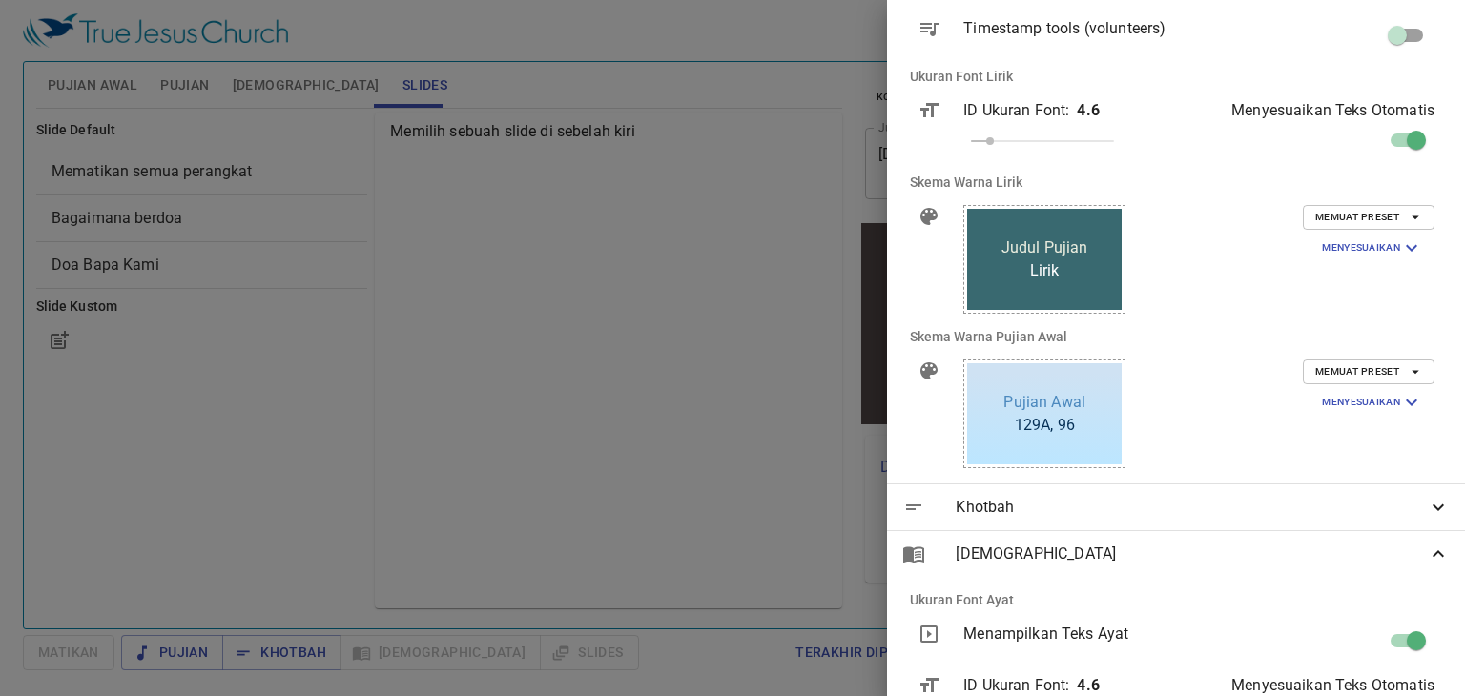
click at [1400, 504] on span "Khotbah" at bounding box center [1190, 507] width 471 height 23
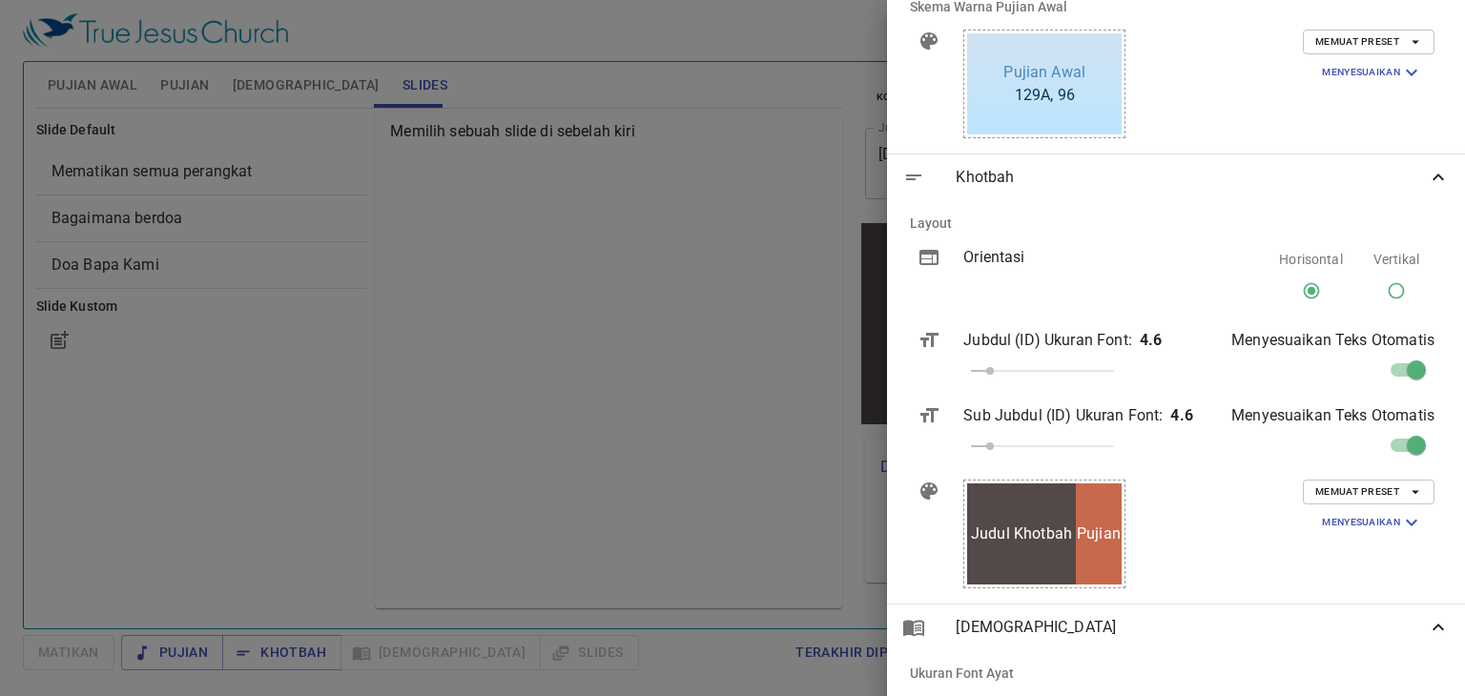
scroll to position [926, 0]
click at [1407, 489] on icon "button" at bounding box center [1415, 491] width 17 height 17
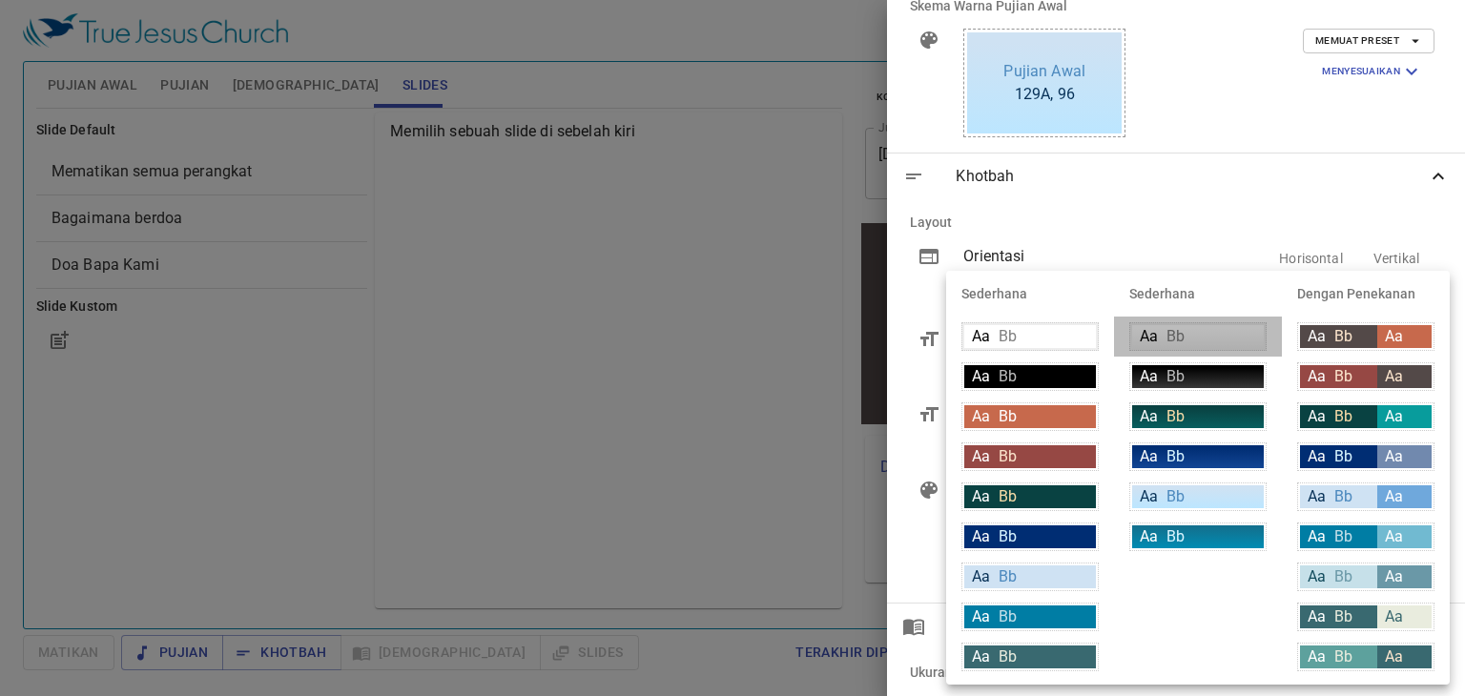
click at [1228, 329] on div "Aa Bb" at bounding box center [1198, 336] width 132 height 23
type input "linear-gradient(180deg, rgba(255,255,255,1) 10%, rgba(239,239,239,1) 100%)"
type input "#000000"
type input "#808080"
type input "#eeeeee"
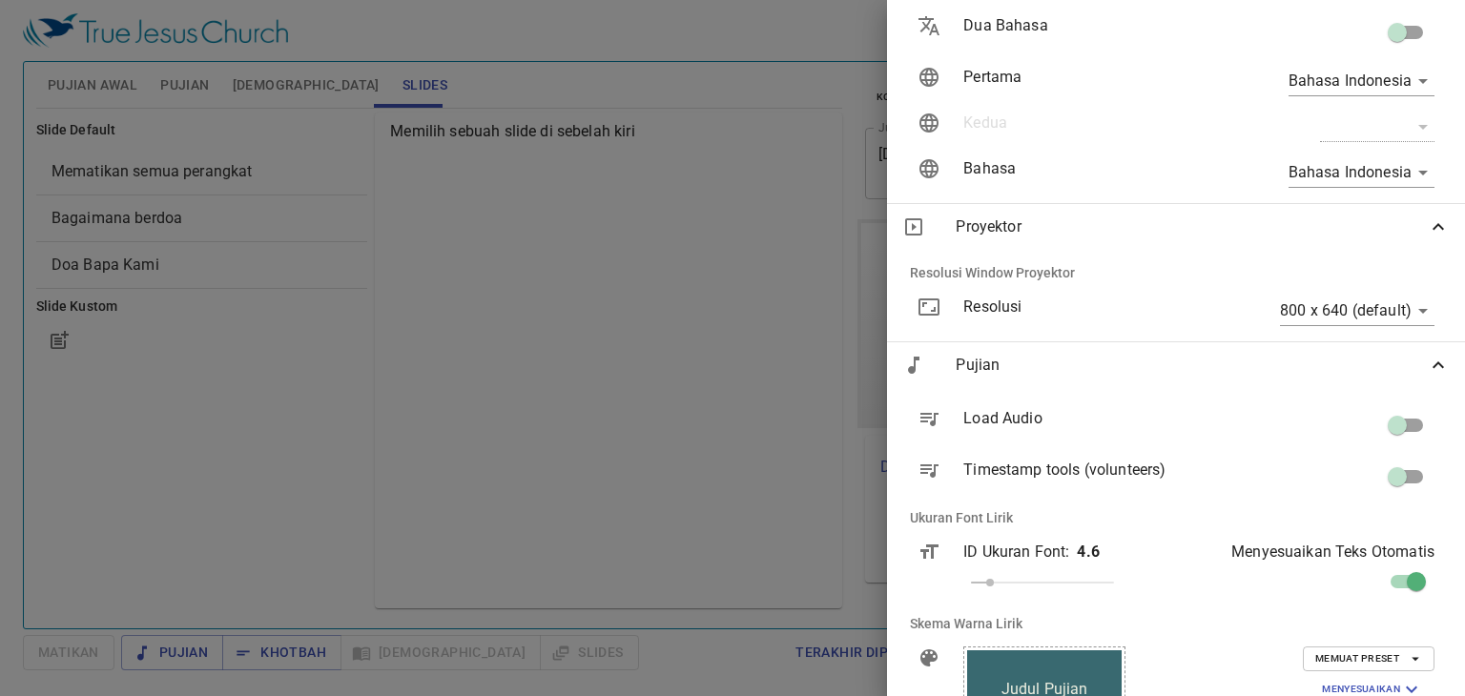
scroll to position [0, 0]
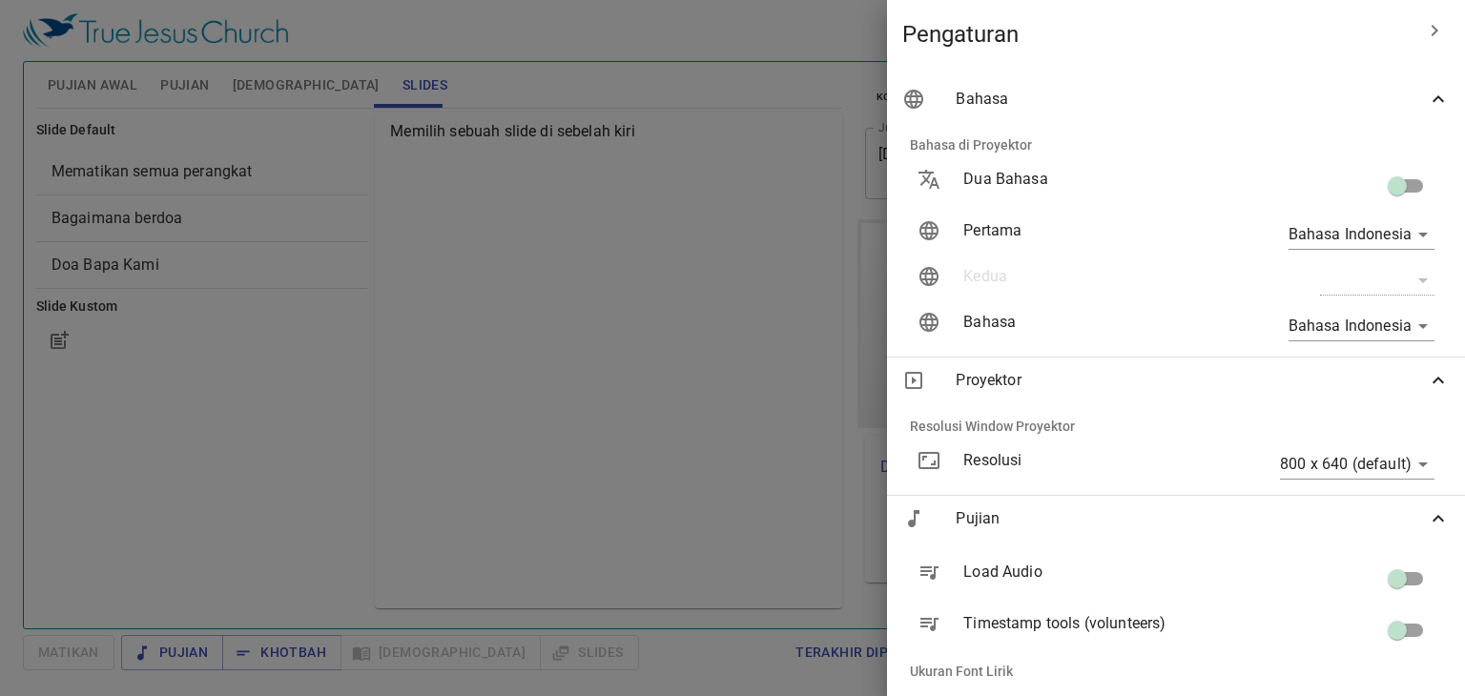
click at [1423, 20] on icon "button" at bounding box center [1434, 30] width 23 height 23
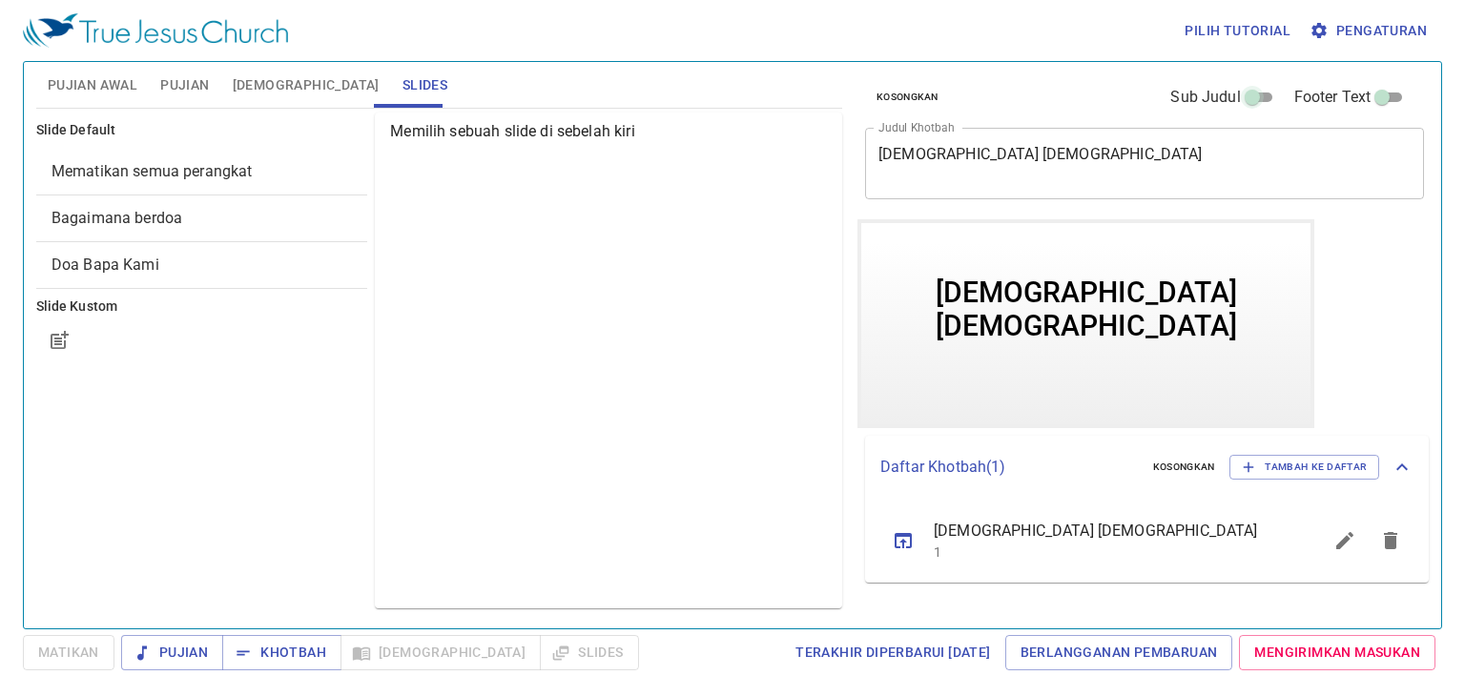
click at [1259, 99] on input "Sub Judul" at bounding box center [1252, 101] width 69 height 23
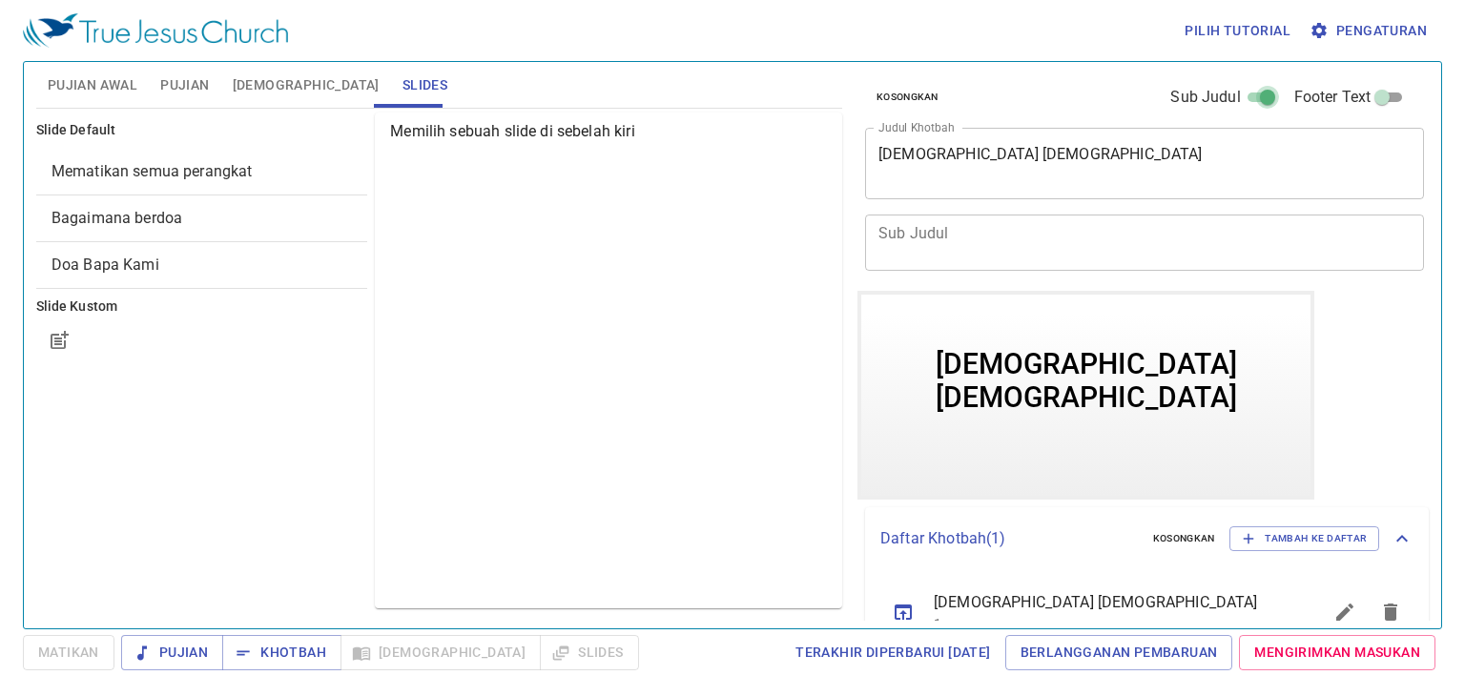
click at [1259, 99] on input "Sub Judul" at bounding box center [1267, 101] width 69 height 23
checkbox input "false"
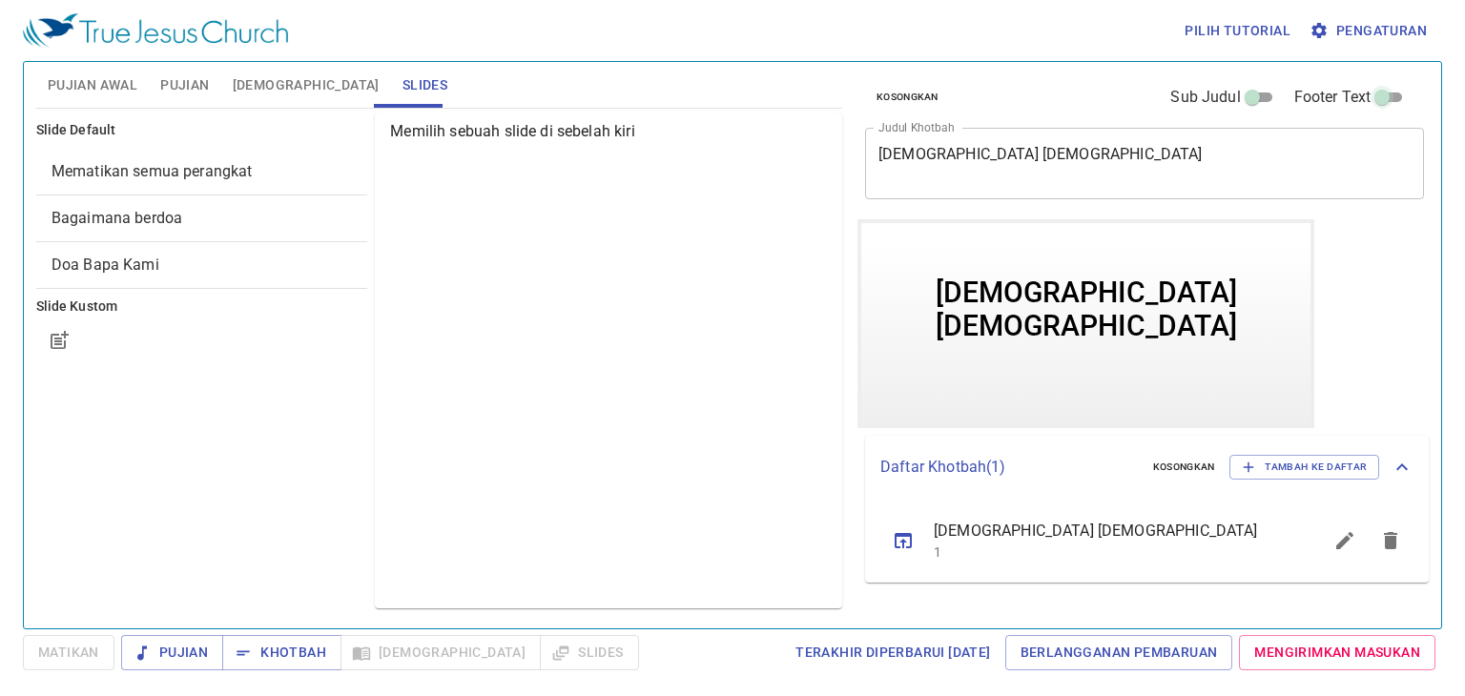
click at [1381, 98] on input "Footer Text" at bounding box center [1381, 101] width 69 height 23
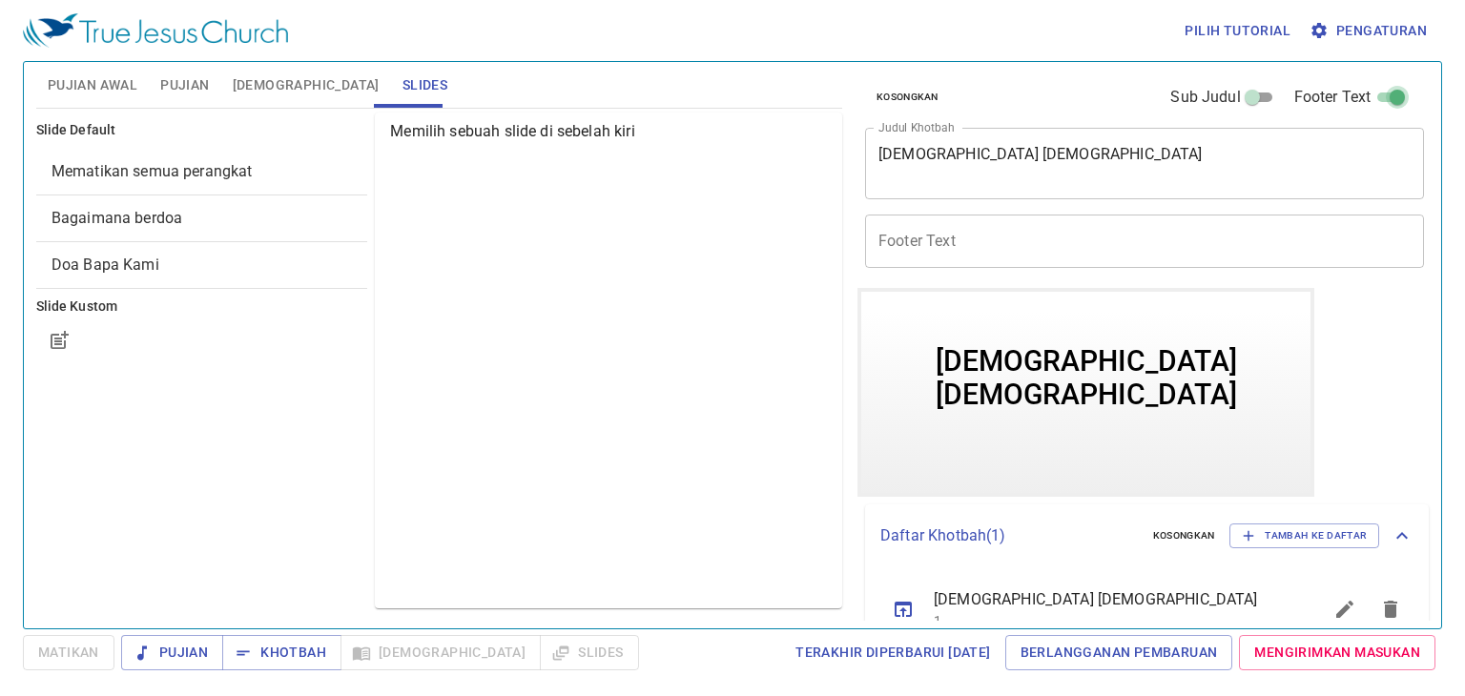
click at [1381, 98] on input "Footer Text" at bounding box center [1397, 101] width 69 height 23
checkbox input "false"
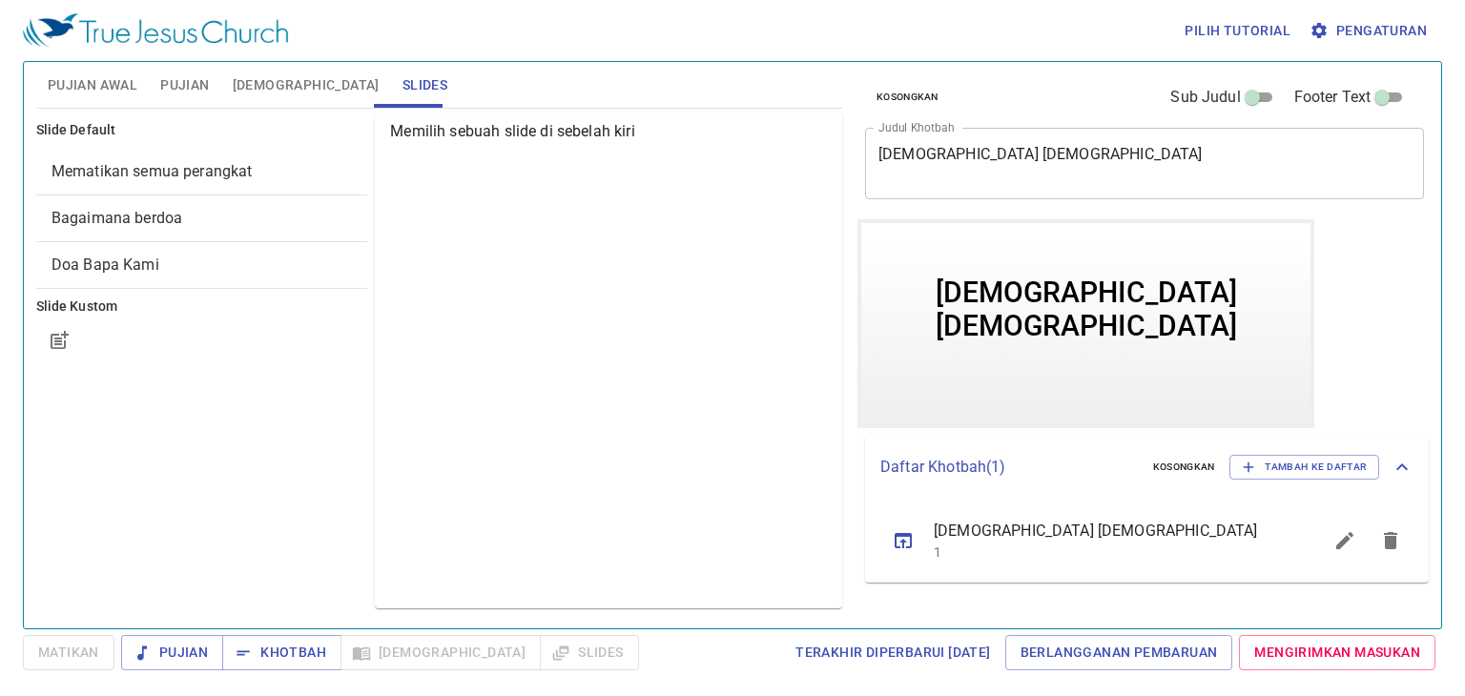
click at [969, 458] on p "Daftar Khotbah ( 1 )" at bounding box center [1008, 467] width 257 height 23
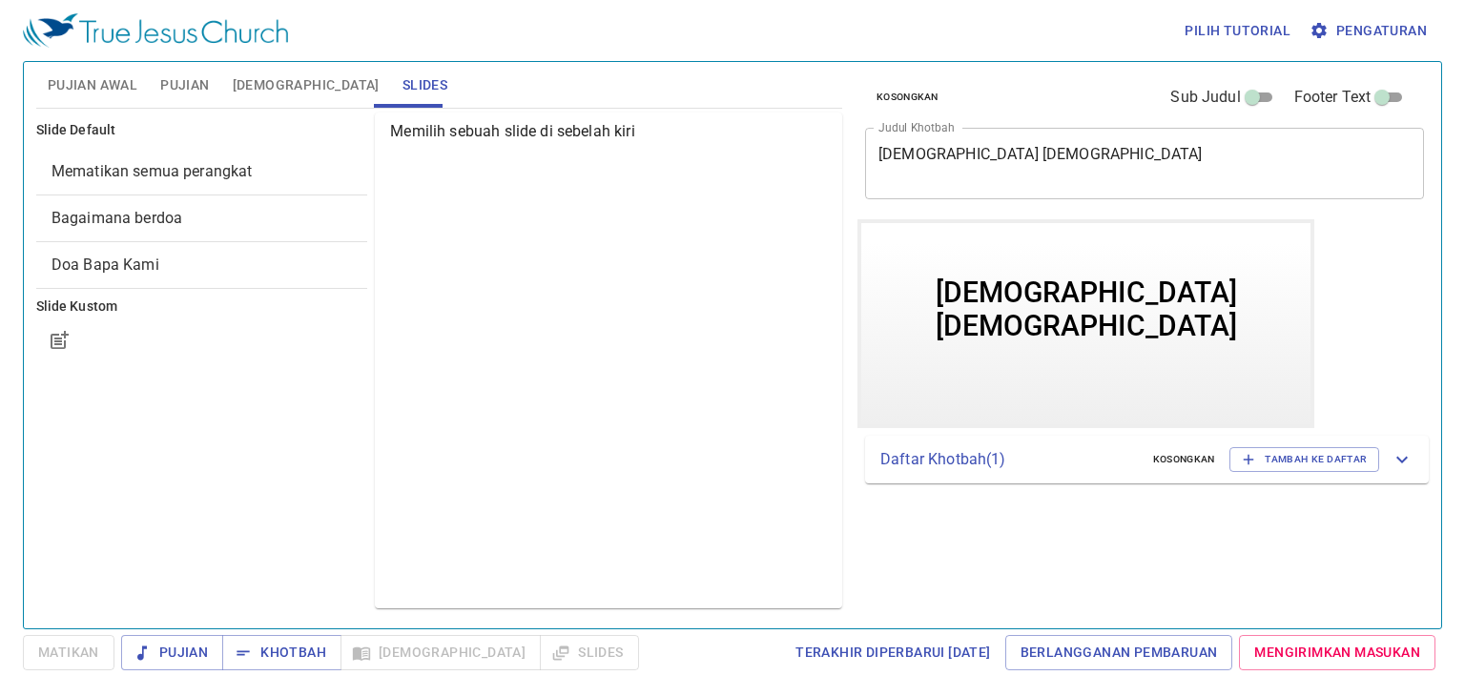
click at [969, 458] on p "Daftar Khotbah ( 1 )" at bounding box center [1008, 459] width 257 height 23
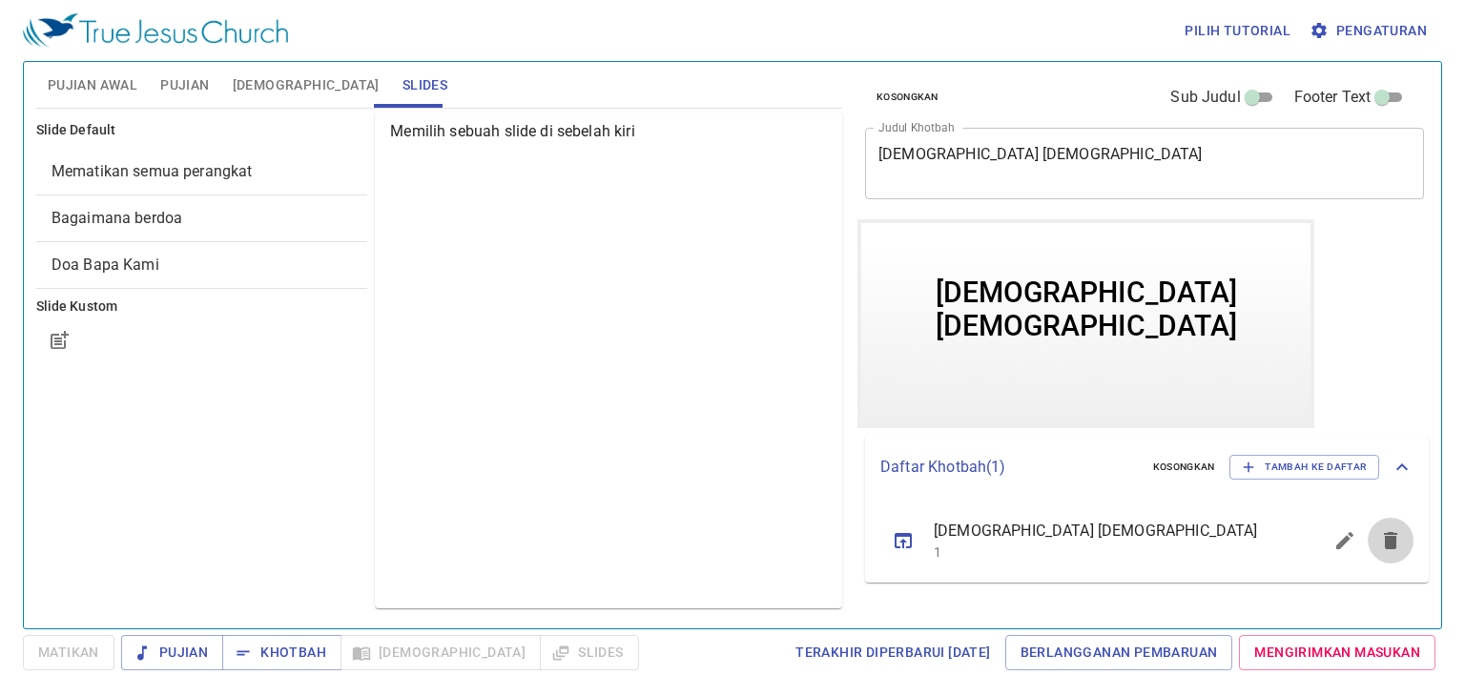
click at [1382, 542] on icon "sermon lineup list" at bounding box center [1390, 540] width 23 height 23
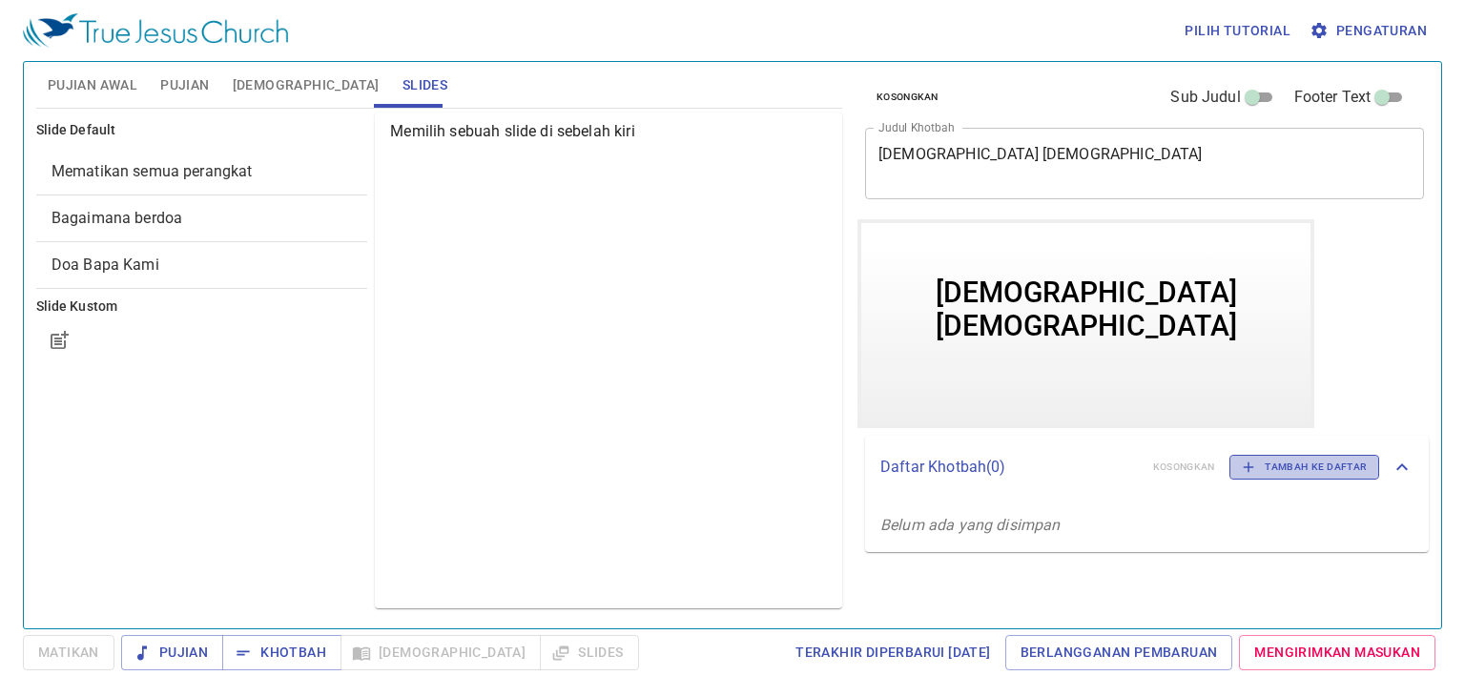
click at [1345, 471] on span "Tambah ke Daftar" at bounding box center [1304, 467] width 125 height 17
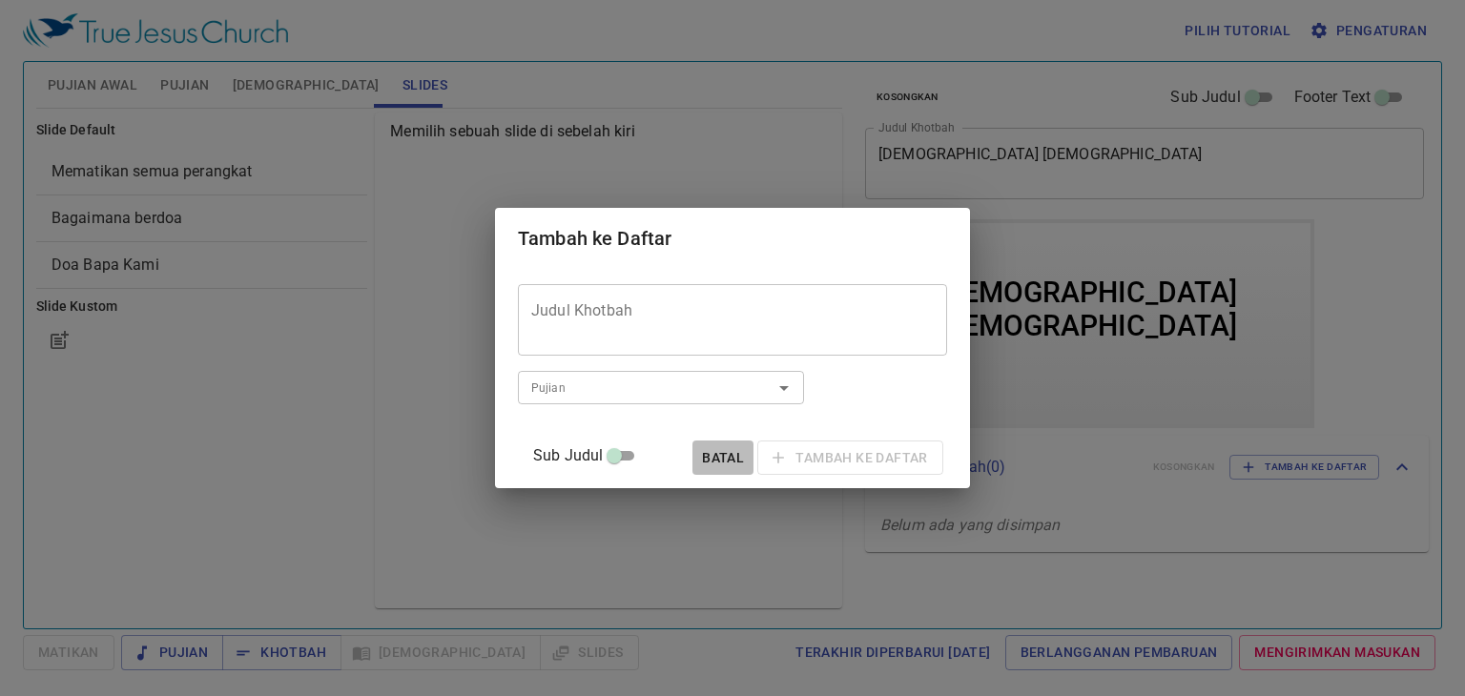
click at [700, 455] on span "Batal" at bounding box center [723, 458] width 46 height 24
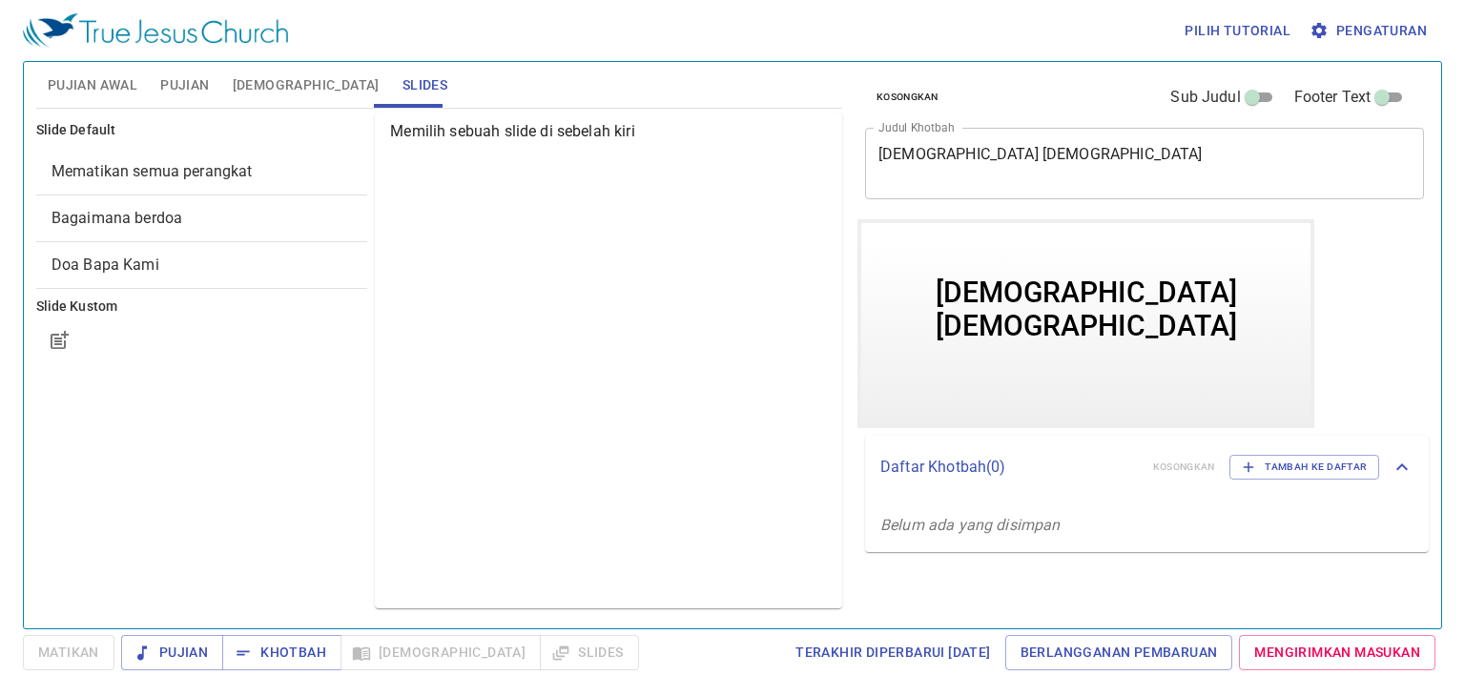
click at [263, 82] on span "Alkitab" at bounding box center [306, 85] width 147 height 24
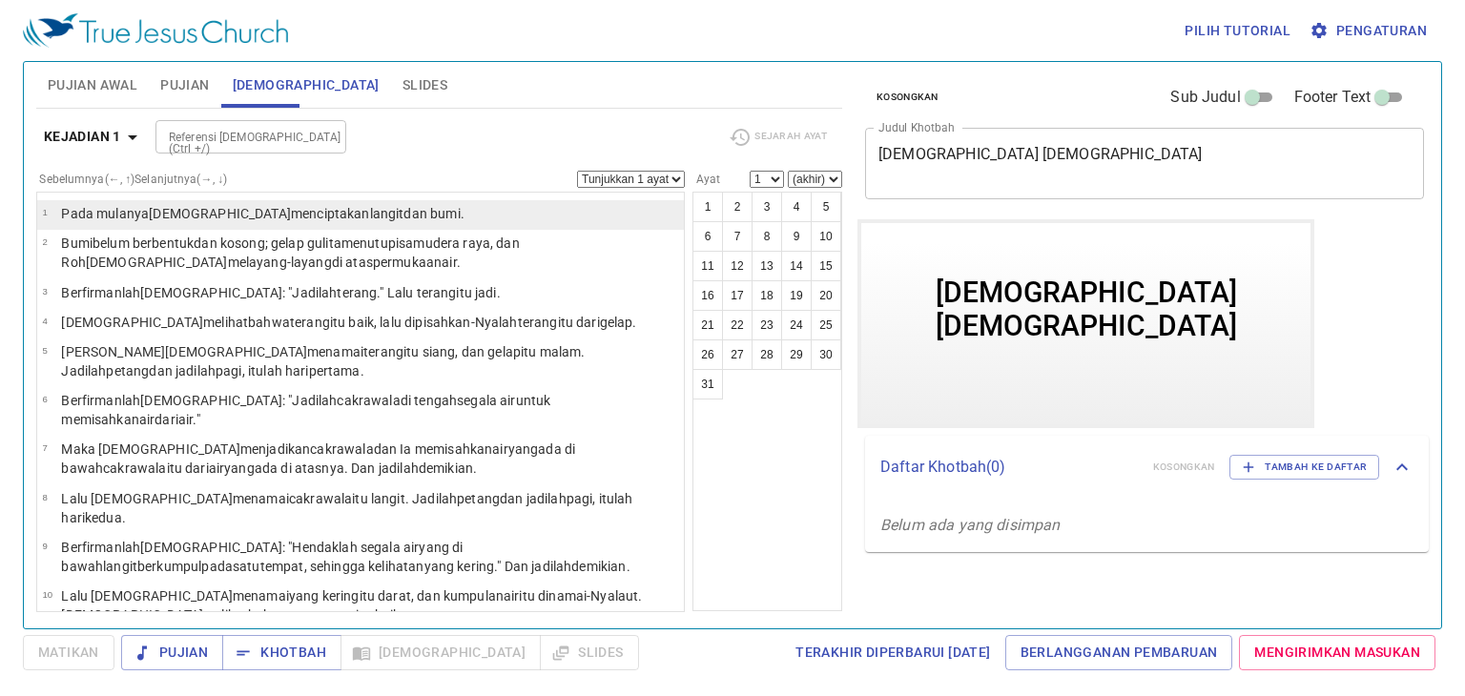
drag, startPoint x: 263, startPoint y: 82, endPoint x: 178, endPoint y: 217, distance: 159.8
click at [178, 217] on div "Pujian Awal Pujian Alkitab Slides Pencarian kidung rohani Pencarian kidung roha…" at bounding box center [439, 337] width 821 height 566
click at [178, 217] on wh7225 "Allah menciptakan langit dan bumi ." at bounding box center [307, 213] width 316 height 15
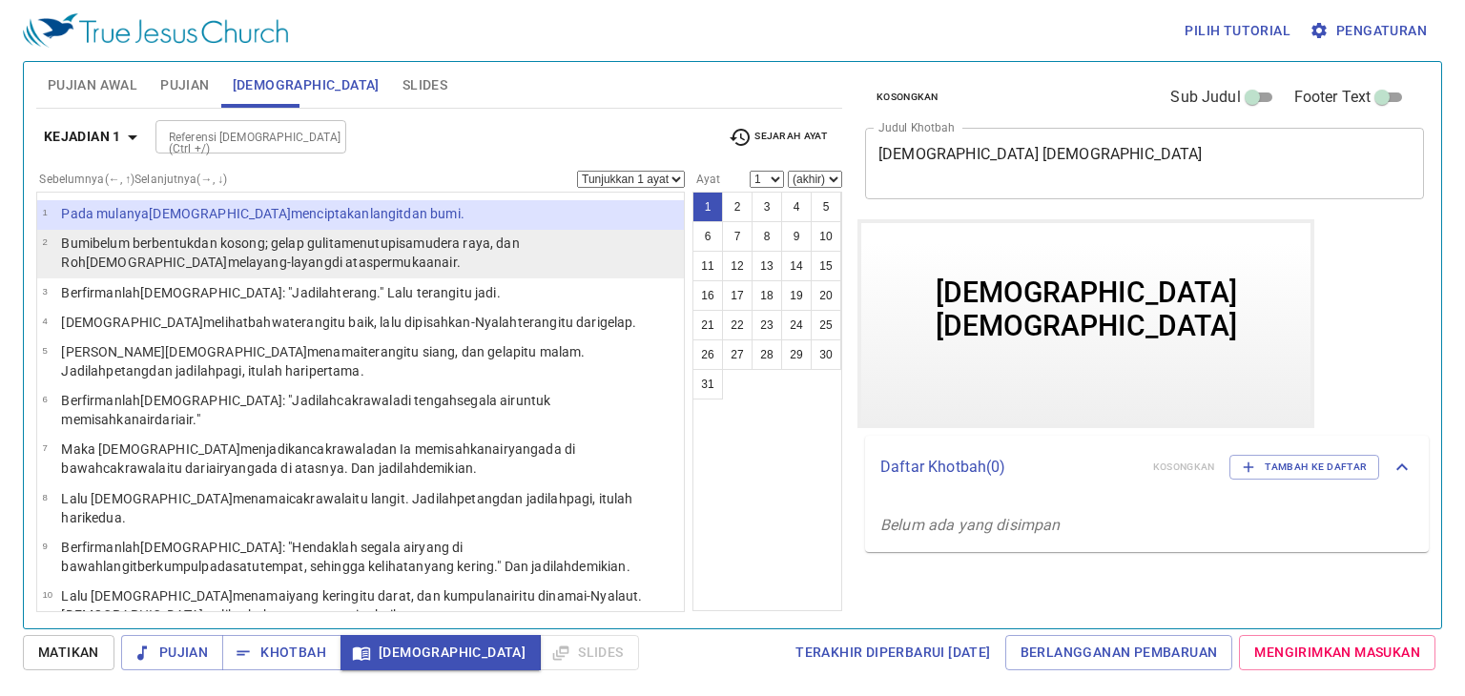
click at [373, 256] on wh5921 "permukaan air ." at bounding box center [417, 262] width 88 height 15
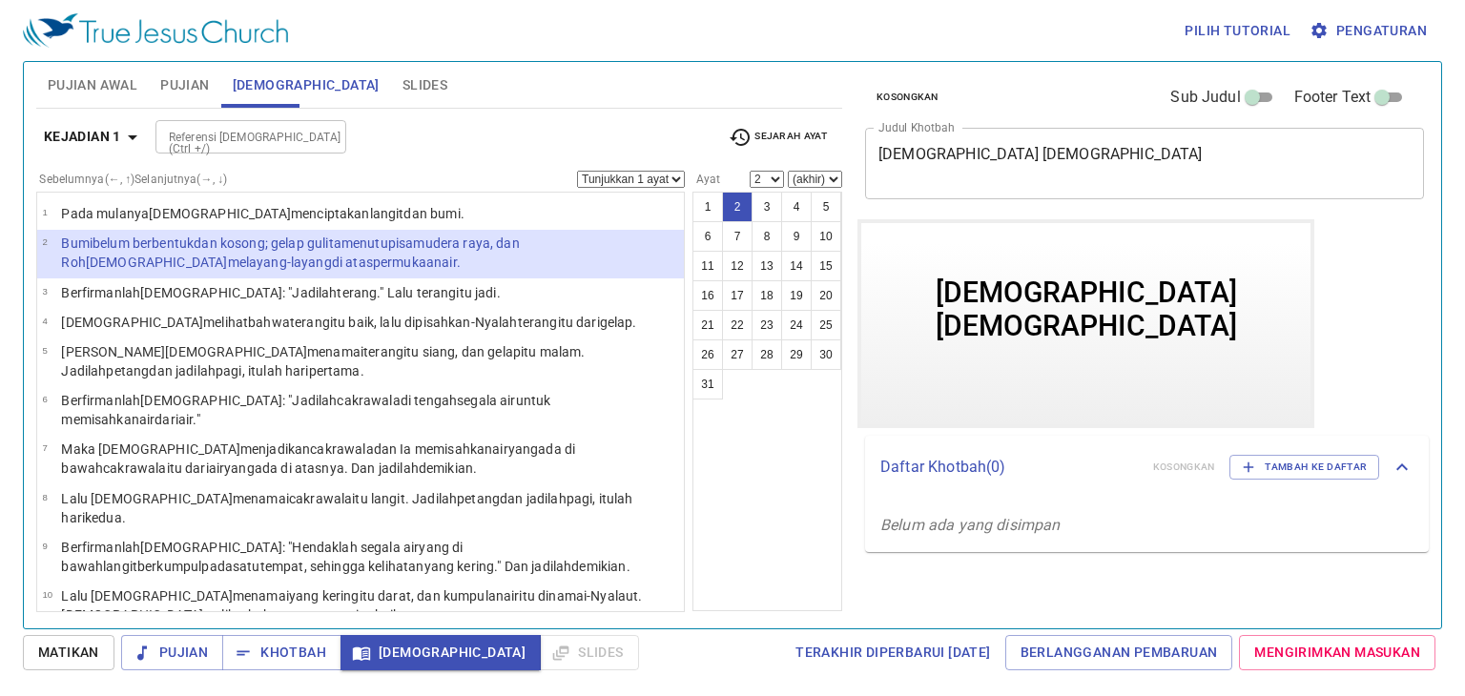
click at [373, 256] on wh5921 "permukaan air ." at bounding box center [417, 262] width 88 height 15
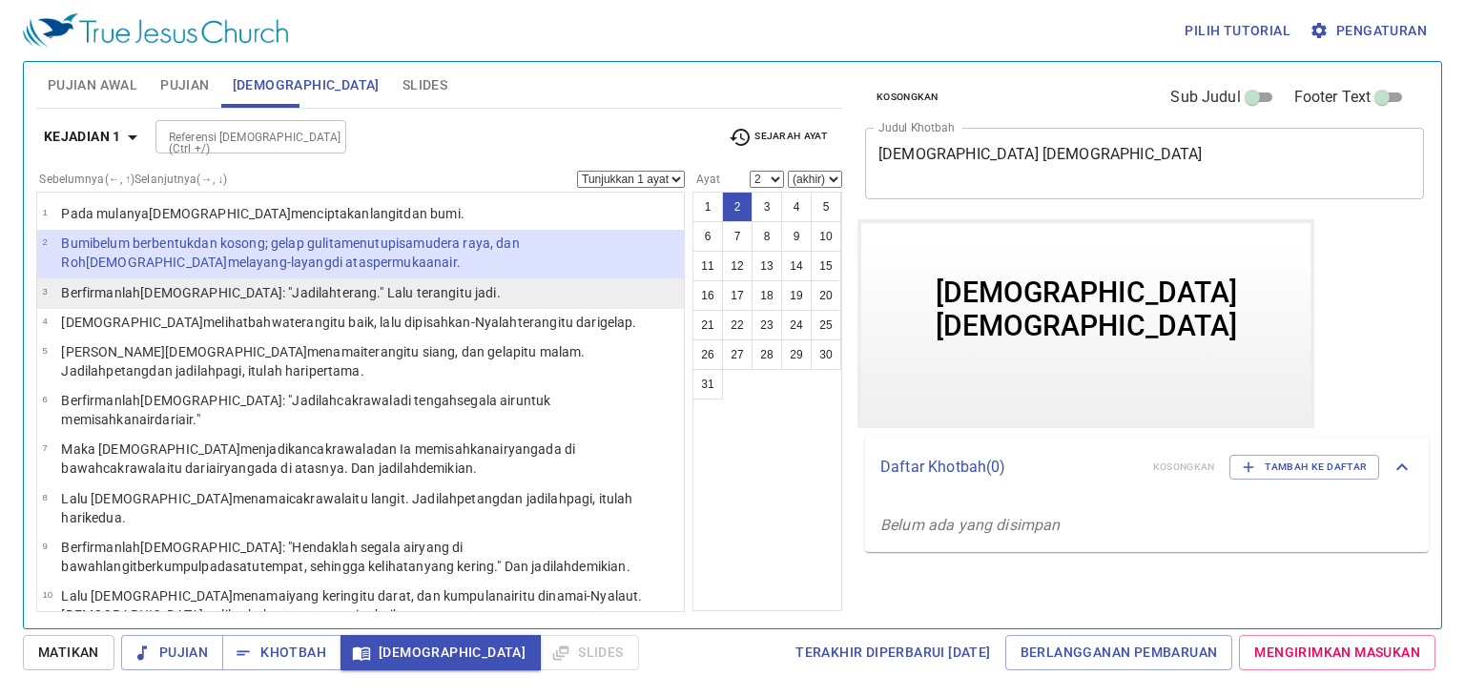
click at [262, 302] on td "Berfirmanlah Allah : "Jadilah terang ." Lalu terang itu jadi ." at bounding box center [280, 294] width 439 height 22
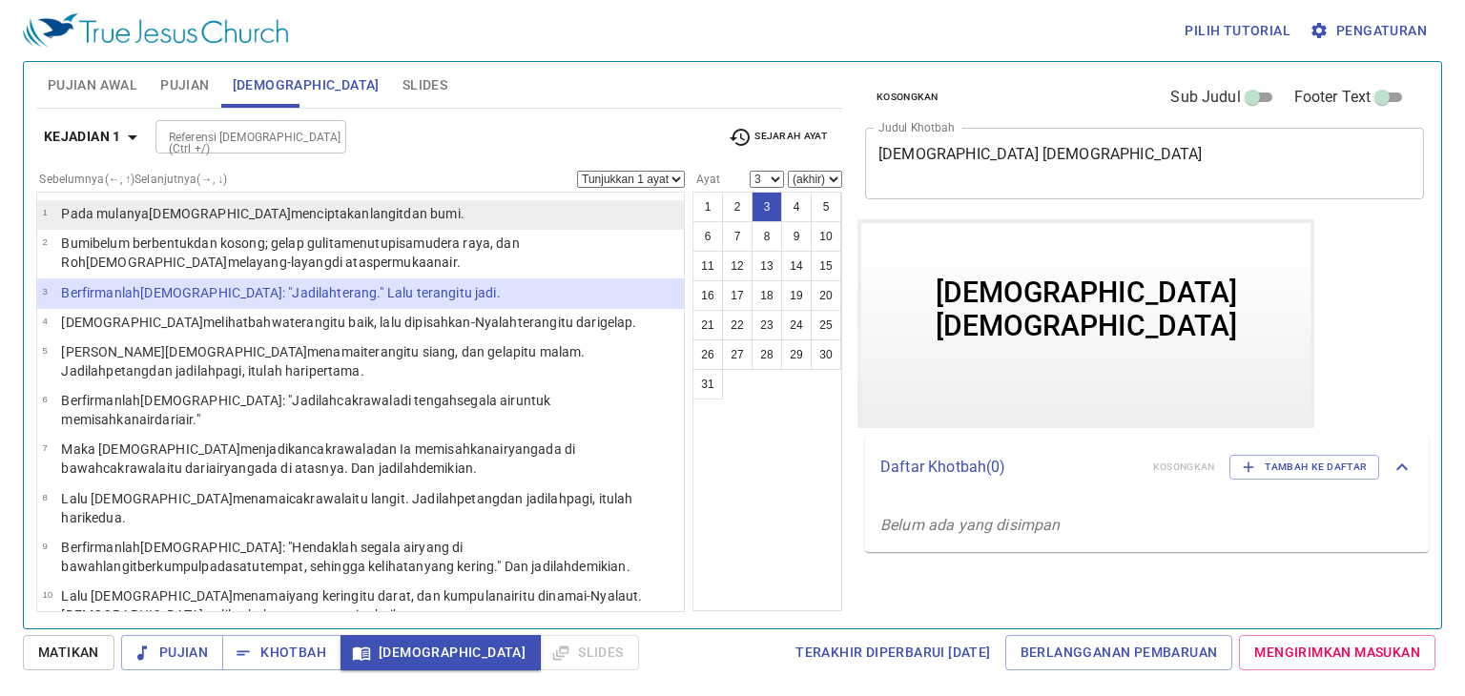
click at [202, 222] on p "Pada mulanya Allah menciptakan langit dan bumi ." at bounding box center [262, 213] width 402 height 19
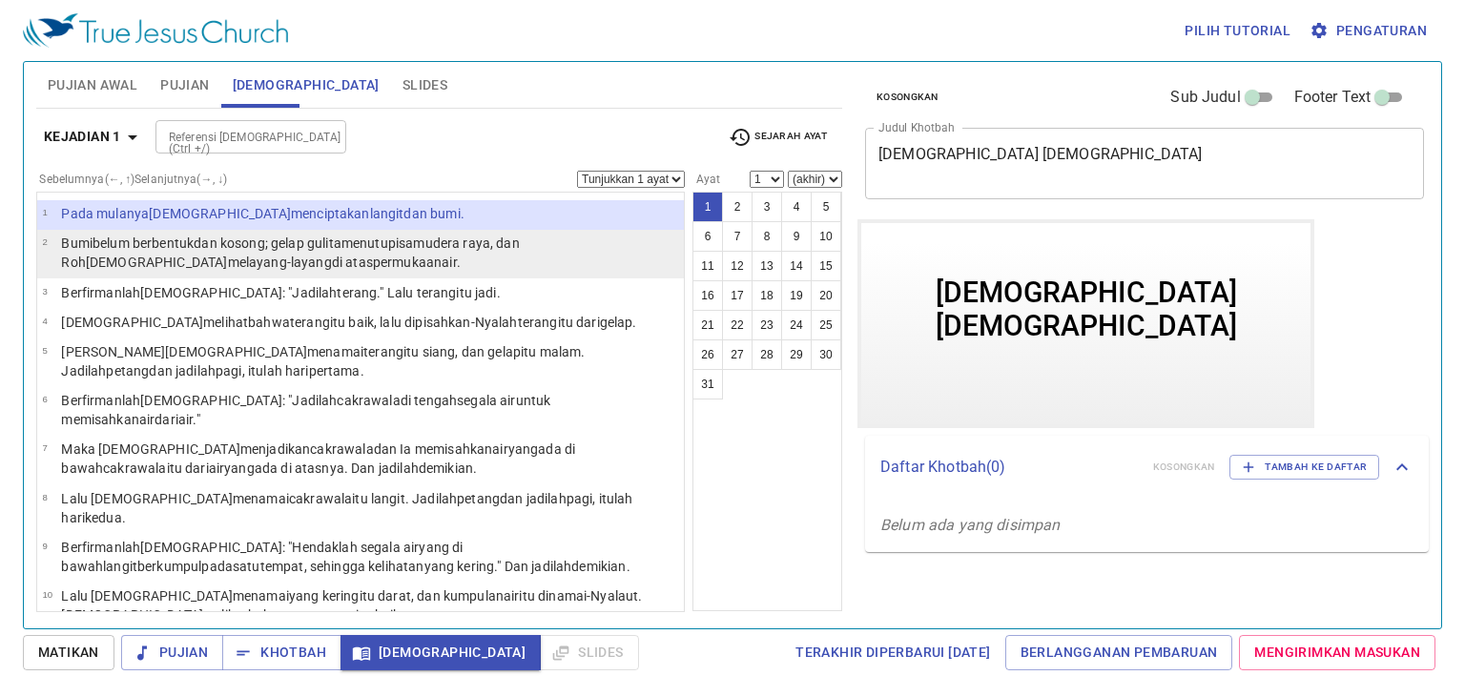
click at [198, 244] on wh776 "belum berbentuk dan kosong ; gelap gulita menutupi samudera raya , dan Roh Alla…" at bounding box center [290, 253] width 458 height 34
select select "2"
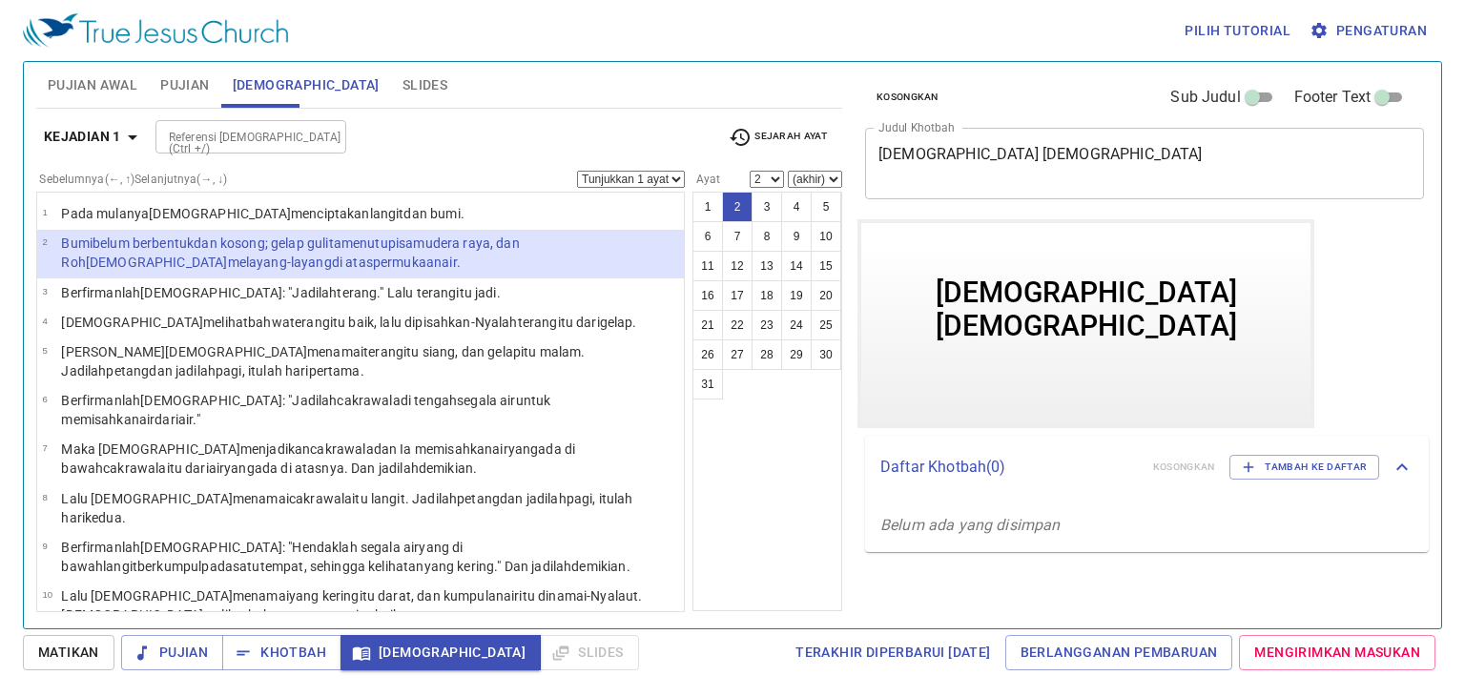
click at [825, 176] on select "(akhir) 3 4 5 6 7 8 9 10 11 12 13 14 15 16 17 18 19 20 21 22 23 24 25 26 27 28 …" at bounding box center [815, 179] width 54 height 17
select select "3"
click at [789, 171] on select "(akhir) 3 4 5 6 7 8 9 10 11 12 13 14 15 16 17 18 19 20 21 22 23 24 25 26 27 28 …" at bounding box center [815, 179] width 54 height 17
click at [1252, 463] on icon "button" at bounding box center [1248, 467] width 17 height 17
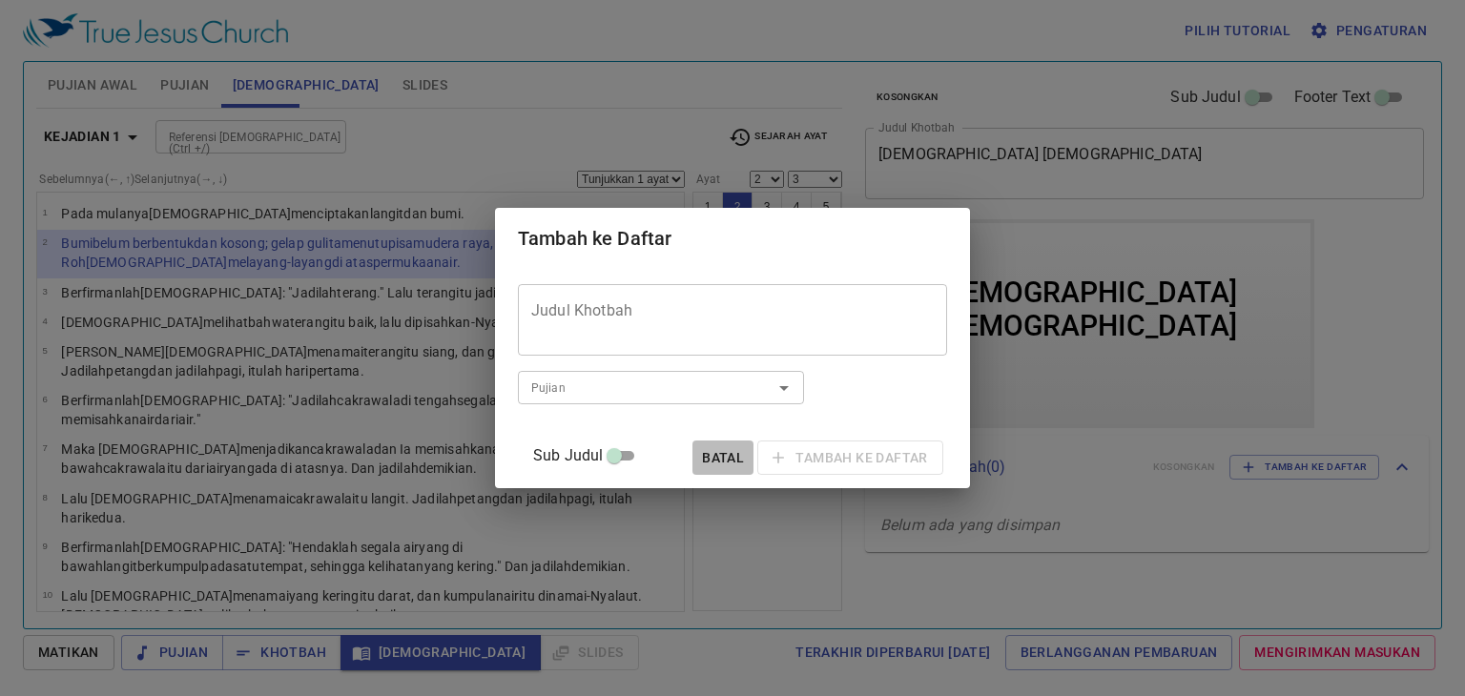
click at [715, 460] on span "Batal" at bounding box center [723, 458] width 46 height 24
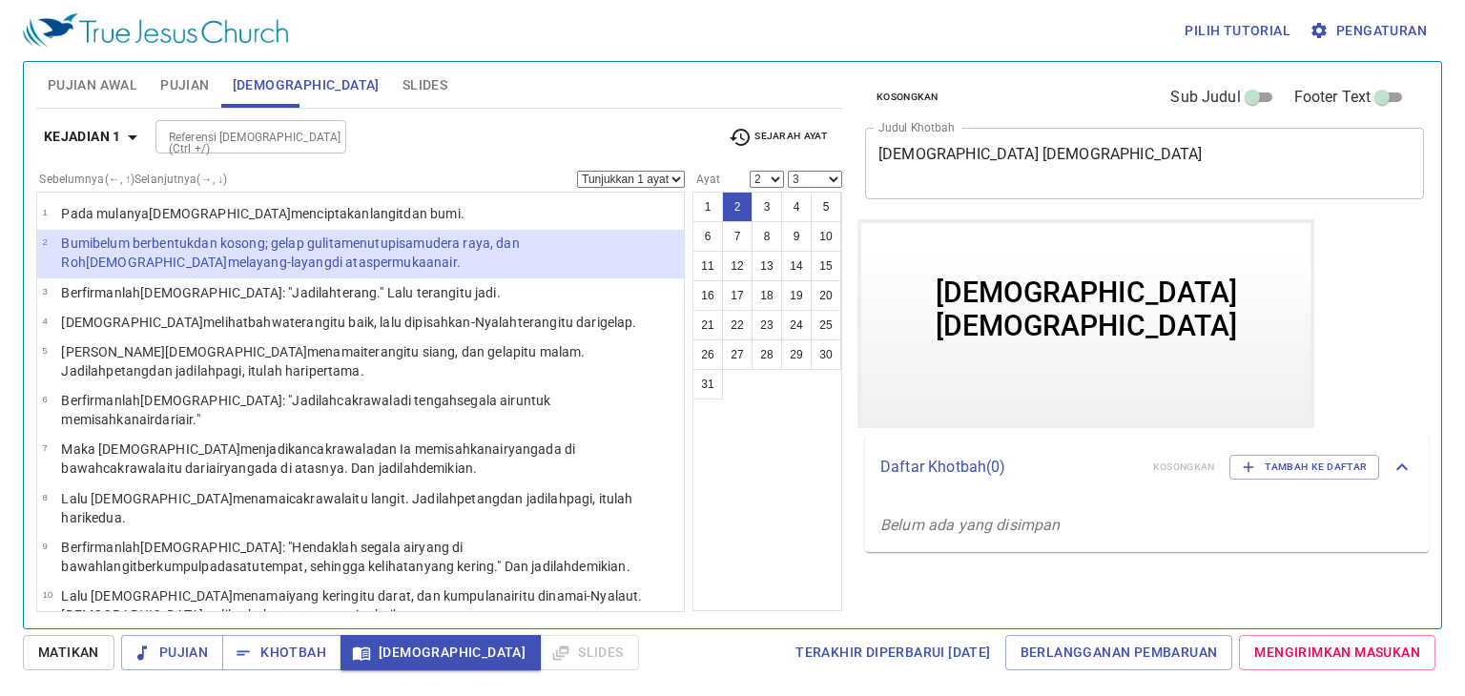
click at [653, 175] on select "Tunjukkan 1 ayat Tunjukkan 2 ayat Tunjukkan 3 ayat Tunjukkan 4 ayat Tunjukkan 5…" at bounding box center [631, 179] width 108 height 17
click at [791, 432] on div "1 2 3 4 5 6 7 8 9 10 11 12 13 14 15 16 17 18 19 20 21 22 23 24 25 26 27 28 29 3…" at bounding box center [767, 402] width 150 height 420
click at [1399, 654] on span "Mengirimkan Masukan" at bounding box center [1337, 653] width 166 height 24
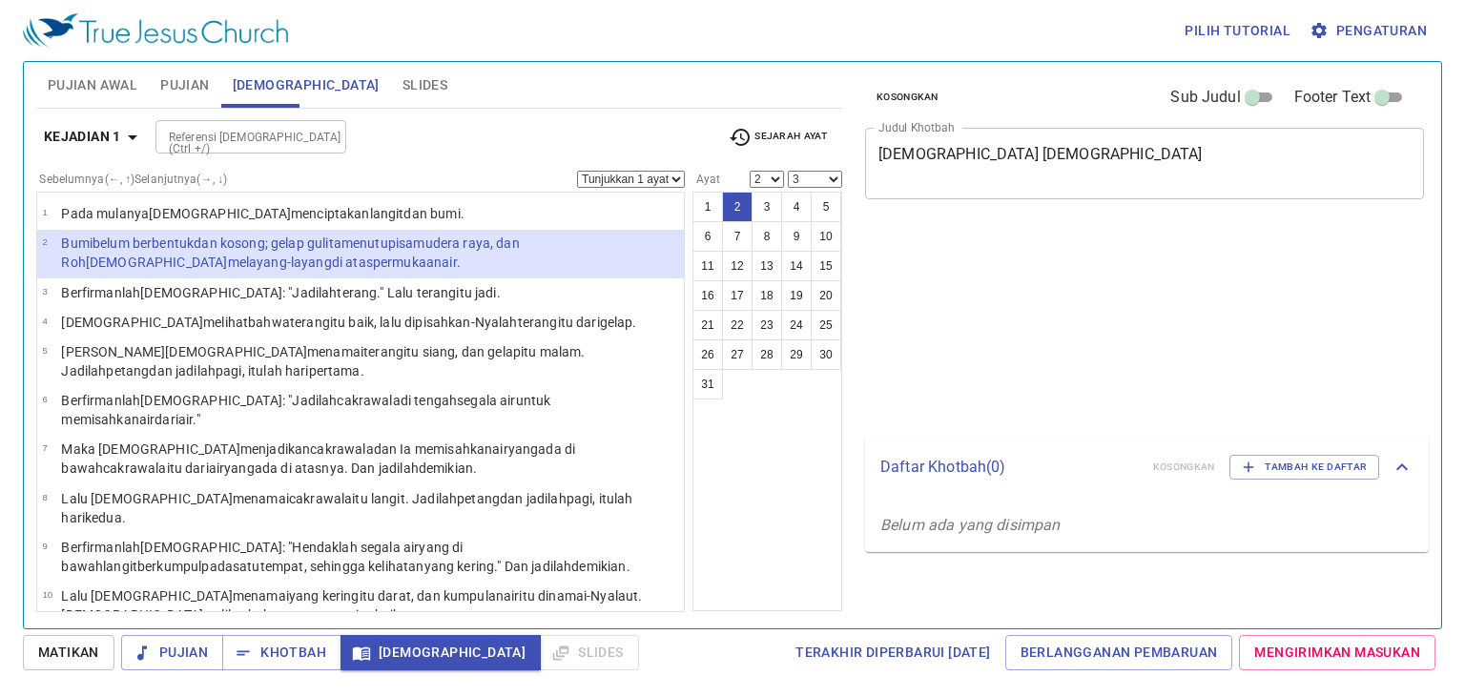
select select "2"
select select "3"
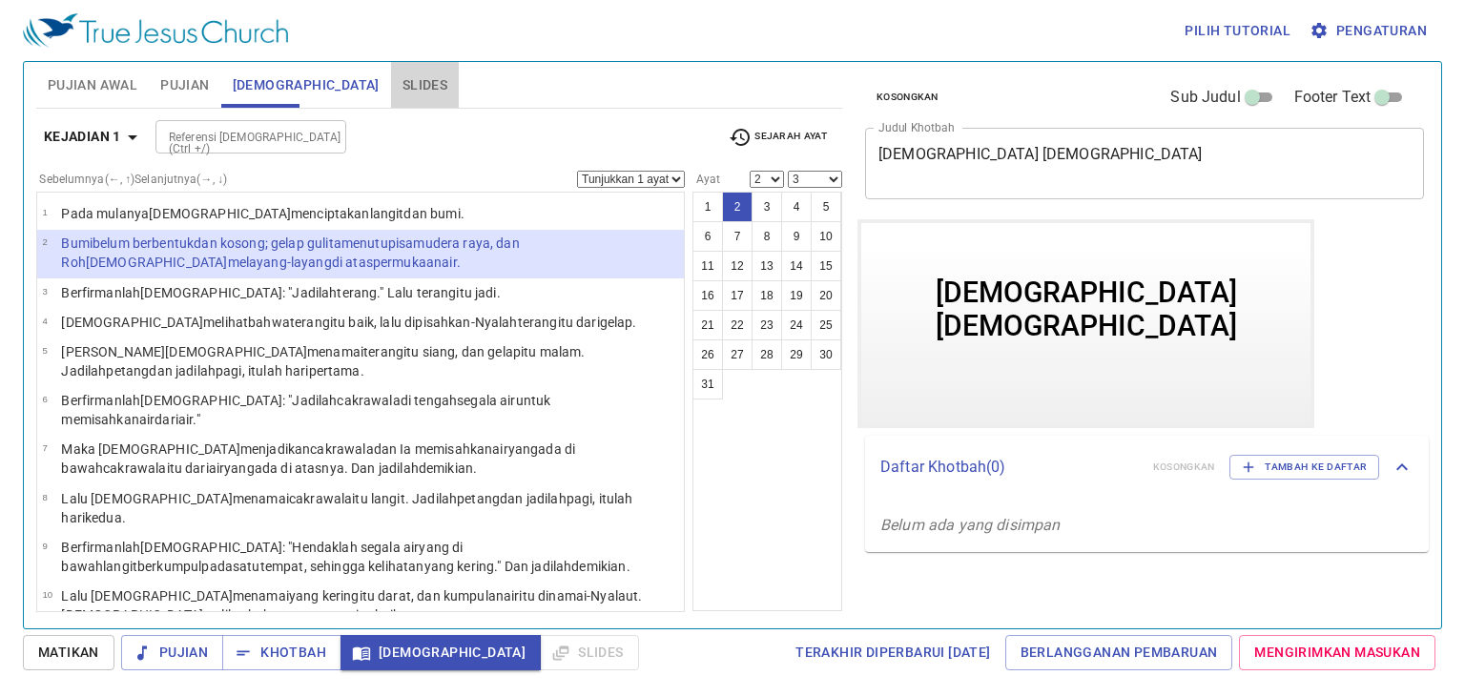
click at [402, 88] on span "Slides" at bounding box center [424, 85] width 45 height 24
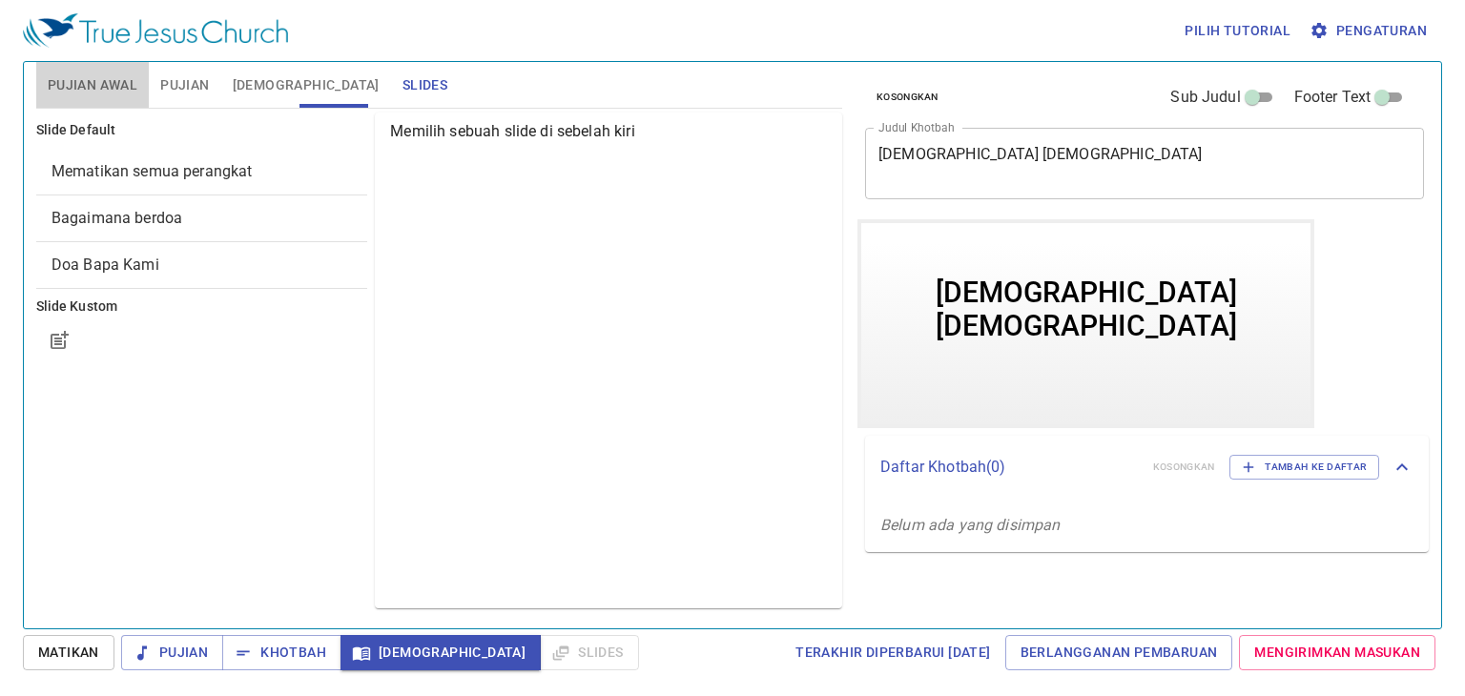
click at [108, 85] on span "Pujian Awal" at bounding box center [93, 85] width 90 height 24
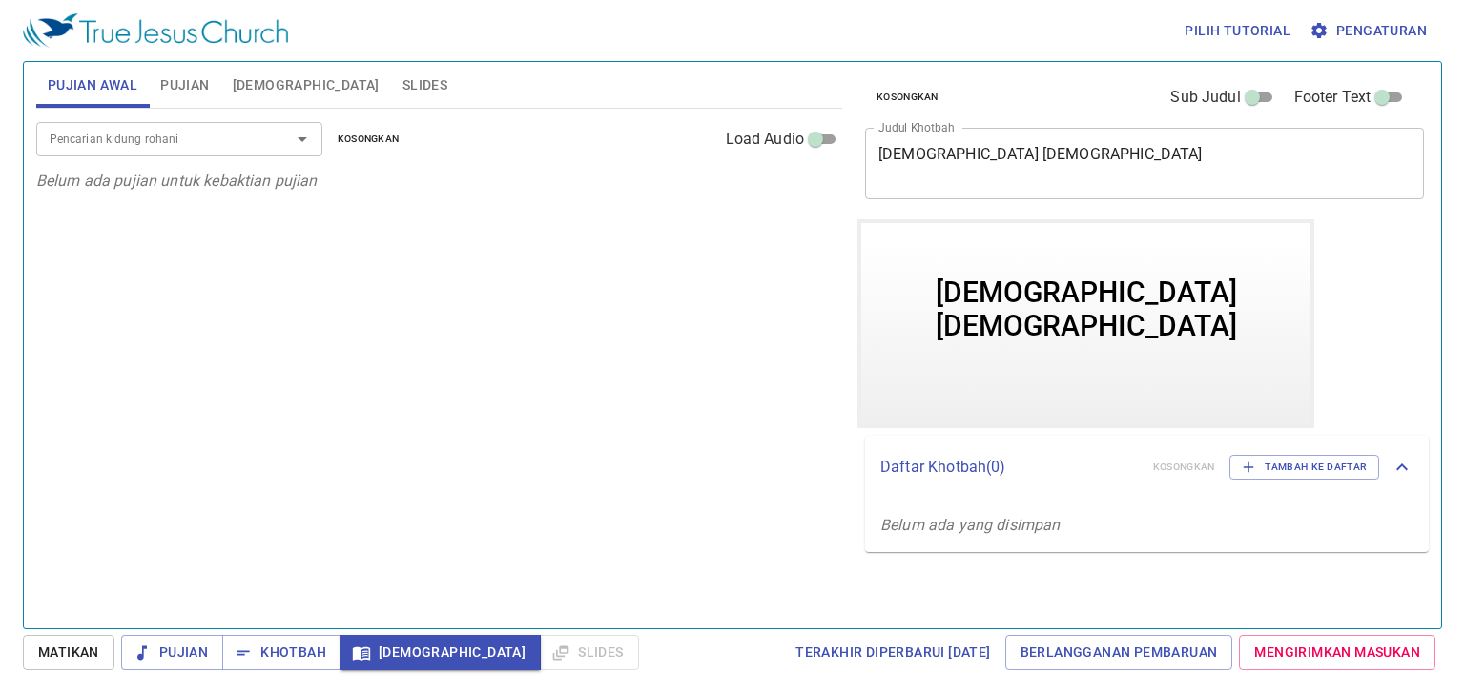
click at [305, 138] on icon "Open" at bounding box center [302, 139] width 23 height 23
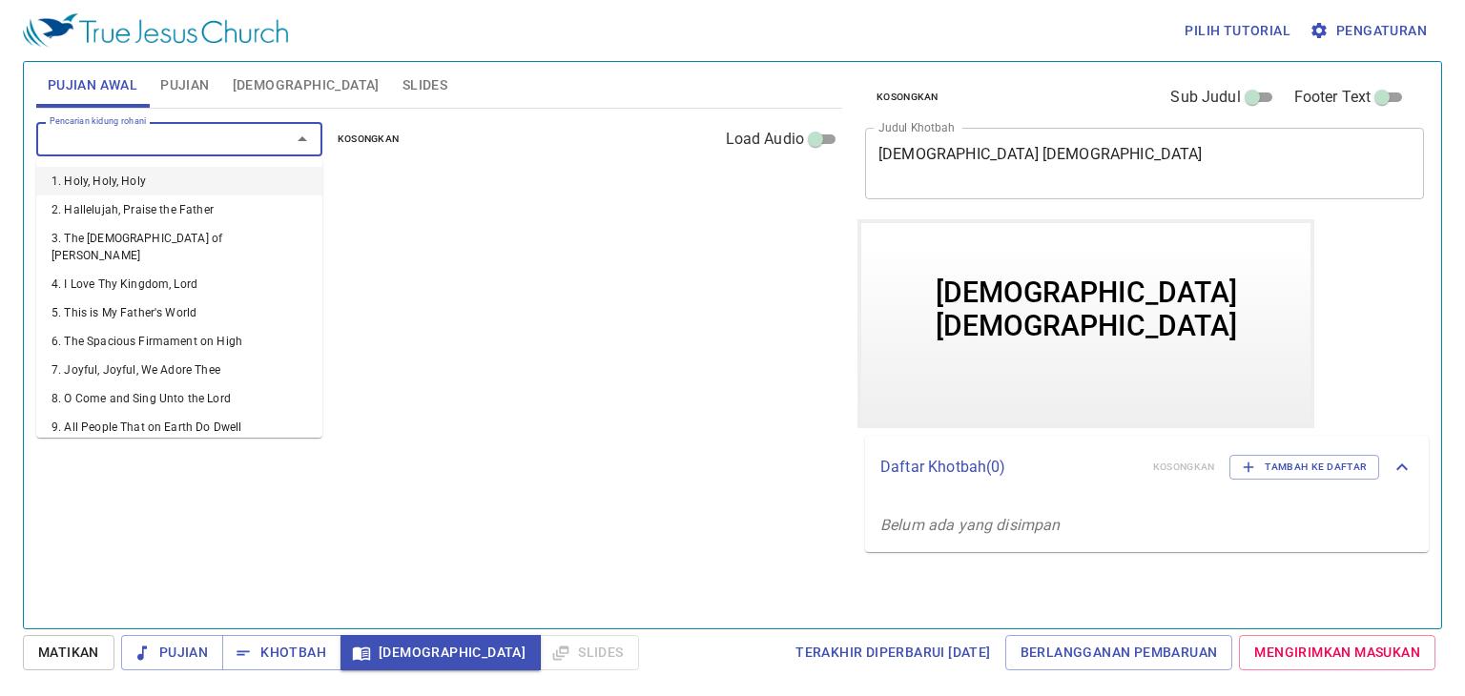
click at [78, 180] on li "1. Holy, Holy, Holy" at bounding box center [179, 181] width 286 height 29
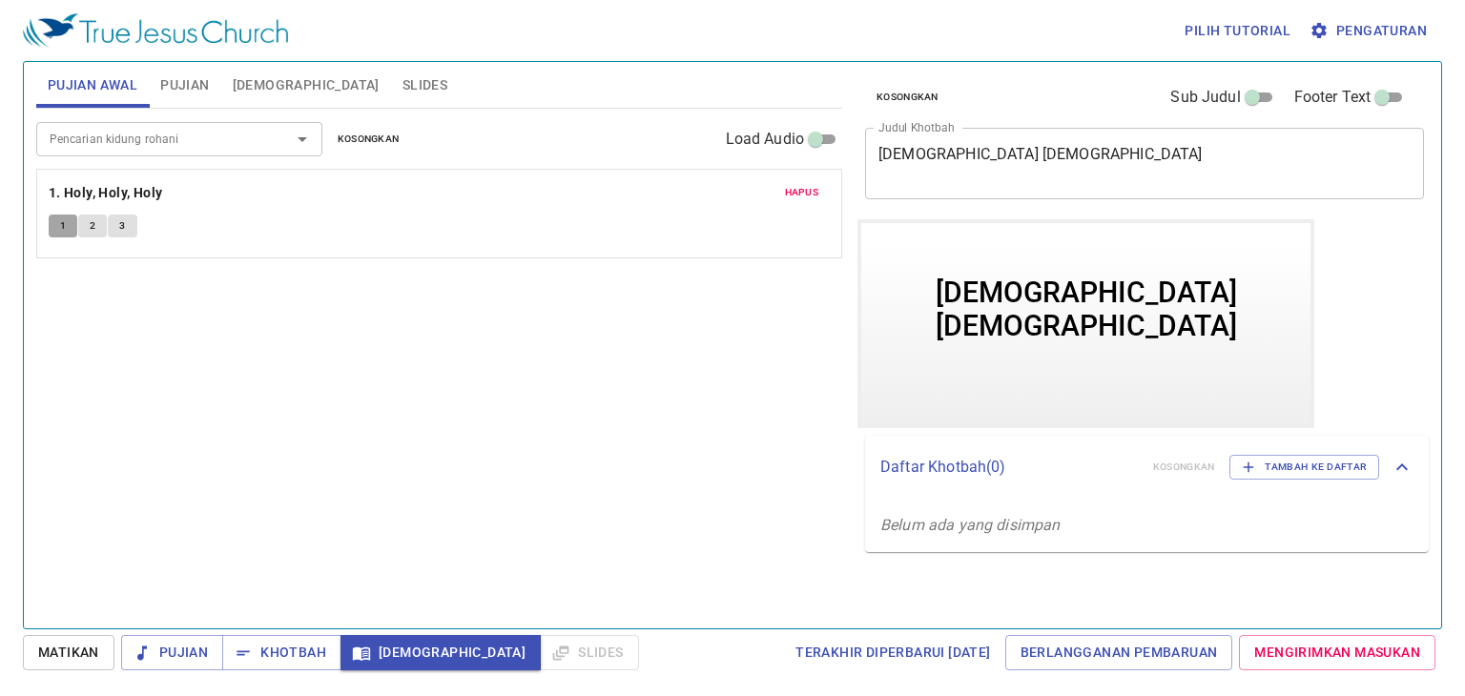
click at [66, 229] on button "1" at bounding box center [63, 226] width 29 height 23
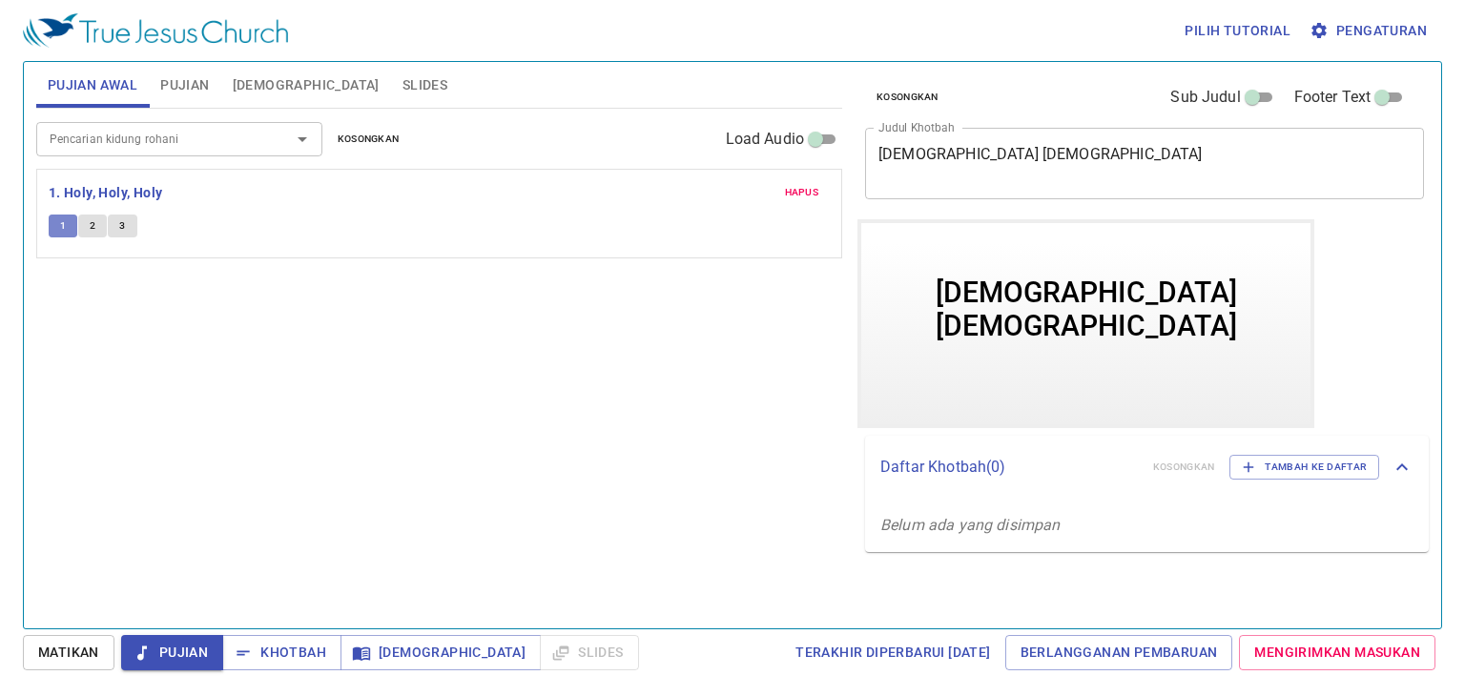
click at [66, 229] on button "1" at bounding box center [63, 226] width 29 height 23
click at [293, 378] on div "Pencarian kidung rohani Pencarian kidung rohani Kosongkan Load Audio Hapus 1. H…" at bounding box center [439, 360] width 806 height 503
click at [73, 646] on span "Matikan" at bounding box center [68, 653] width 61 height 24
click at [179, 666] on button "Pujian" at bounding box center [172, 652] width 102 height 35
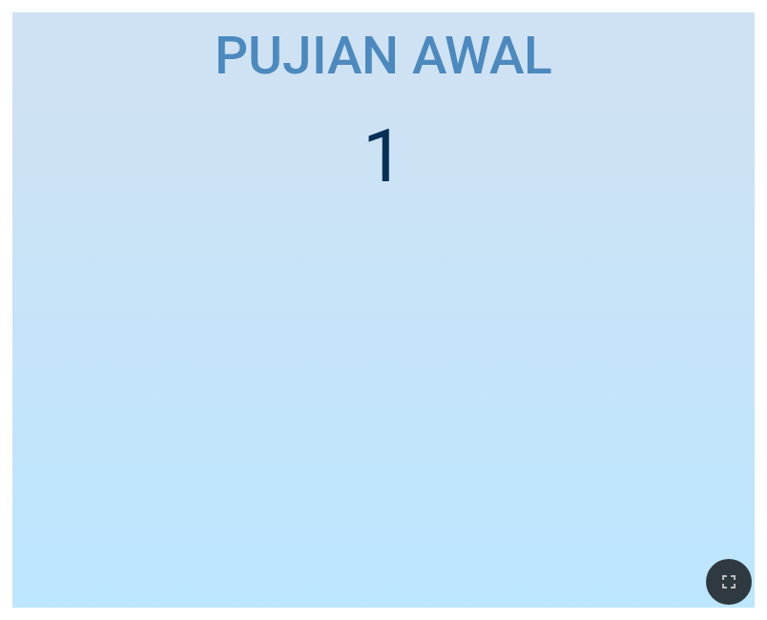
drag, startPoint x: 397, startPoint y: 230, endPoint x: 407, endPoint y: 304, distance: 75.1
click at [407, 304] on ol "1" at bounding box center [383, 348] width 717 height 470
click at [729, 588] on icon "button" at bounding box center [728, 581] width 23 height 23
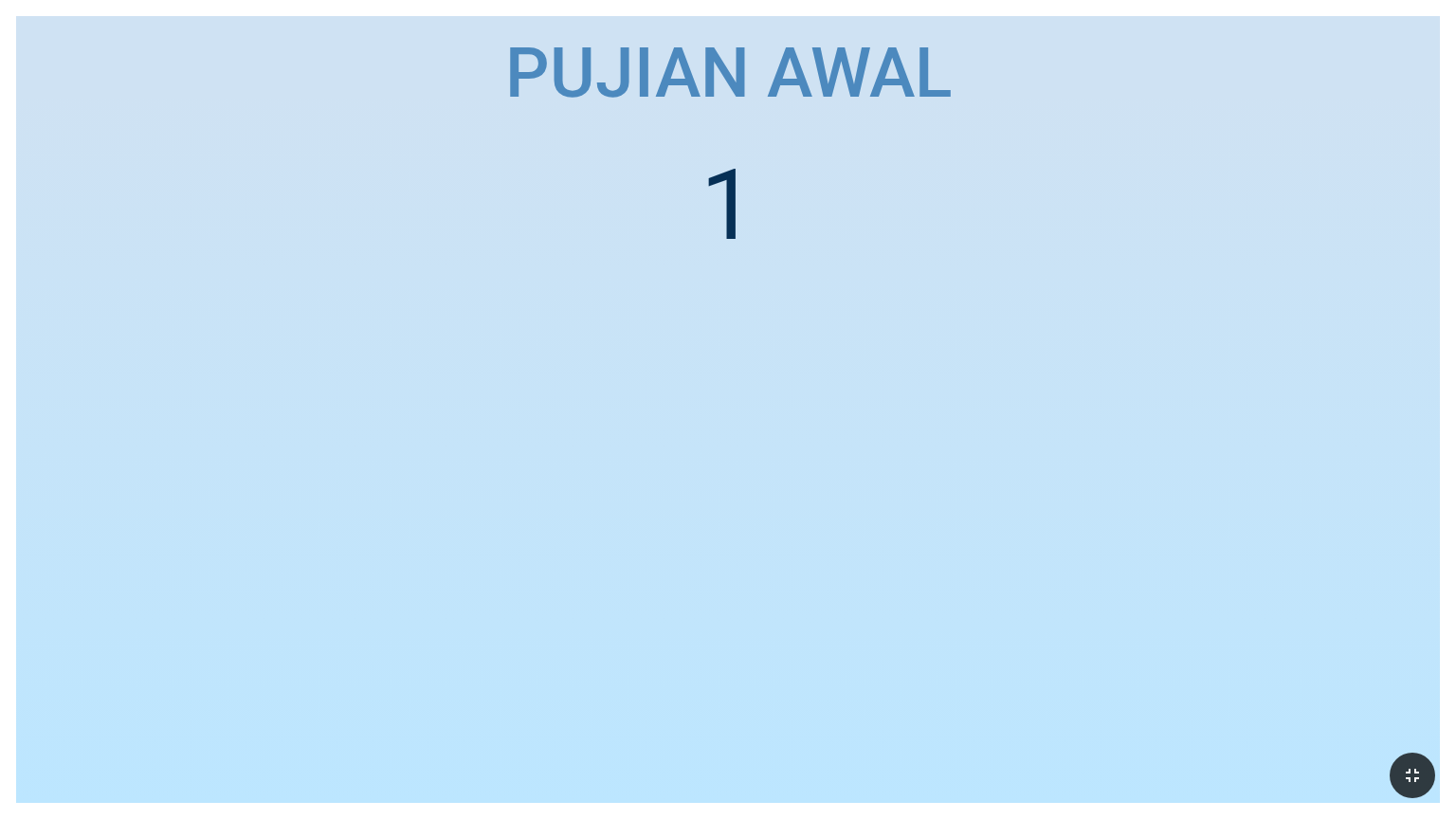
click at [761, 210] on ol "1" at bounding box center [727, 459] width 1390 height 622
click at [746, 345] on ol "1" at bounding box center [727, 459] width 1390 height 622
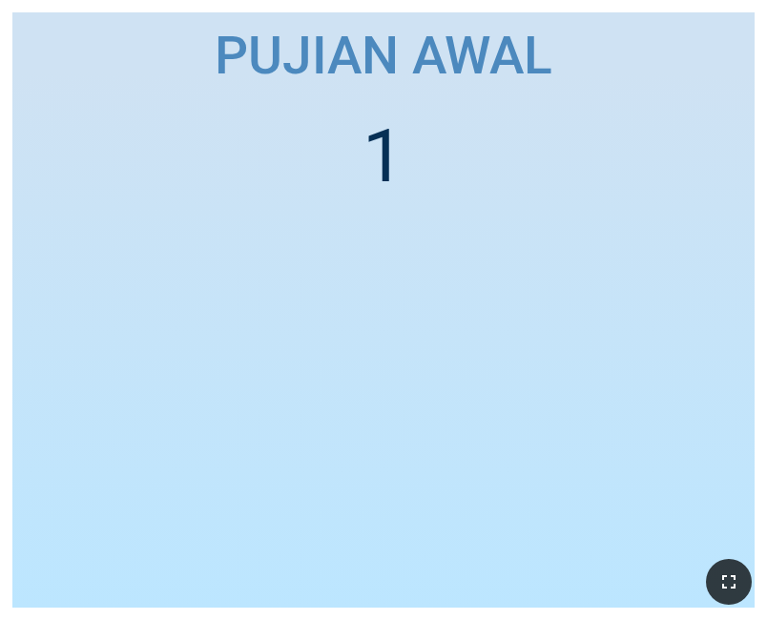
click at [389, 159] on li "1" at bounding box center [383, 156] width 42 height 87
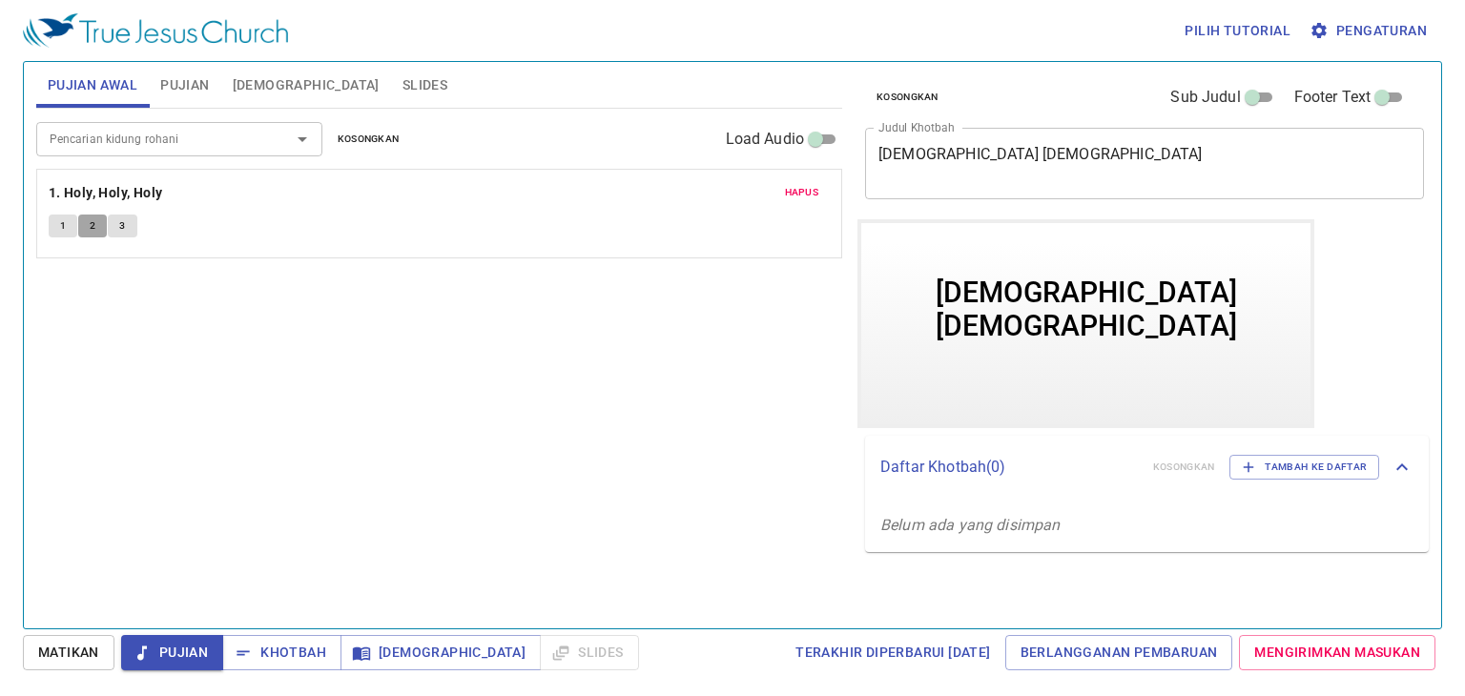
click at [92, 229] on span "2" at bounding box center [93, 225] width 6 height 17
click at [181, 649] on span "Pujian" at bounding box center [172, 653] width 72 height 24
click at [89, 647] on span "Matikan" at bounding box center [68, 653] width 61 height 24
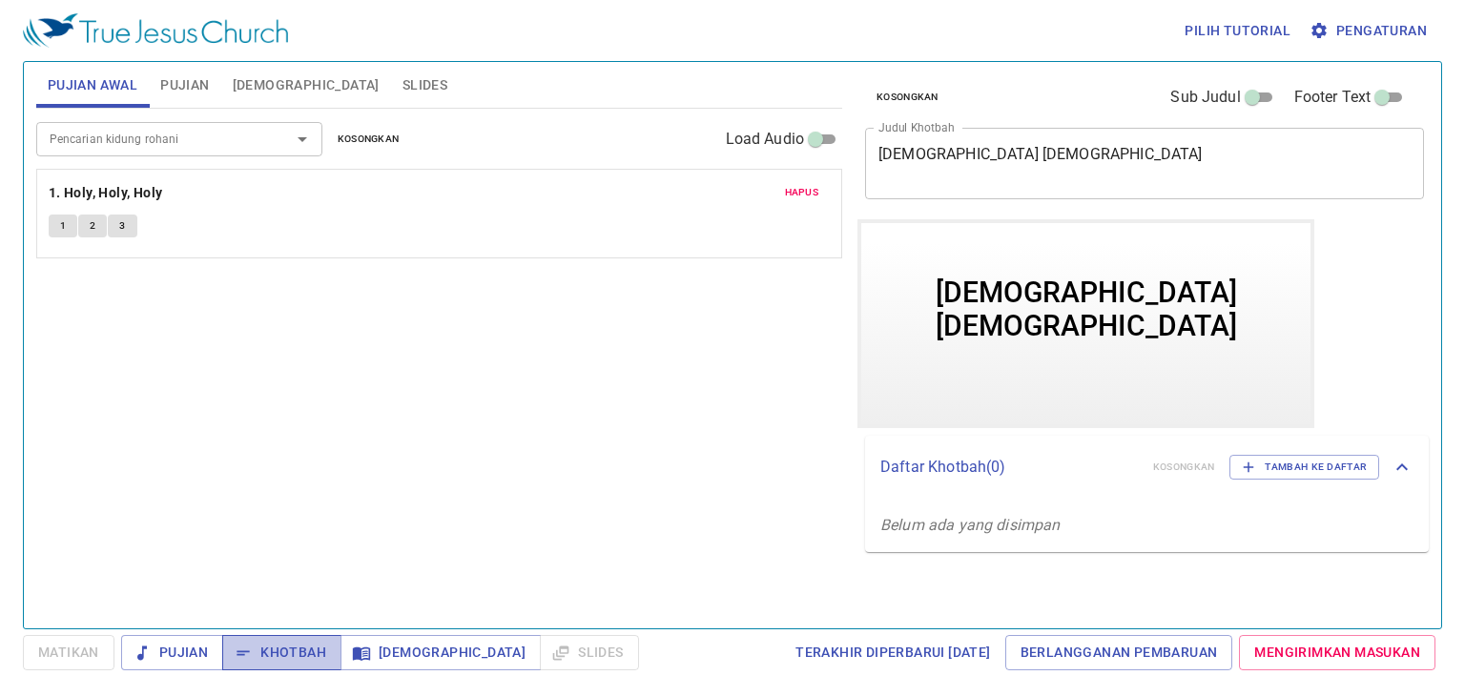
click at [269, 651] on span "Khotbah" at bounding box center [281, 653] width 89 height 24
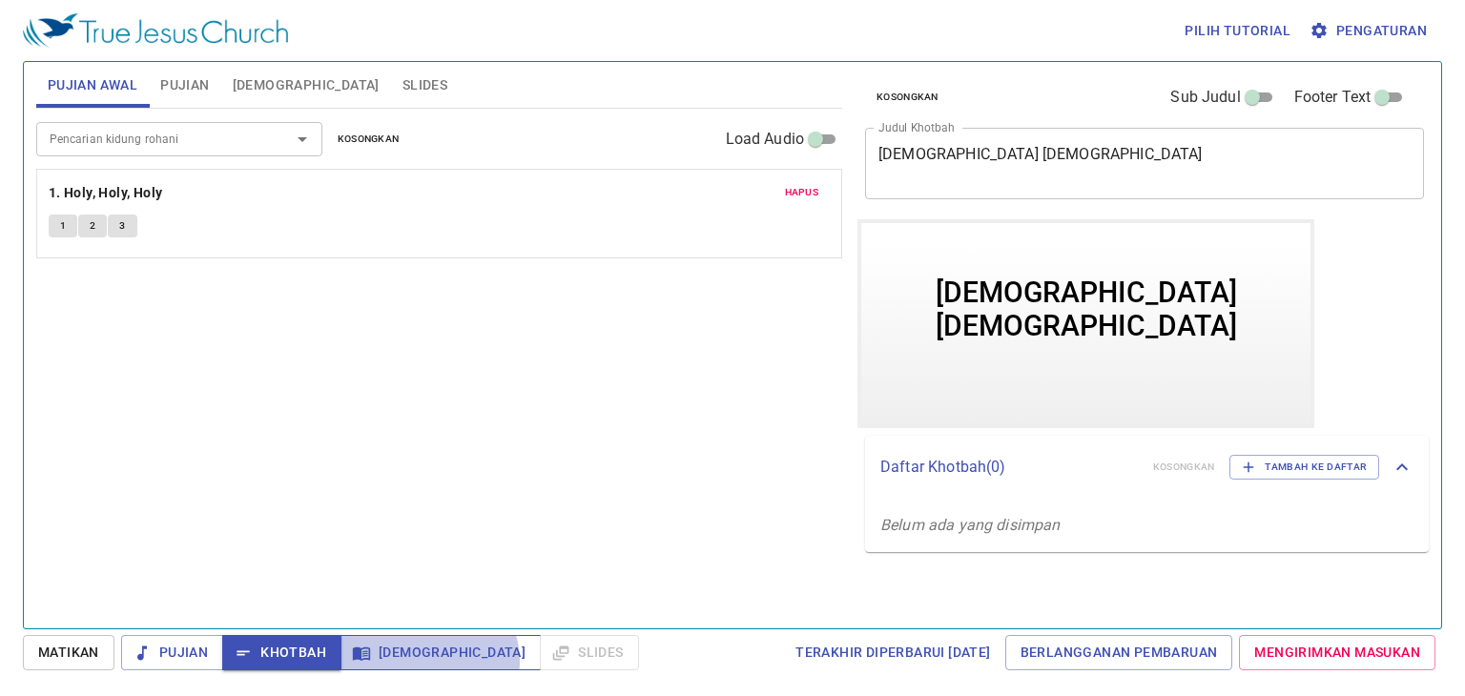
click at [426, 661] on span "Alkitab" at bounding box center [441, 653] width 170 height 24
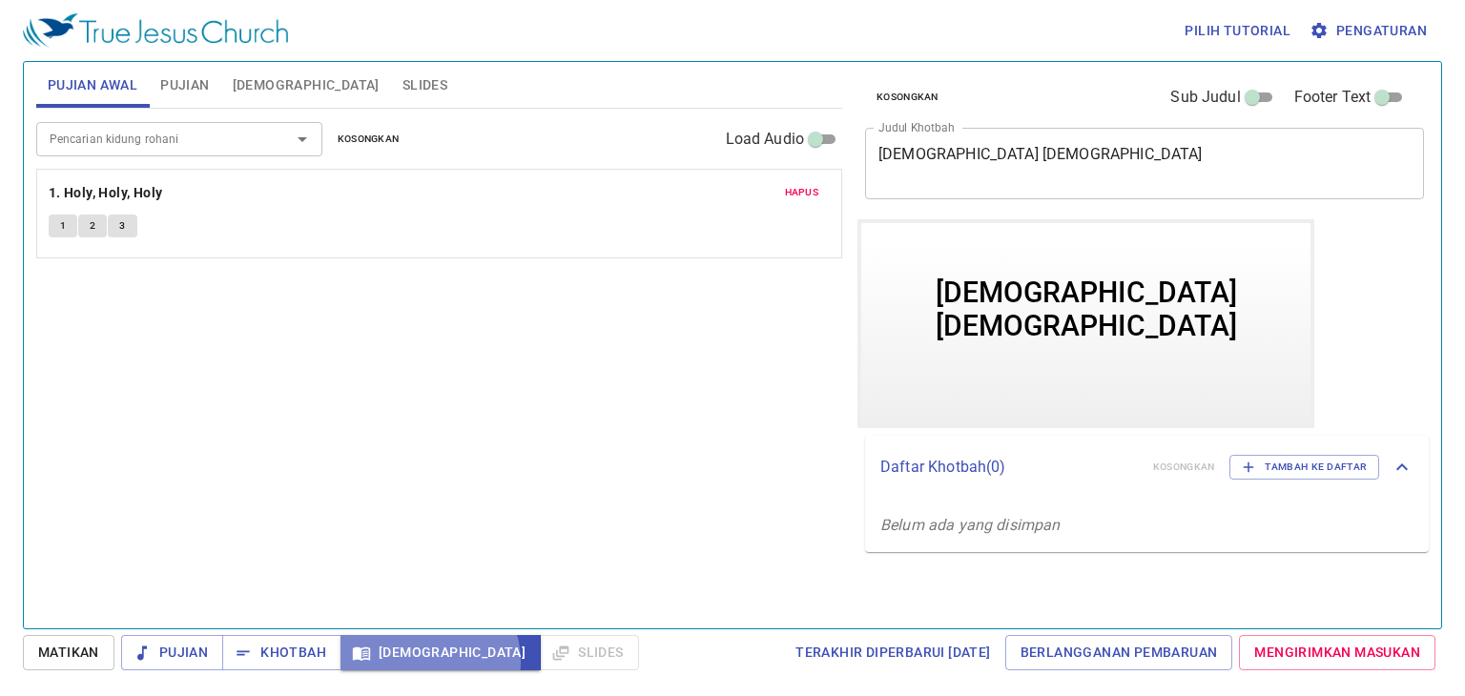
click at [426, 661] on span "Alkitab" at bounding box center [441, 653] width 170 height 24
click at [412, 657] on span "Alkitab" at bounding box center [441, 653] width 170 height 24
click at [277, 89] on span "[DEMOGRAPHIC_DATA]" at bounding box center [306, 85] width 147 height 24
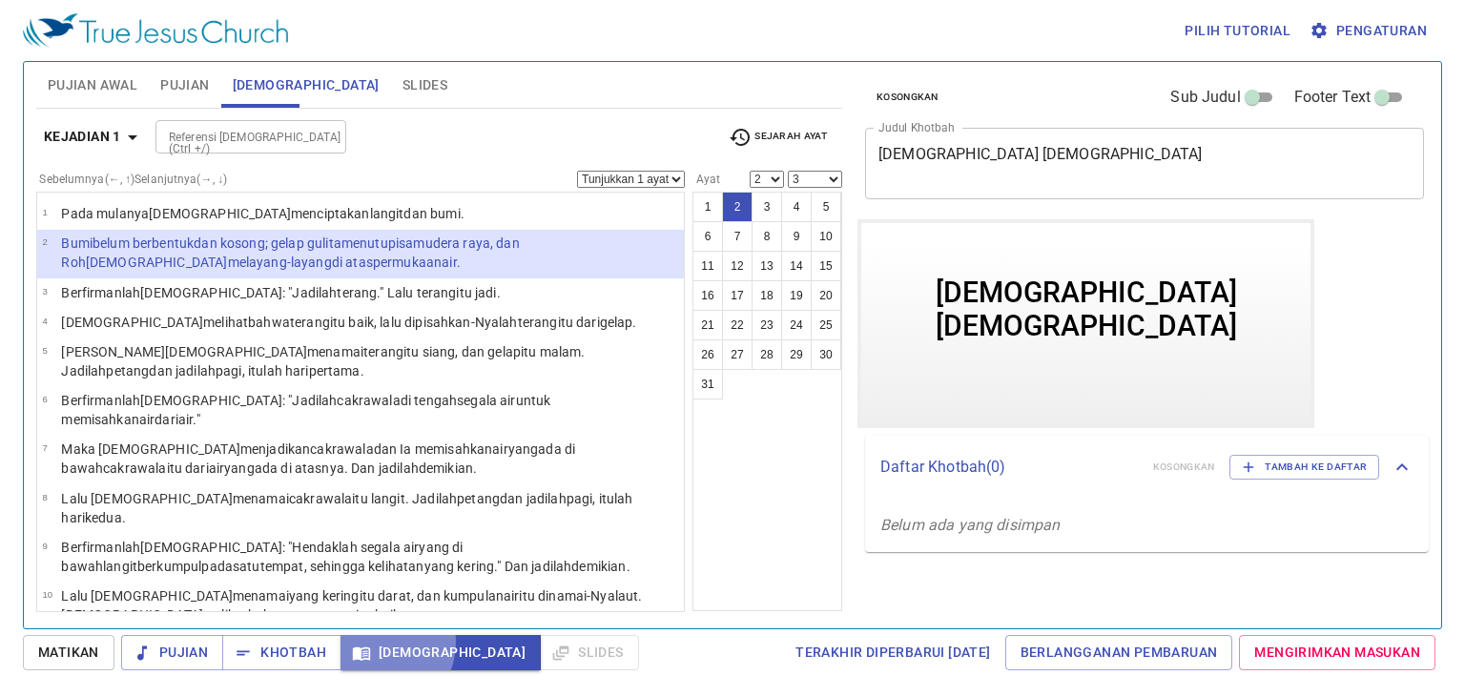
click at [372, 642] on span "Alkitab" at bounding box center [441, 653] width 170 height 24
click at [372, 642] on span "[DEMOGRAPHIC_DATA]" at bounding box center [441, 653] width 170 height 24
click at [77, 658] on span "Matikan" at bounding box center [68, 653] width 61 height 24
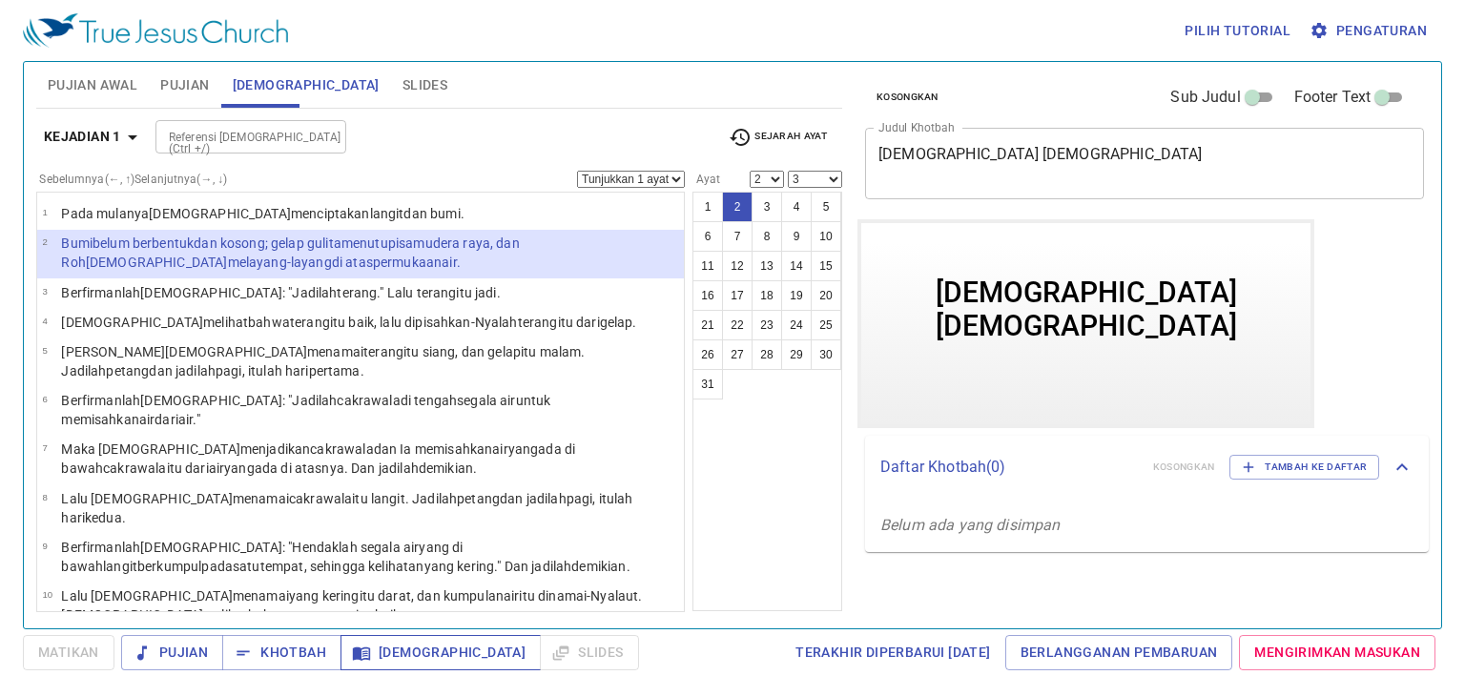
click at [420, 651] on span "[DEMOGRAPHIC_DATA]" at bounding box center [441, 653] width 170 height 24
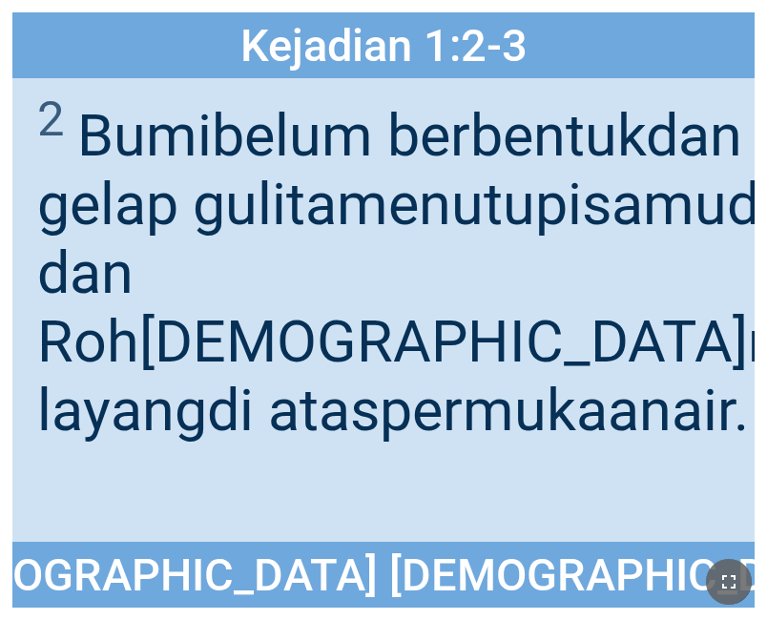
click at [729, 585] on icon "button" at bounding box center [728, 581] width 23 height 23
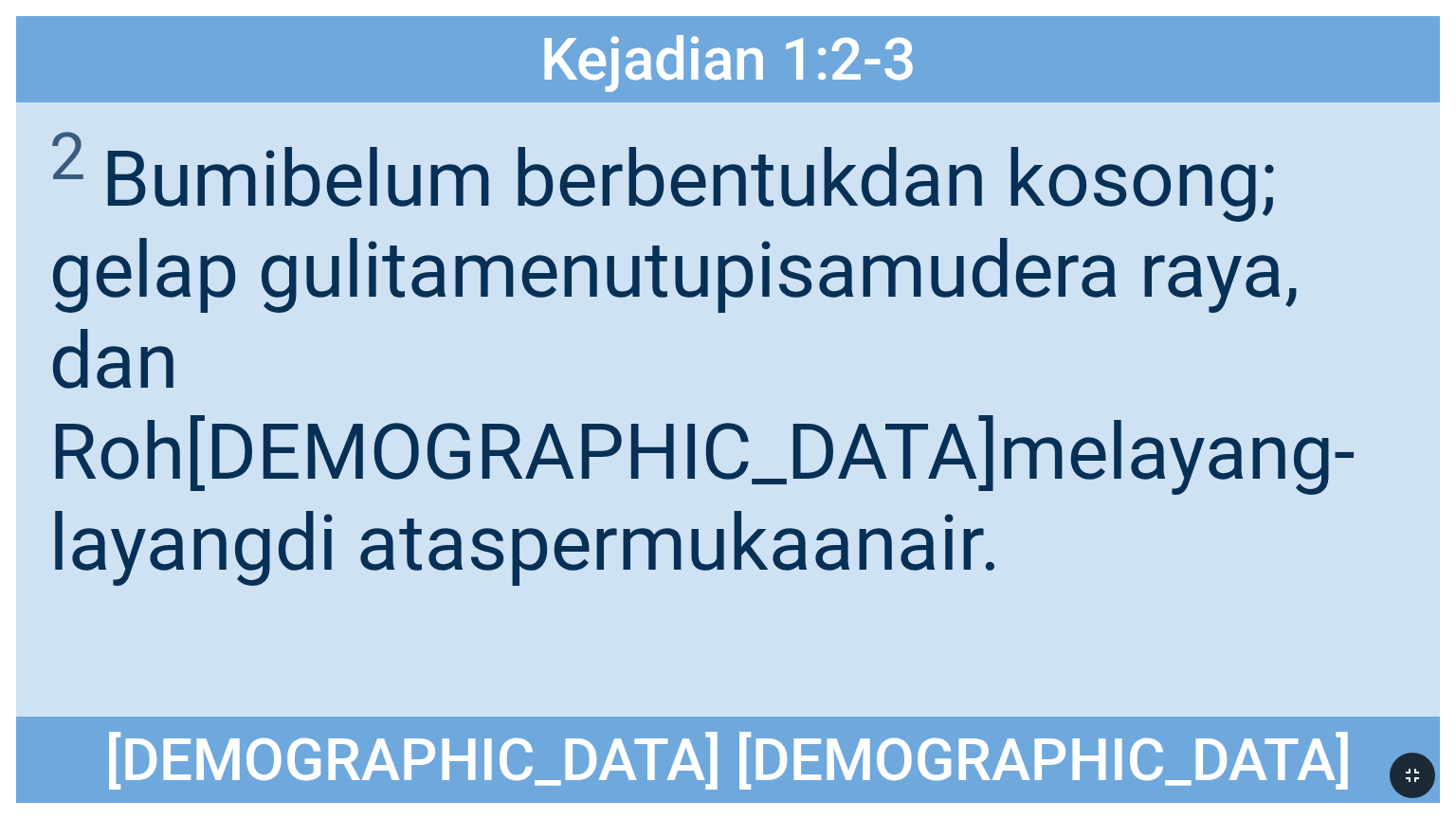
click at [761, 572] on div "2 Bumi belum berbentuk dan kosong ; gelap gulita menutupi samudera raya , dan R…" at bounding box center [728, 409] width 1423 height 613
click at [761, 407] on wh430 "melayang-layang di atas permukaan air ." at bounding box center [703, 497] width 1306 height 182
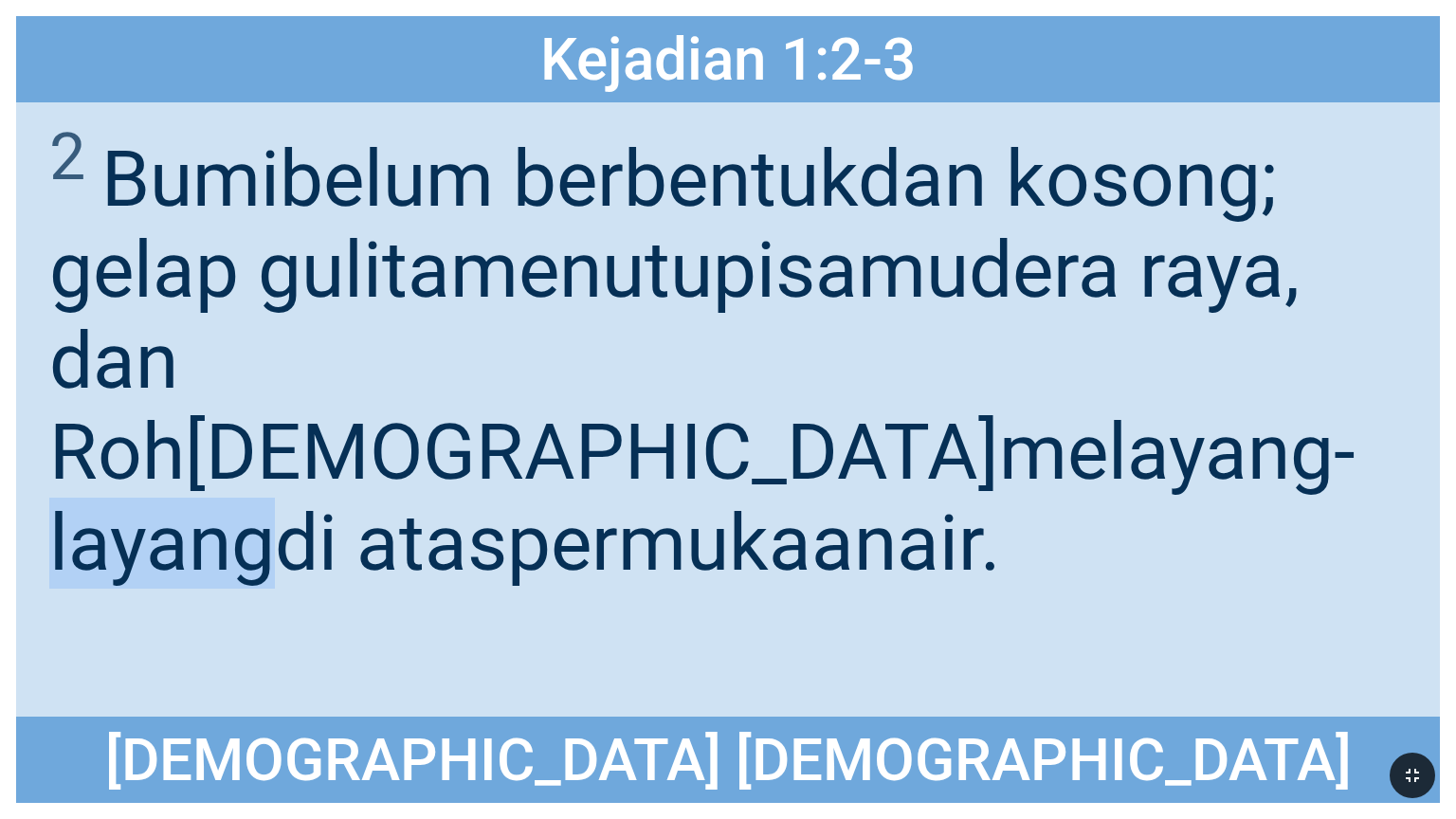
click at [761, 407] on wh430 "melayang-layang di atas permukaan air ." at bounding box center [703, 497] width 1306 height 182
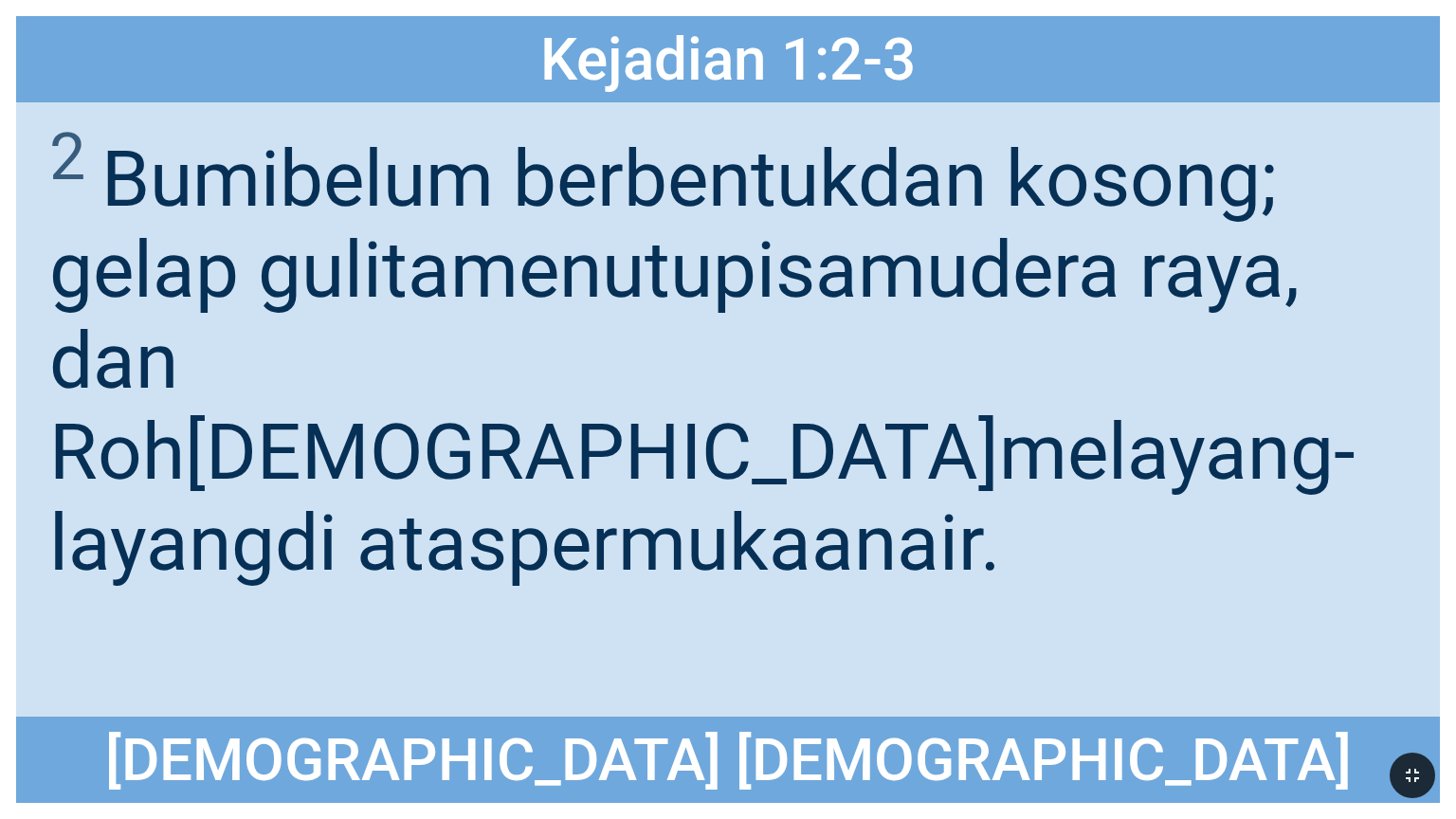
click at [761, 598] on div "2 Bumi belum berbentuk dan kosong ; gelap gulita menutupi samudera raya , dan R…" at bounding box center [728, 409] width 1423 height 613
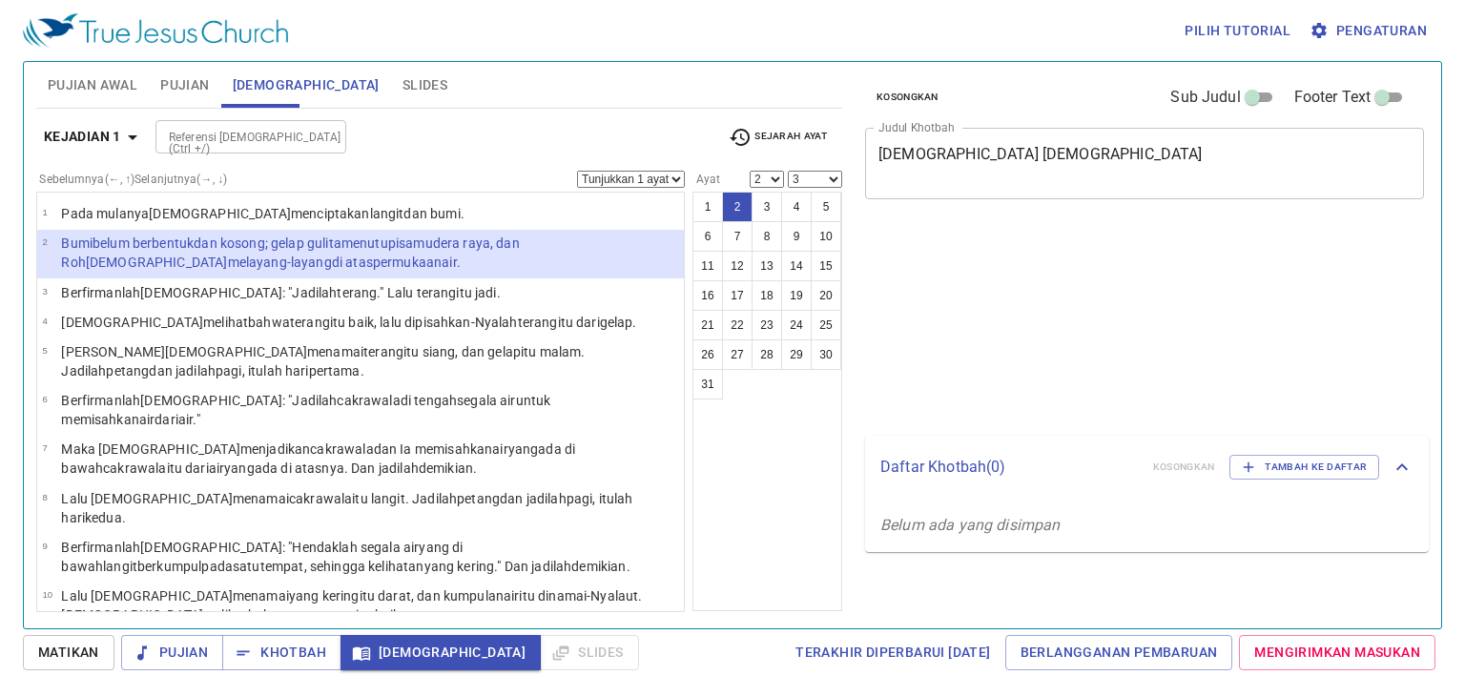
select select "2"
select select "3"
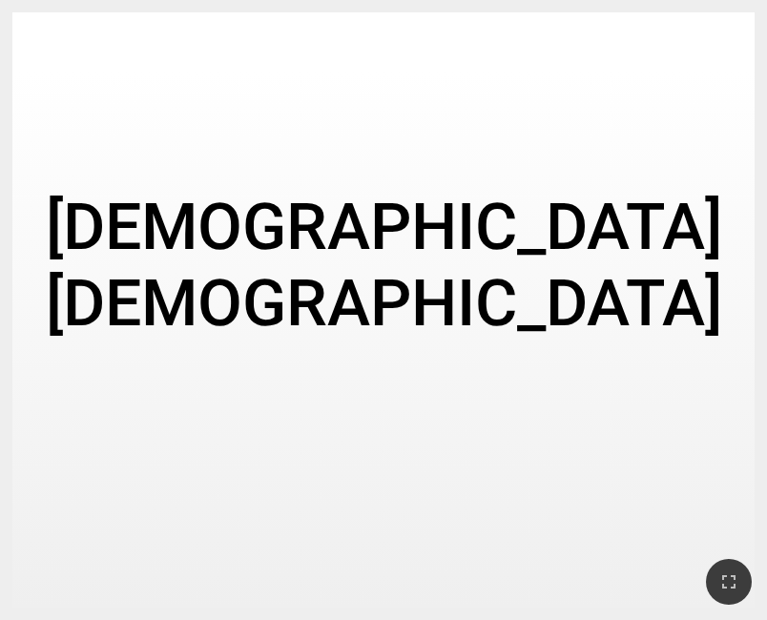
click at [614, 342] on div "[DEMOGRAPHIC_DATA] [DEMOGRAPHIC_DATA]" at bounding box center [383, 265] width 742 height 387
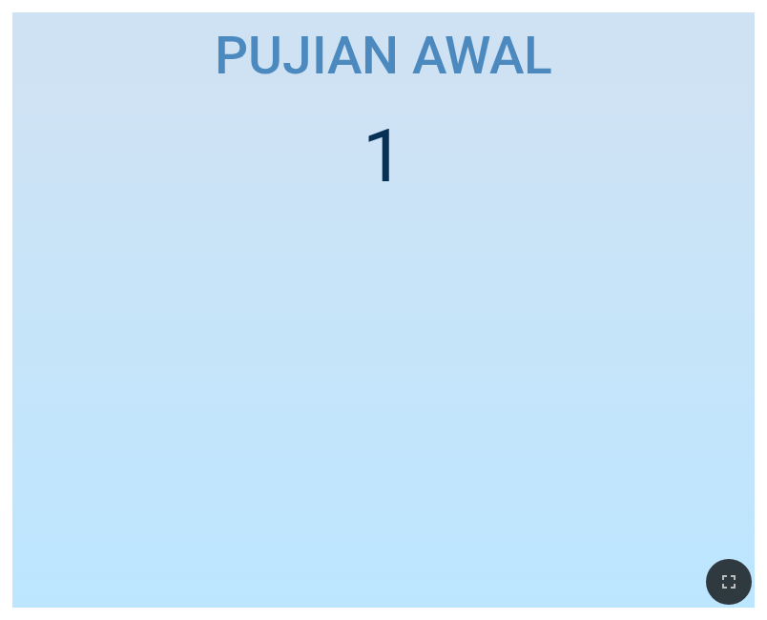
click at [462, 183] on ol "1" at bounding box center [383, 348] width 717 height 470
click at [464, 185] on ol "1" at bounding box center [383, 348] width 717 height 470
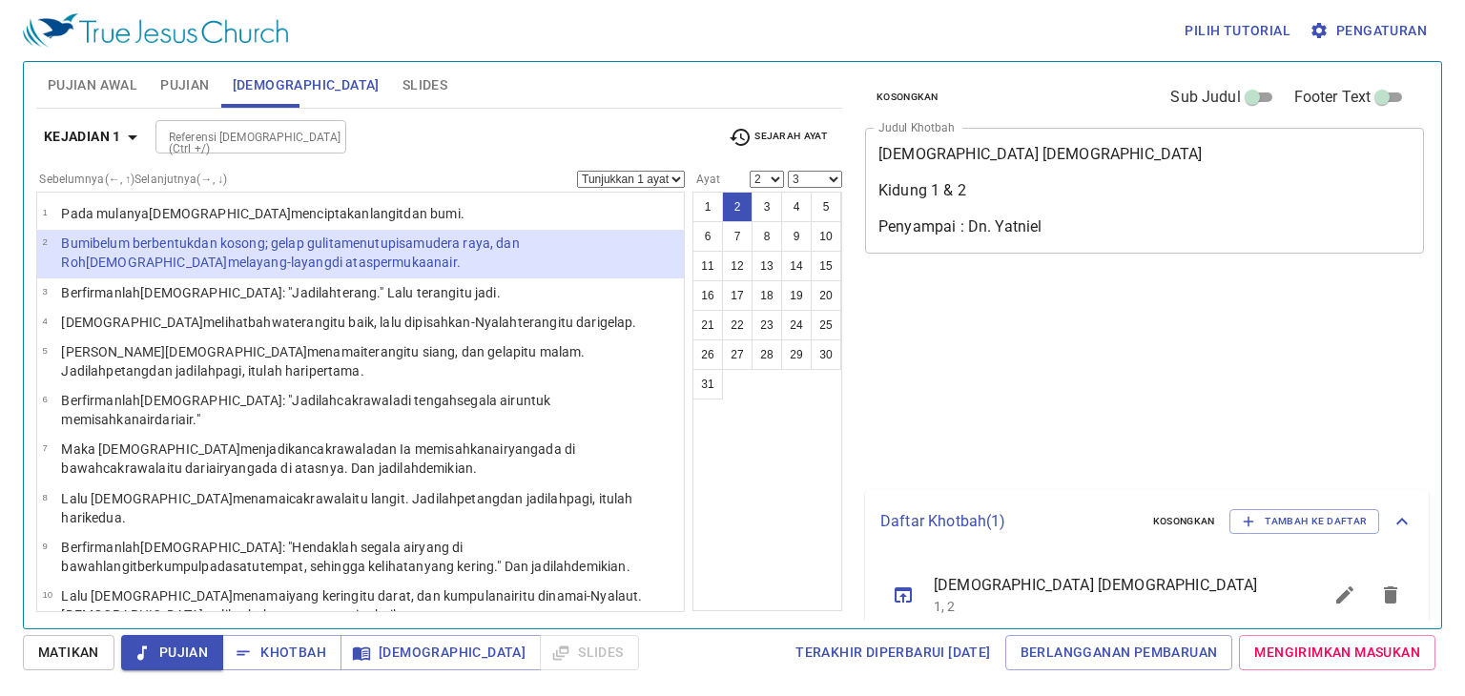
select select "2"
select select "3"
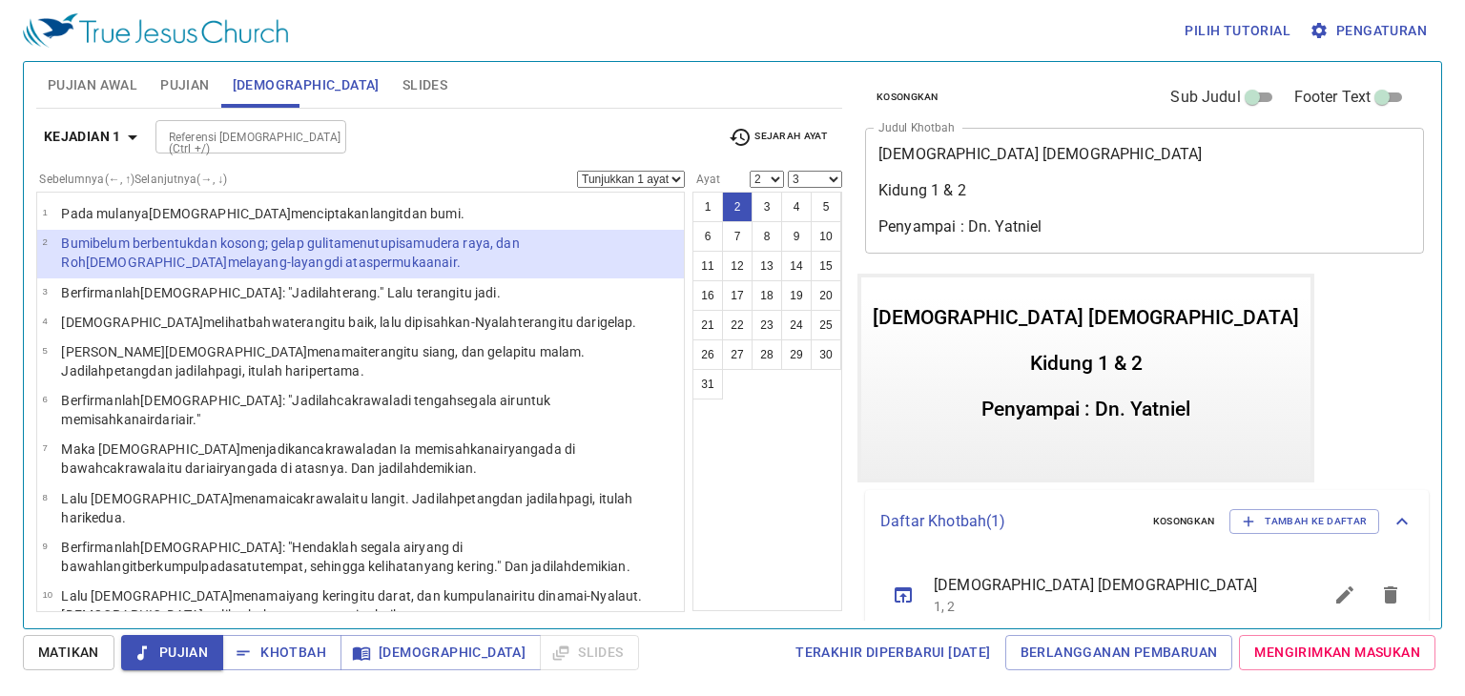
scroll to position [23, 0]
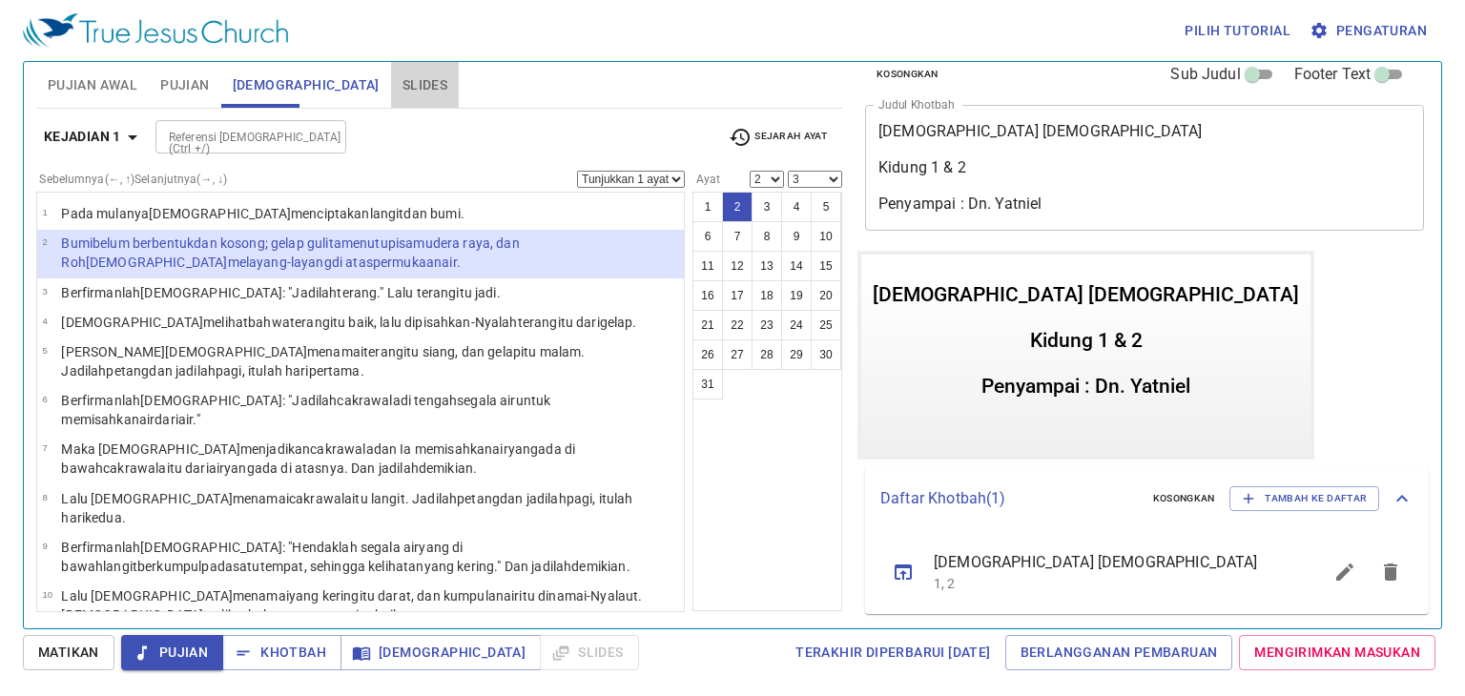
click at [402, 86] on span "Slides" at bounding box center [424, 85] width 45 height 24
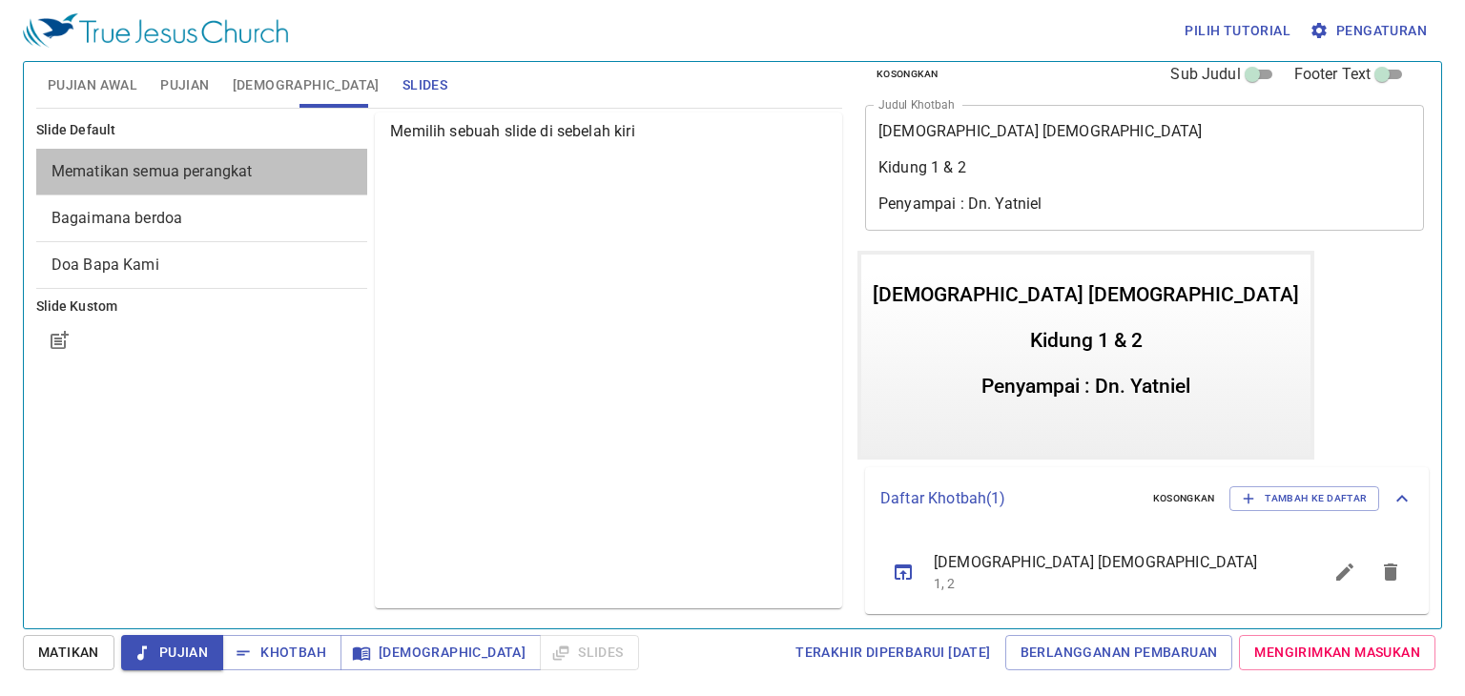
click at [222, 162] on span "Mematikan semua perangkat" at bounding box center [151, 171] width 201 height 18
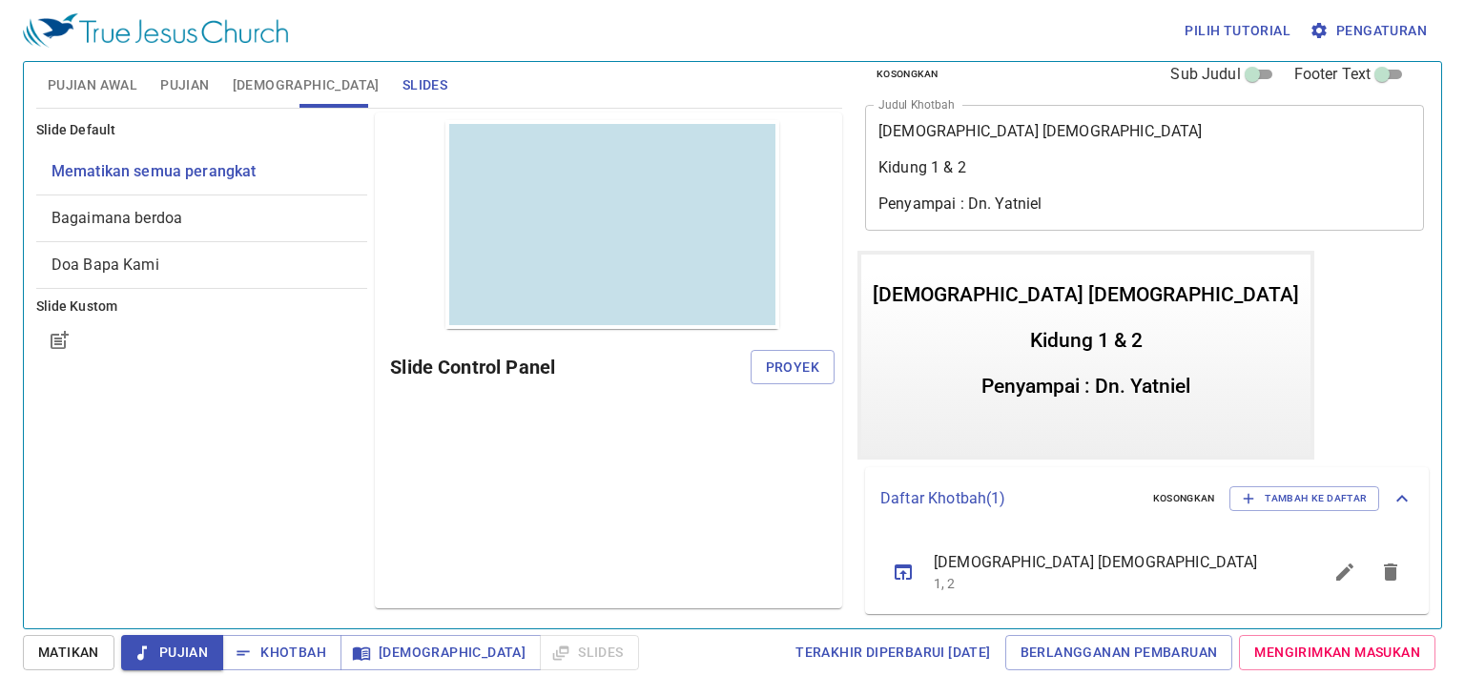
scroll to position [0, 0]
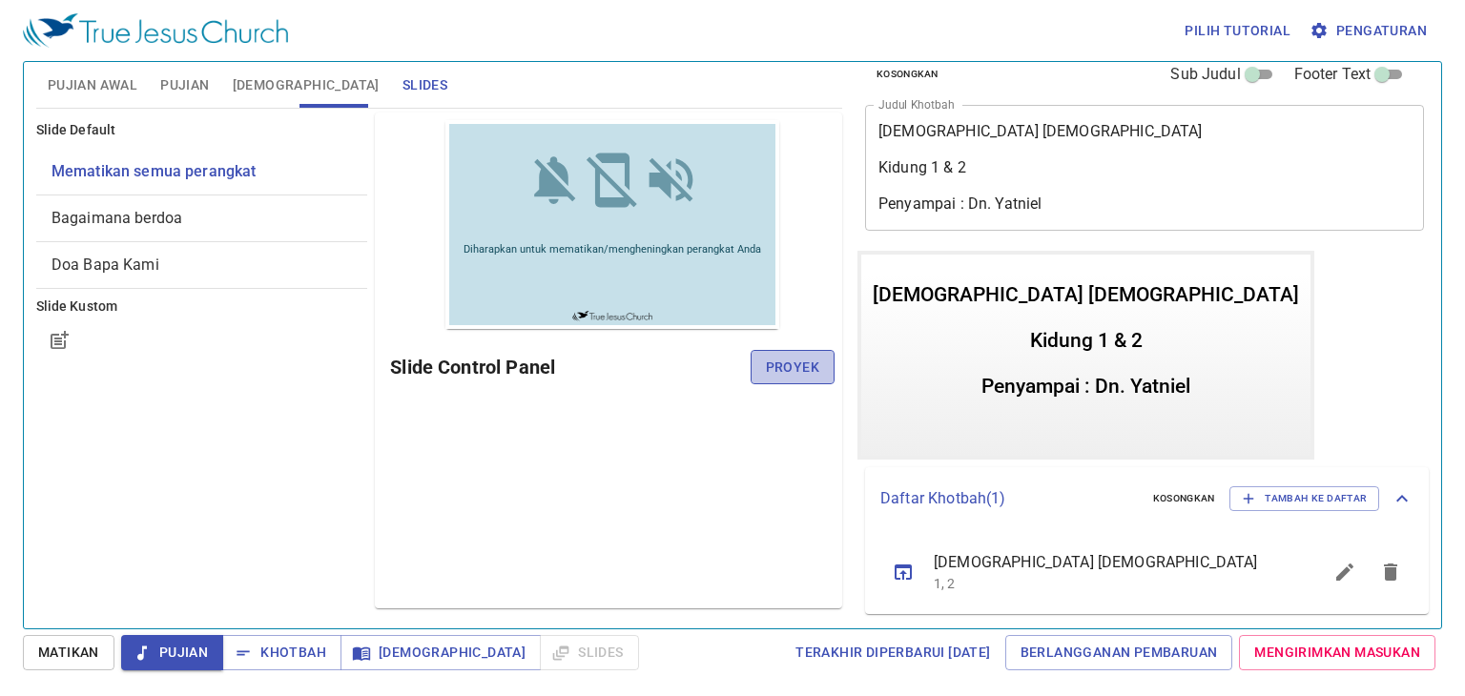
click at [777, 365] on span "Proyek" at bounding box center [792, 368] width 53 height 24
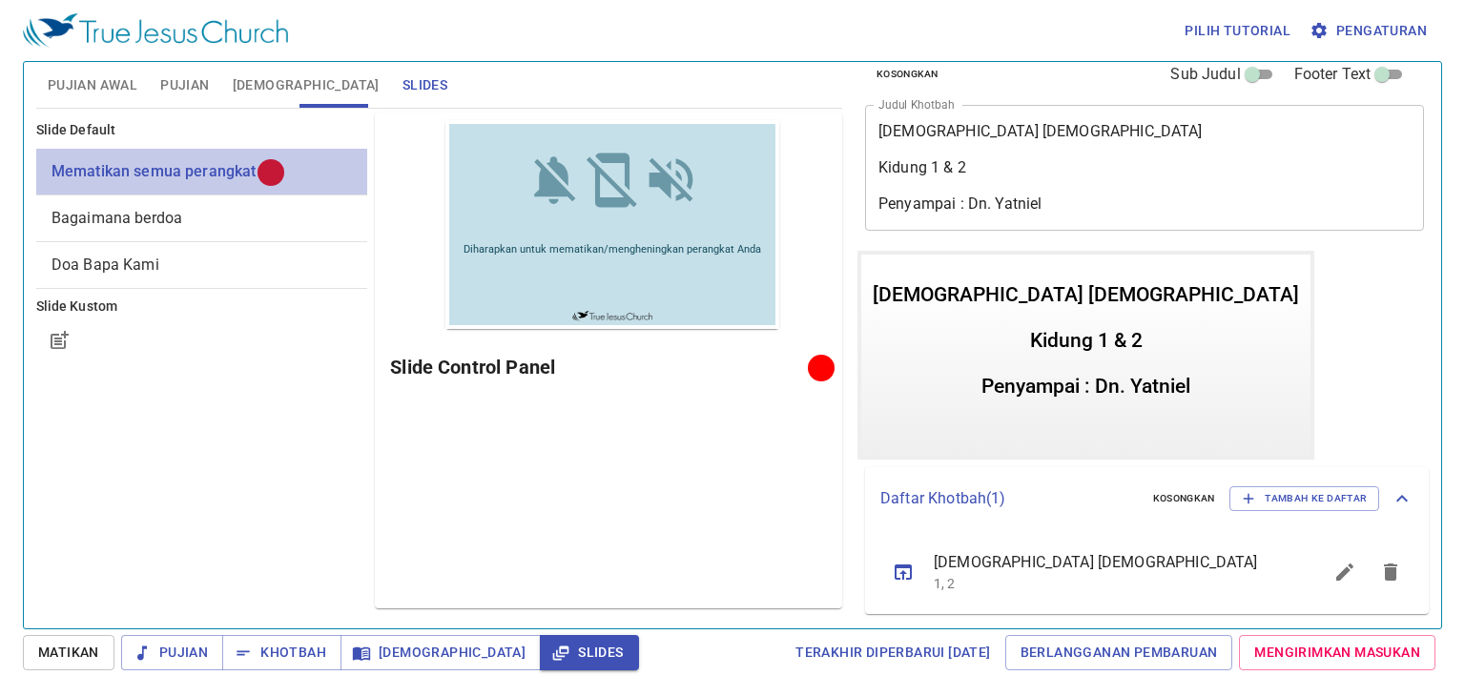
click at [263, 168] on div at bounding box center [270, 172] width 14 height 14
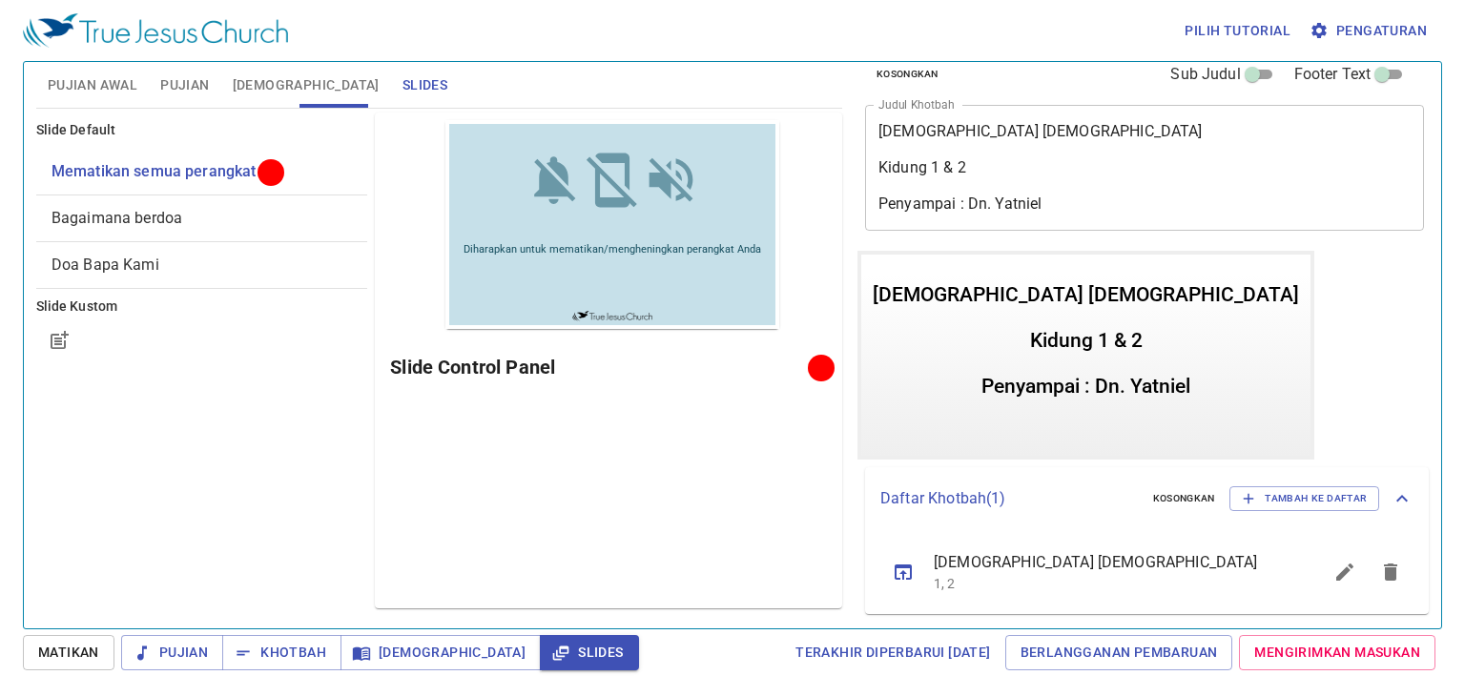
click at [829, 373] on div at bounding box center [824, 367] width 20 height 19
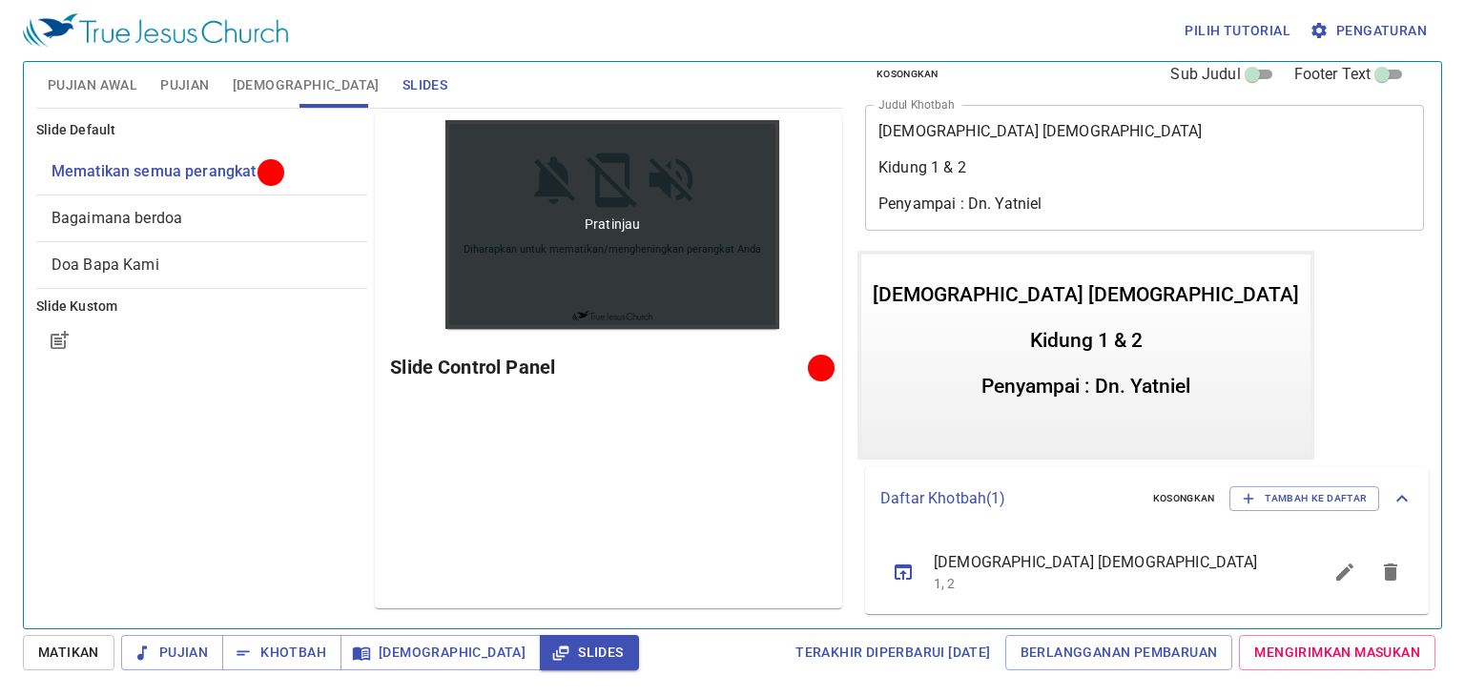
click at [668, 241] on div "Pratinjau" at bounding box center [612, 224] width 334 height 209
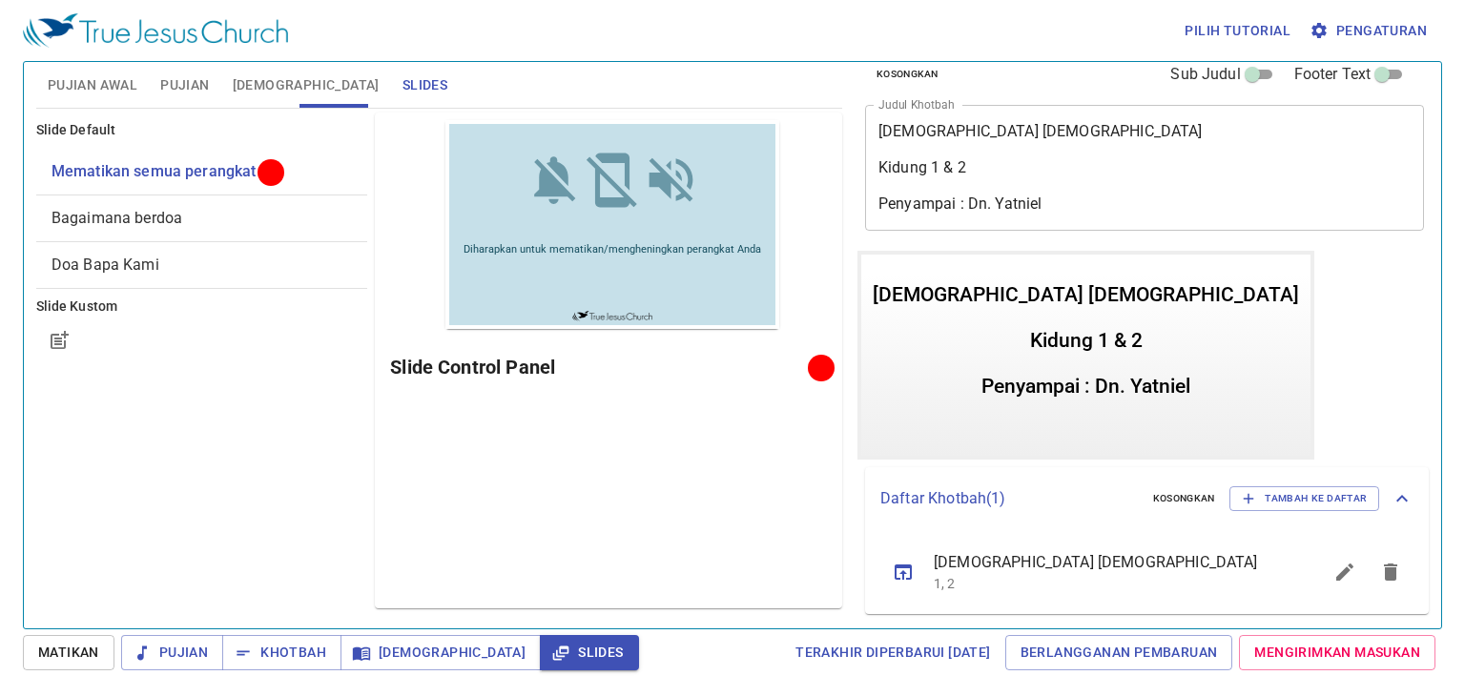
click at [561, 450] on div "Pratinjau Slide Control Panel" at bounding box center [608, 361] width 467 height 496
click at [58, 648] on span "Matikan" at bounding box center [68, 653] width 61 height 24
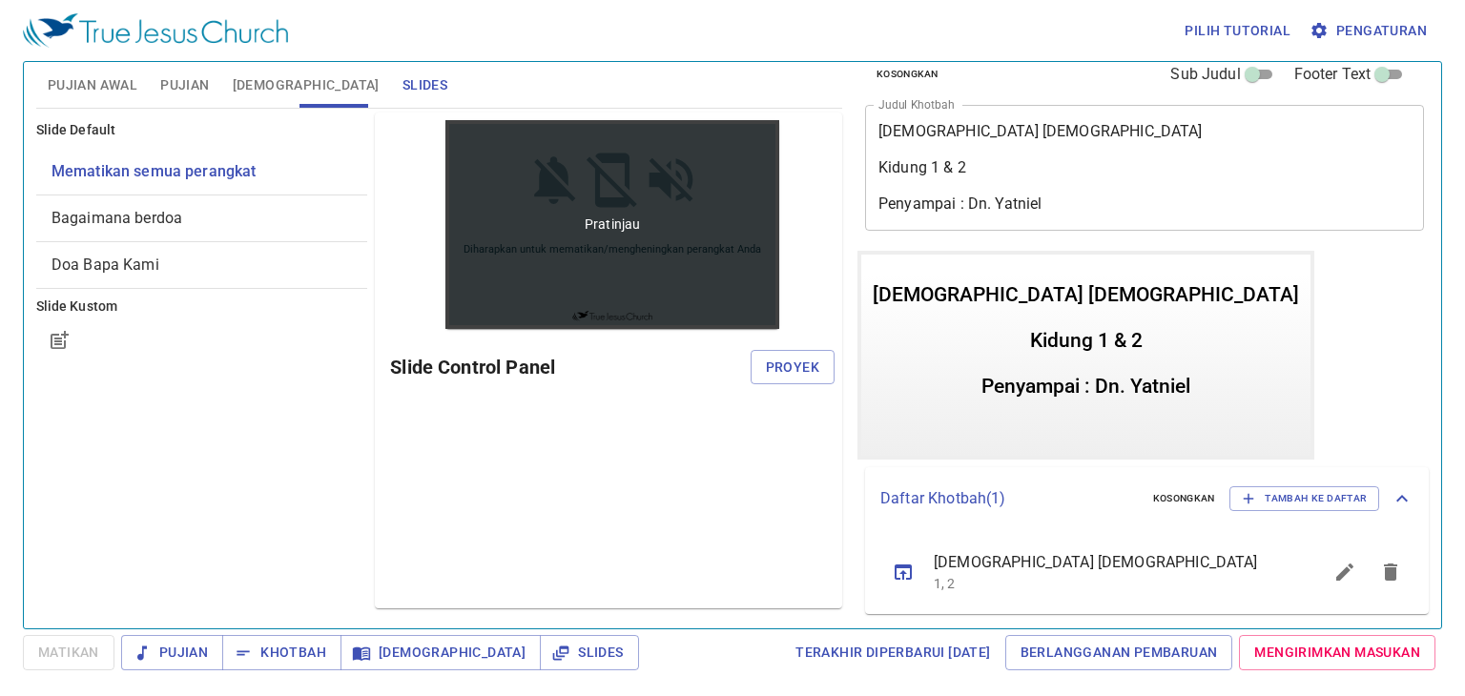
click at [596, 241] on div "Pratinjau" at bounding box center [612, 224] width 334 height 209
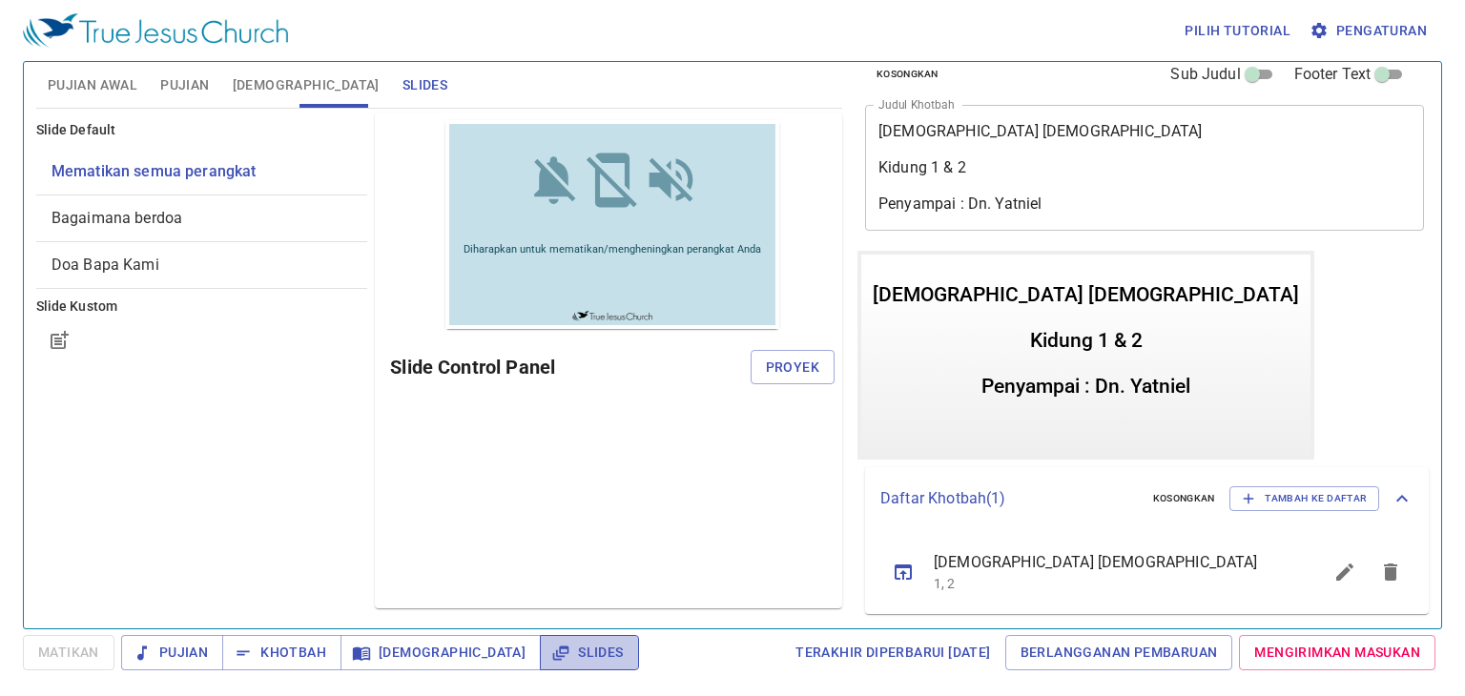
click at [551, 660] on icon "button" at bounding box center [560, 653] width 19 height 19
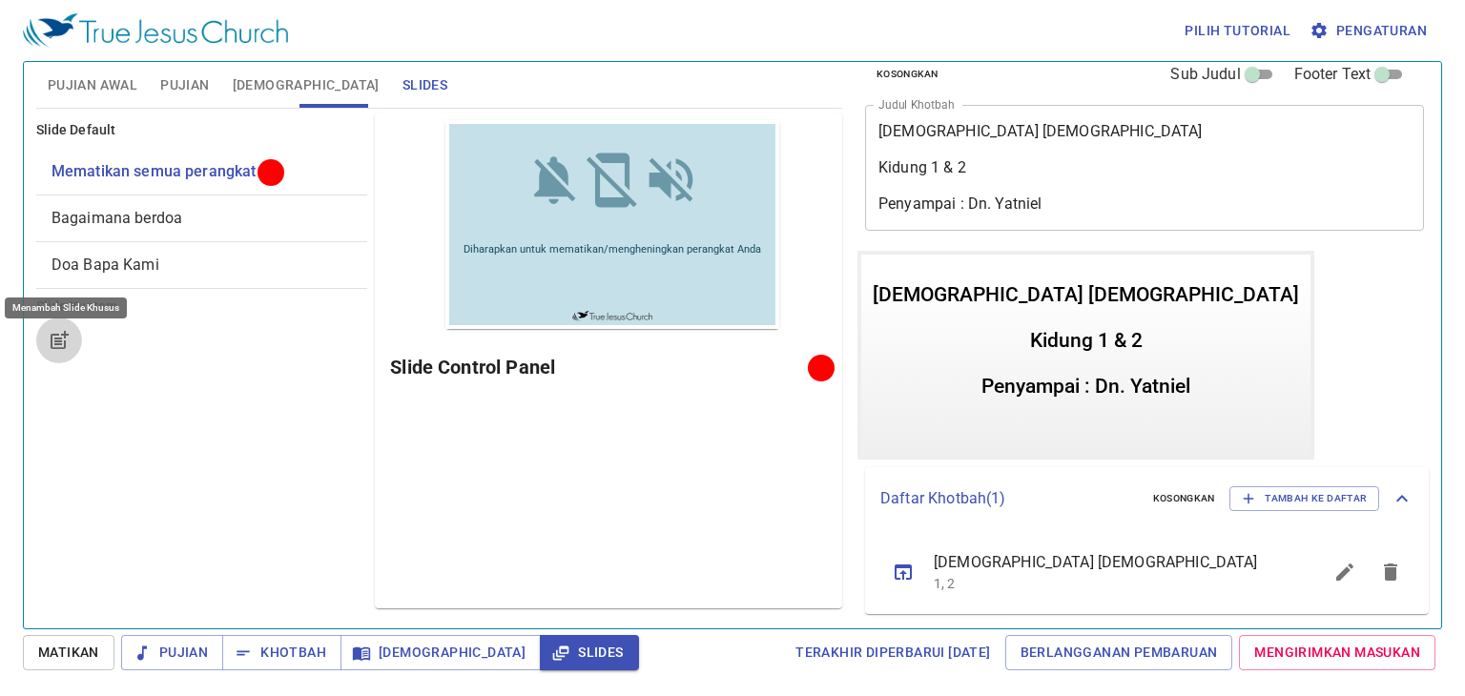
click at [55, 342] on icon "button" at bounding box center [59, 340] width 23 height 23
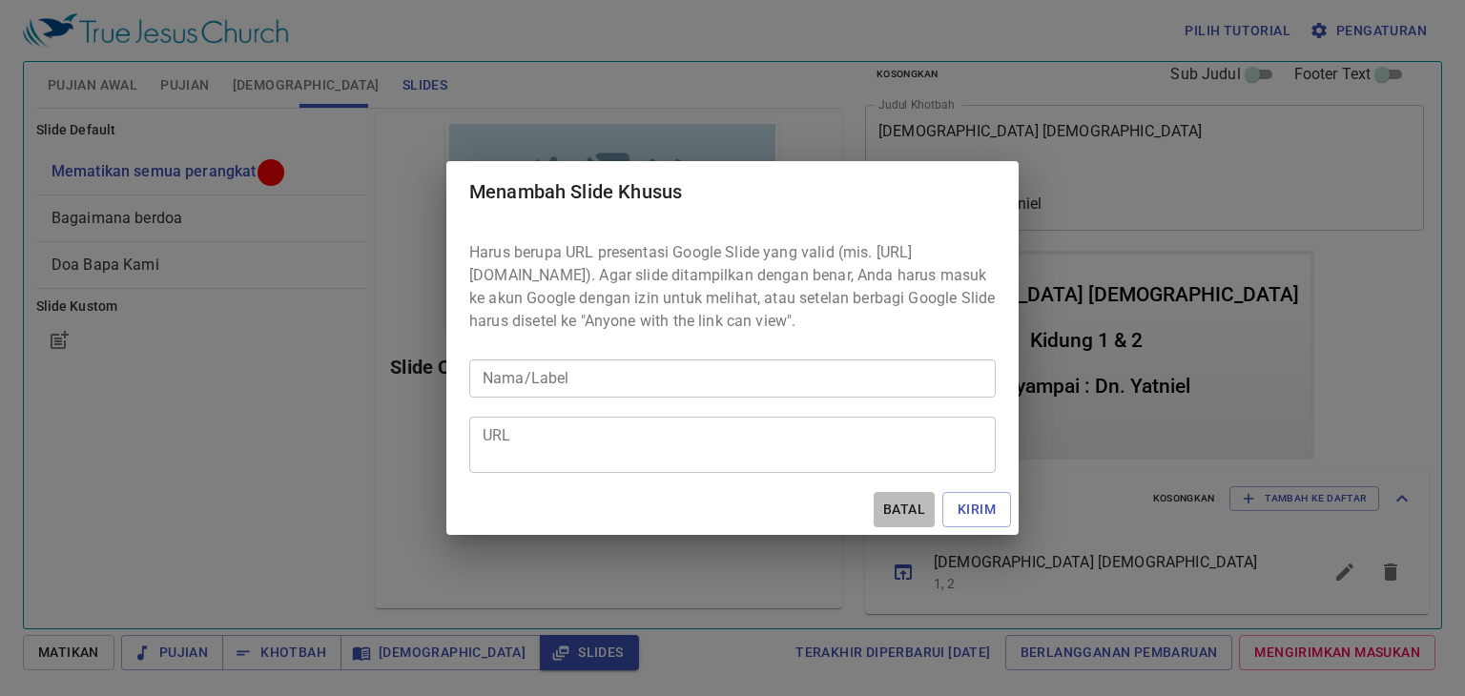
click at [899, 520] on span "Batal" at bounding box center [904, 510] width 46 height 24
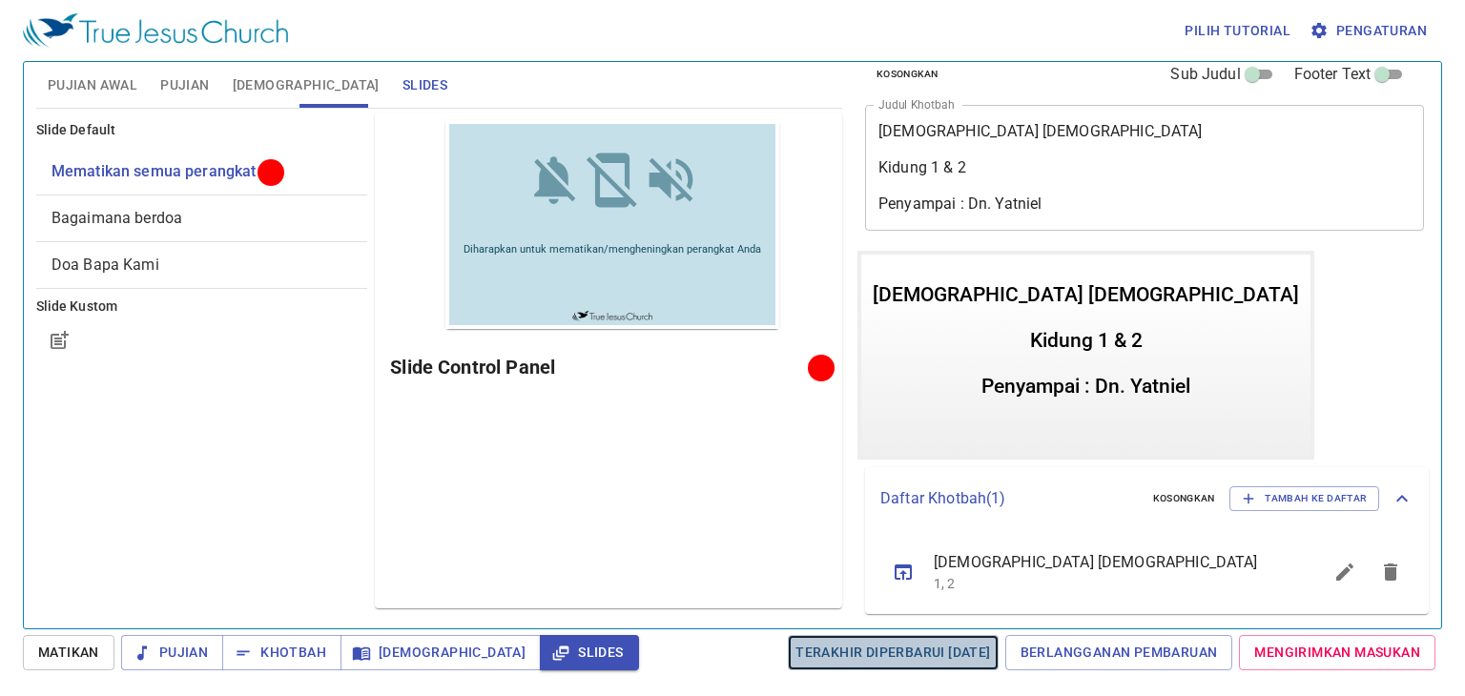
click at [857, 653] on span "Terakhir Diperbarui 2/7/2025" at bounding box center [892, 653] width 195 height 24
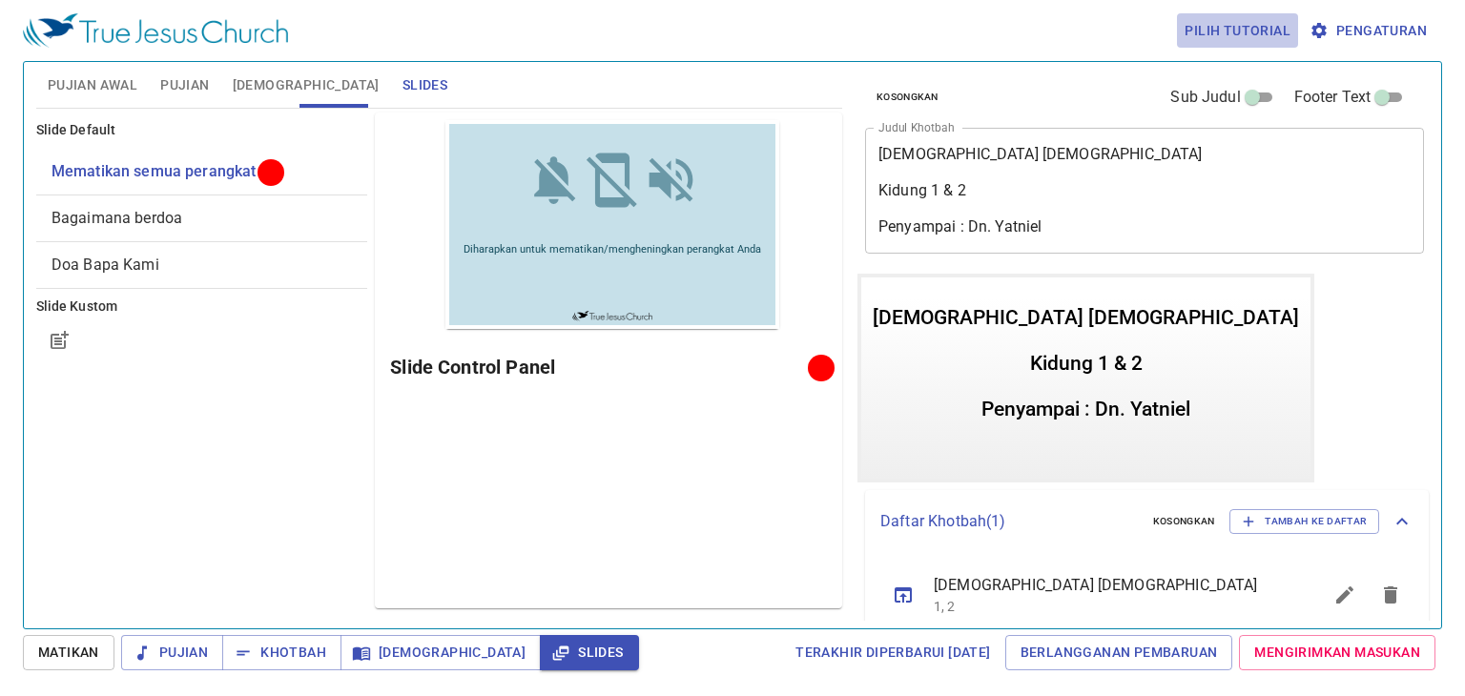
click at [1251, 30] on span "Pilih tutorial" at bounding box center [1237, 31] width 106 height 24
click at [1201, 66] on li "Dasar" at bounding box center [1216, 65] width 72 height 34
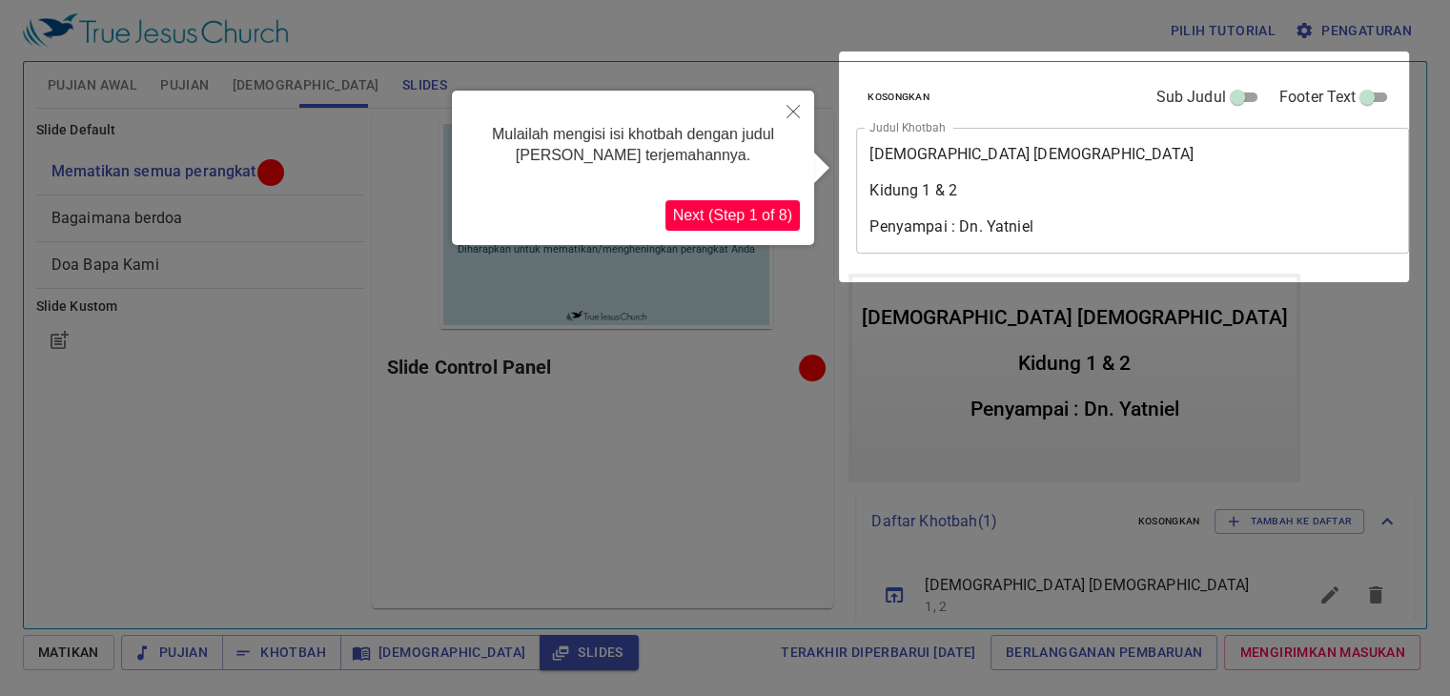
click at [758, 222] on button "Next (Step 1 of 8)" at bounding box center [733, 215] width 134 height 31
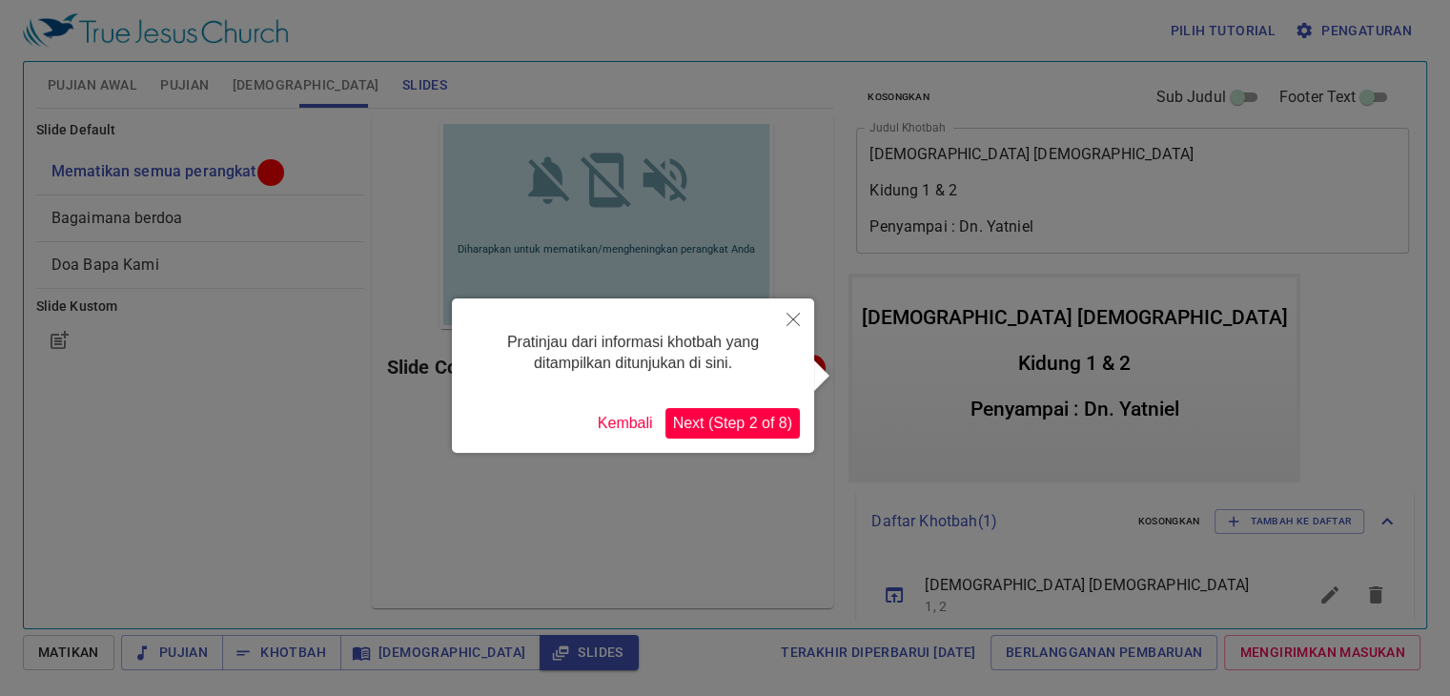
scroll to position [23, 0]
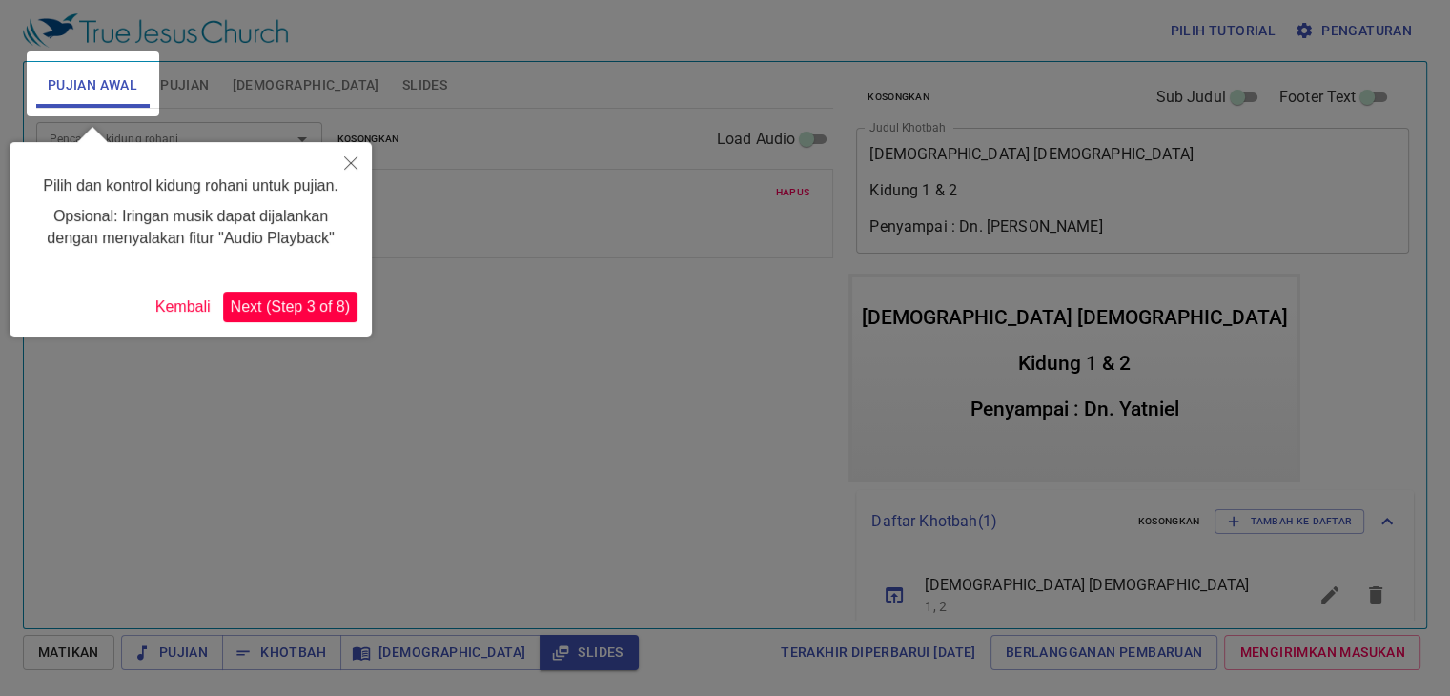
scroll to position [23, 0]
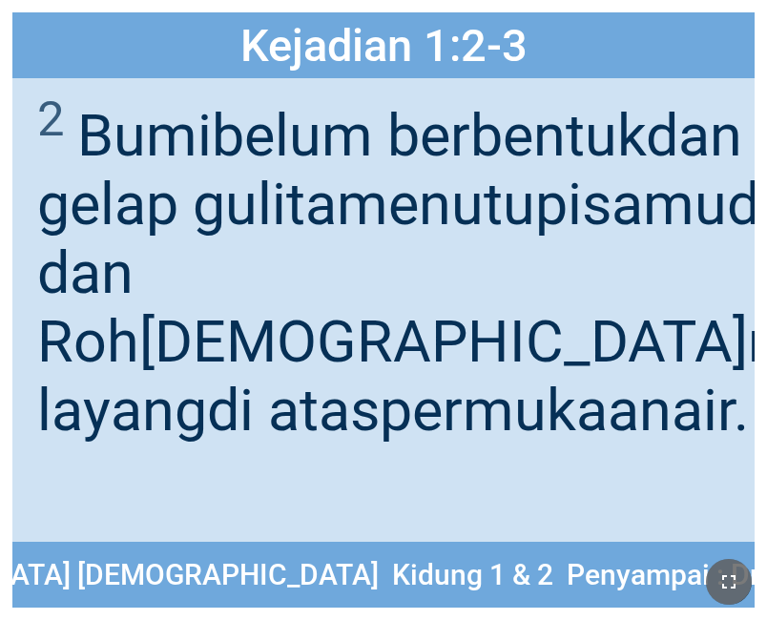
click at [715, 585] on button "button" at bounding box center [729, 582] width 46 height 46
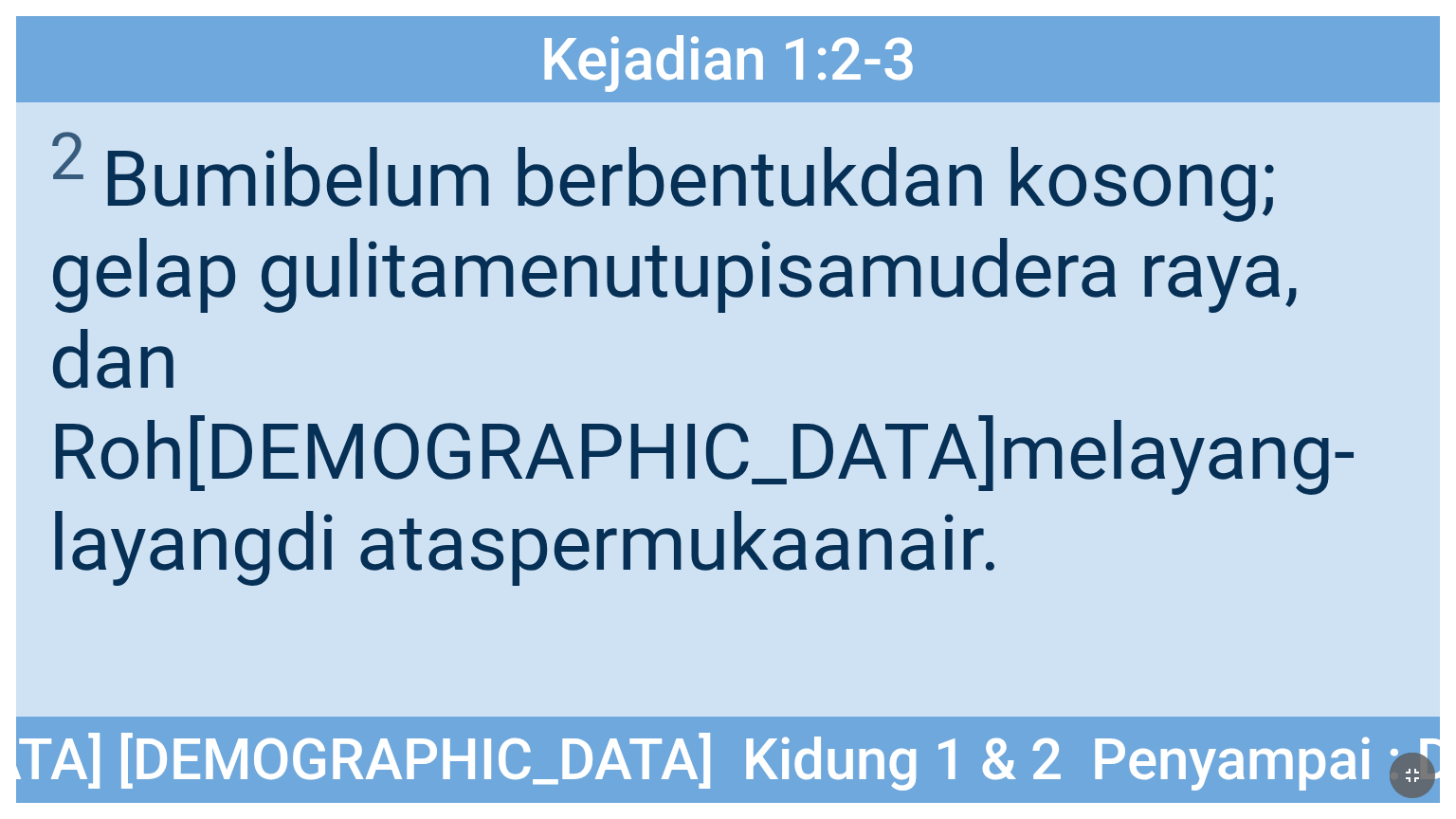
click at [761, 615] on icon "button" at bounding box center [1411, 775] width 23 height 23
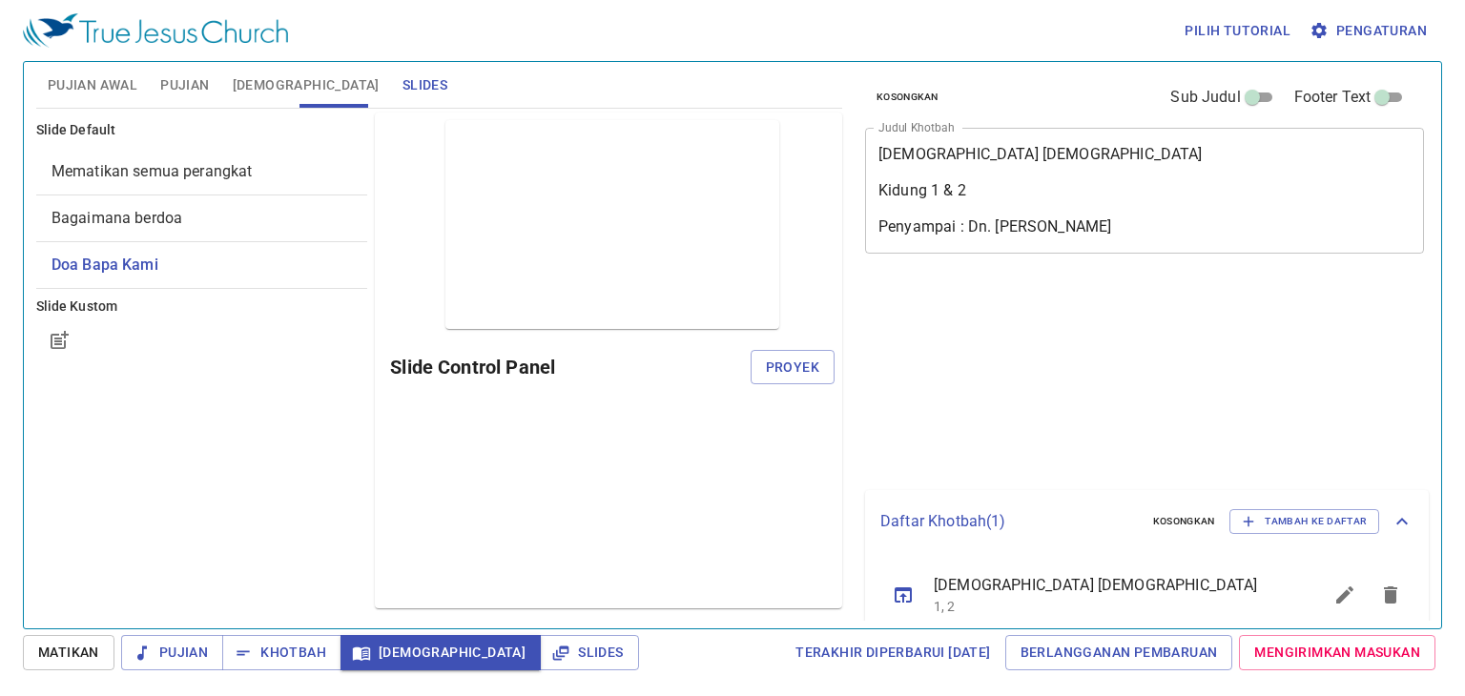
select select "2"
select select "3"
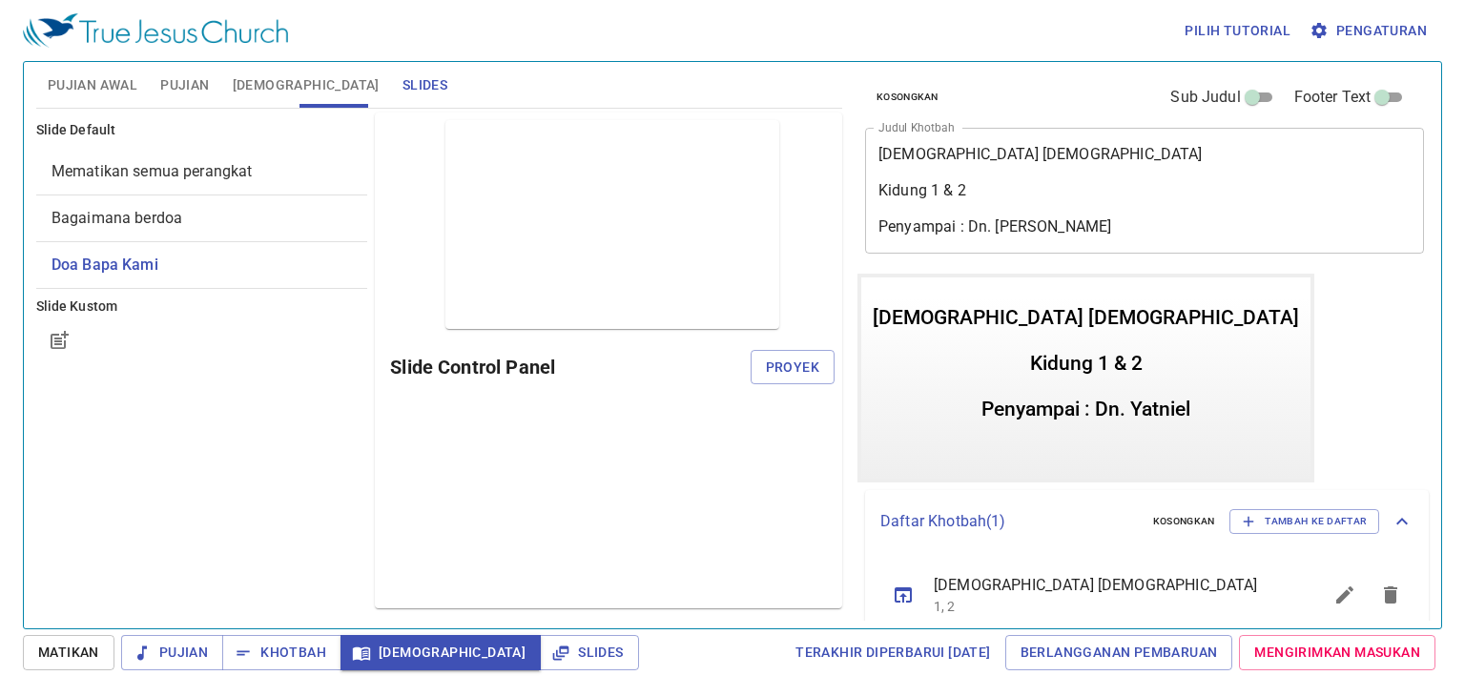
click at [261, 83] on span "Alkitab" at bounding box center [306, 85] width 147 height 24
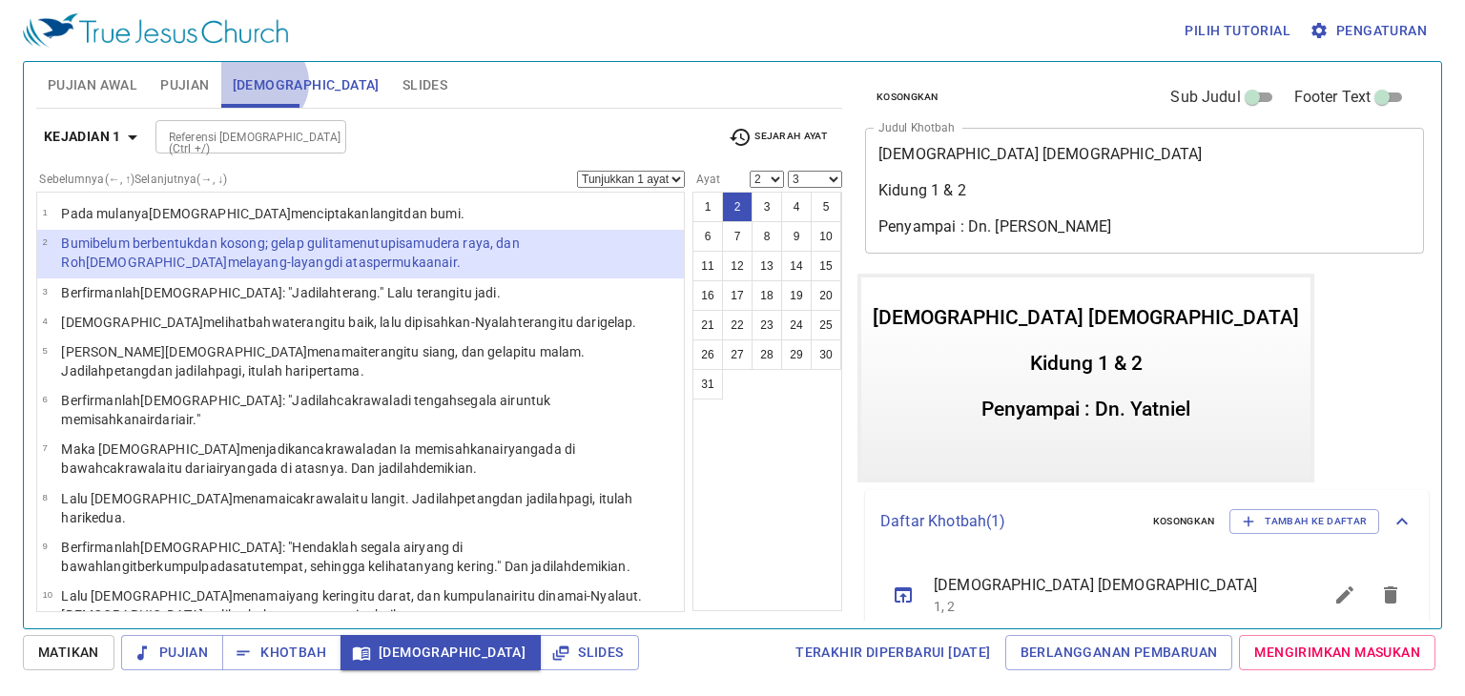
scroll to position [23, 0]
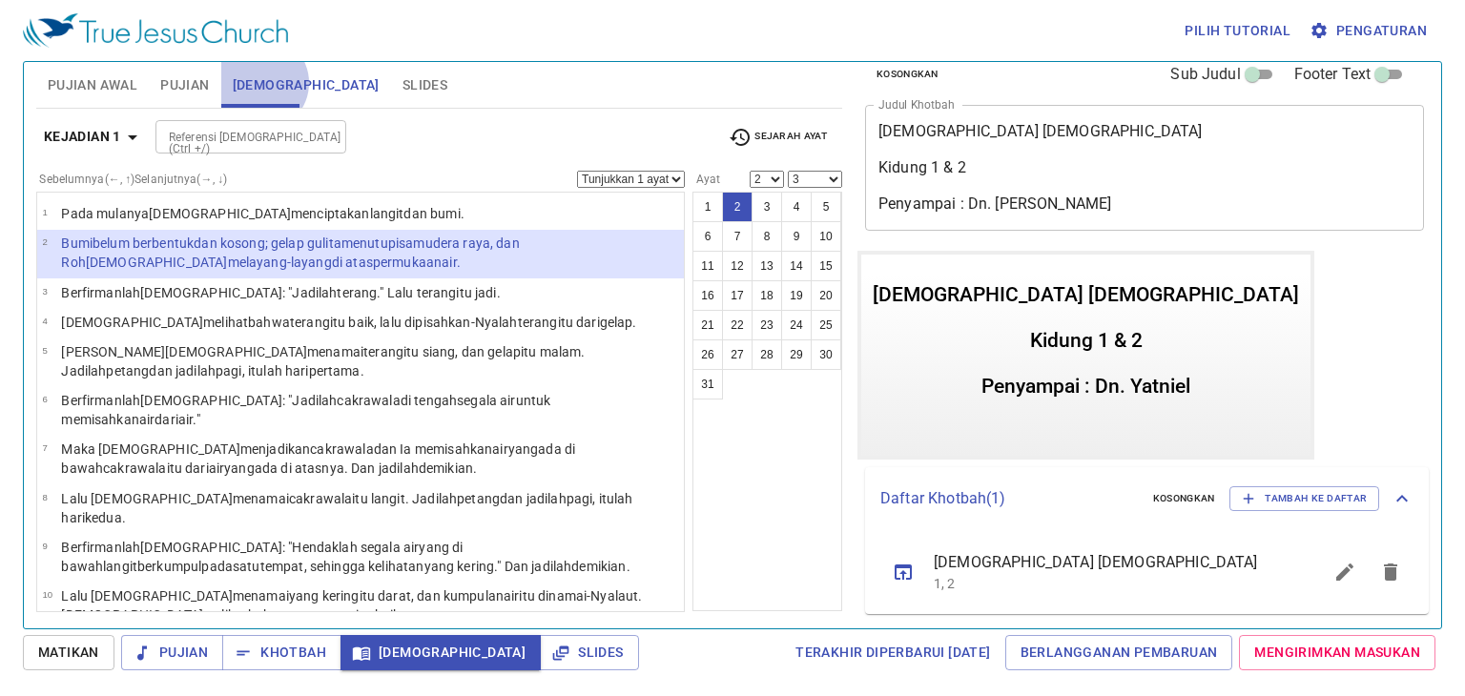
click at [261, 83] on span "Alkitab" at bounding box center [306, 85] width 147 height 24
